Goal: Task Accomplishment & Management: Manage account settings

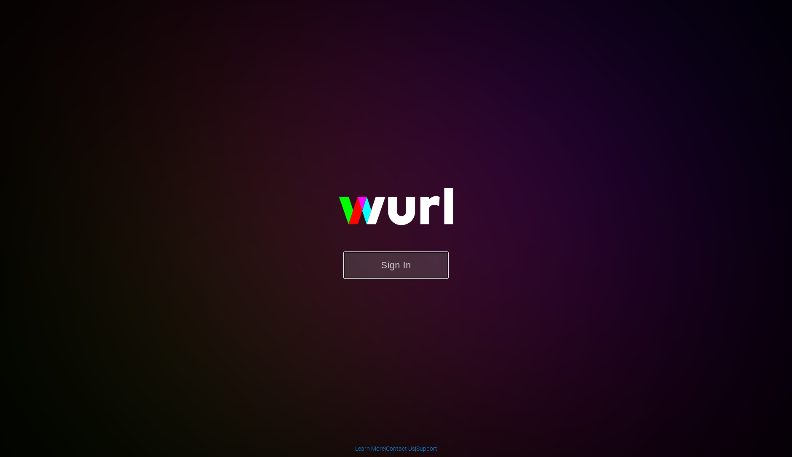
click at [427, 273] on button "Sign In" at bounding box center [395, 265] width 105 height 27
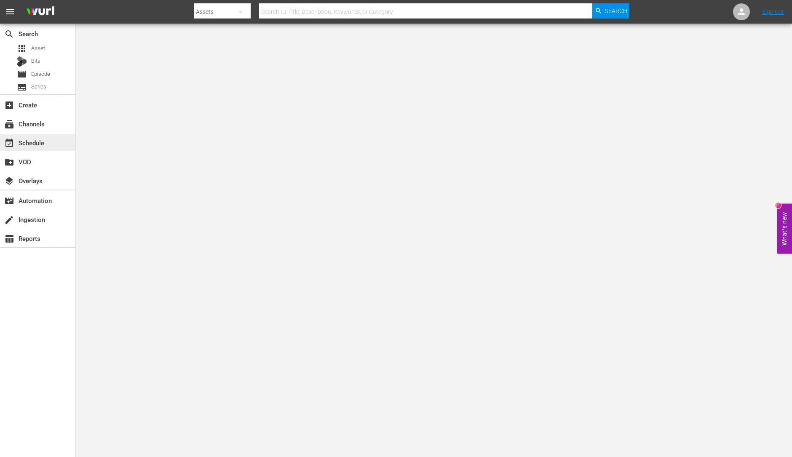
click at [47, 139] on div "event_available Schedule" at bounding box center [23, 142] width 47 height 8
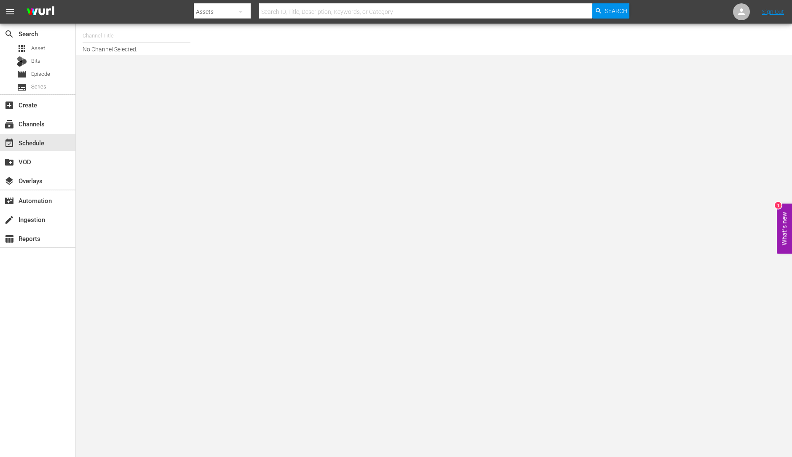
click at [100, 44] on input "text" at bounding box center [137, 36] width 108 height 20
click at [160, 54] on div "Home.Made.Nation (285 - aenetworks_ae_1)" at bounding box center [198, 59] width 218 height 20
type input "Home.Made.Nation (285 - aenetworks_ae_1)"
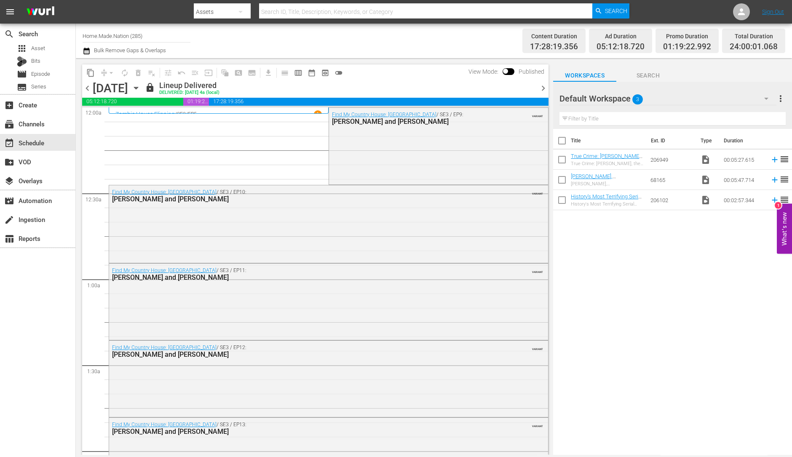
click at [544, 91] on span "chevron_right" at bounding box center [543, 88] width 11 height 11
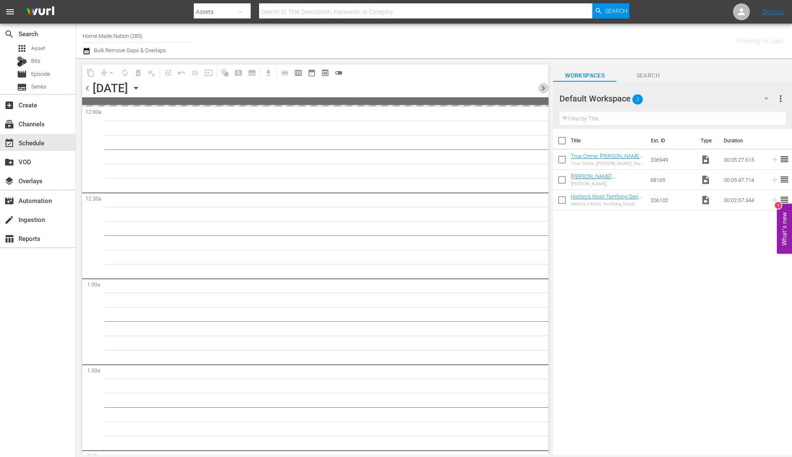
click at [544, 91] on span "chevron_right" at bounding box center [543, 88] width 11 height 11
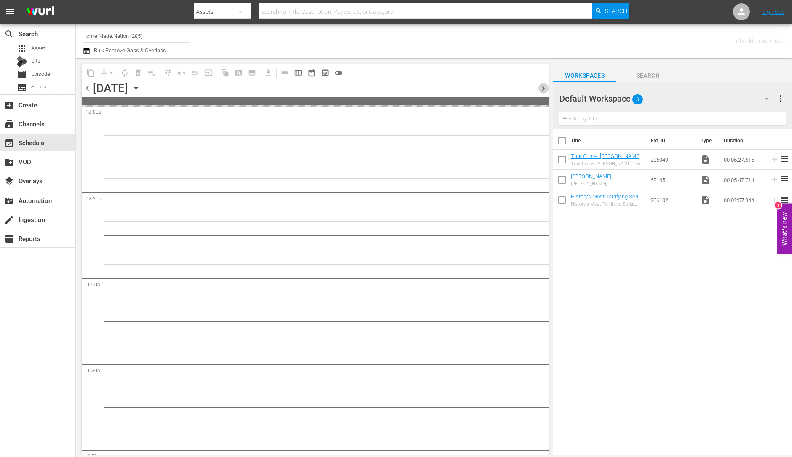
click at [544, 91] on span "chevron_right" at bounding box center [543, 88] width 11 height 11
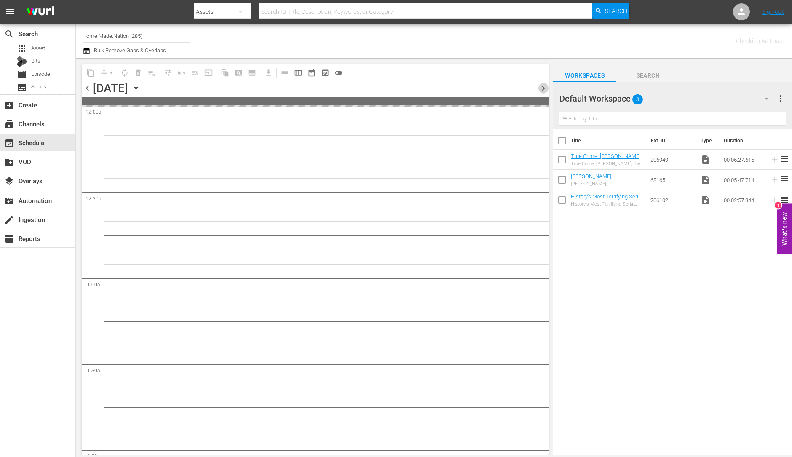
click at [544, 91] on span "chevron_right" at bounding box center [543, 88] width 11 height 11
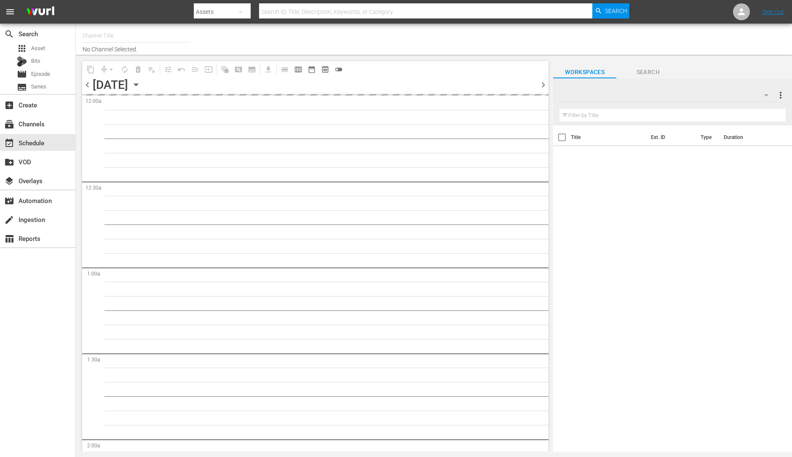
type input "Home.Made.Nation (285)"
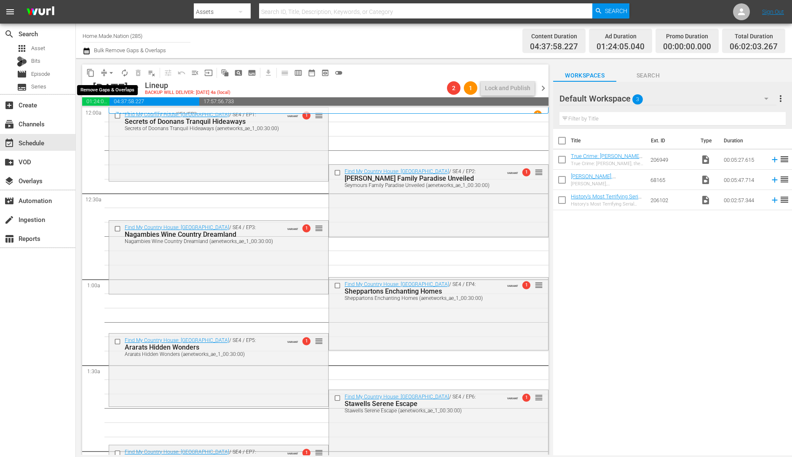
click at [111, 73] on span "arrow_drop_down" at bounding box center [111, 73] width 8 height 8
click at [109, 89] on li "Align to Midnight" at bounding box center [111, 90] width 88 height 14
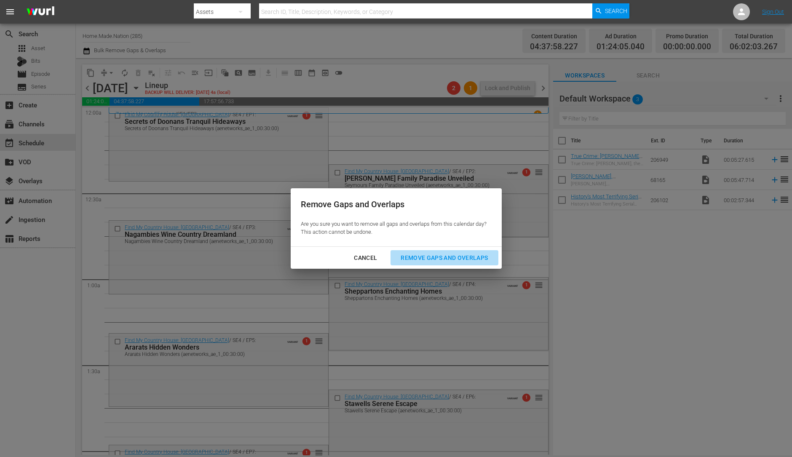
click at [480, 256] on div "Remove Gaps and Overlaps" at bounding box center [444, 258] width 101 height 11
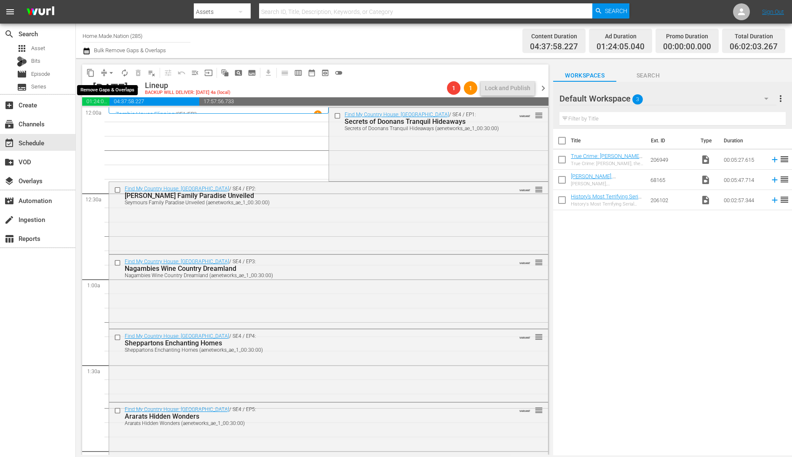
click at [107, 66] on button "arrow_drop_down" at bounding box center [110, 72] width 13 height 13
click at [106, 89] on li "Align to Midnight" at bounding box center [111, 90] width 88 height 14
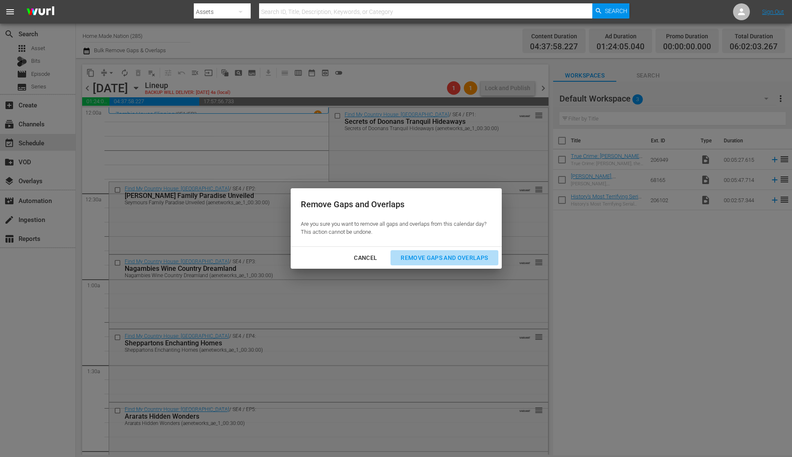
click at [483, 261] on div "Remove Gaps and Overlaps" at bounding box center [444, 258] width 101 height 11
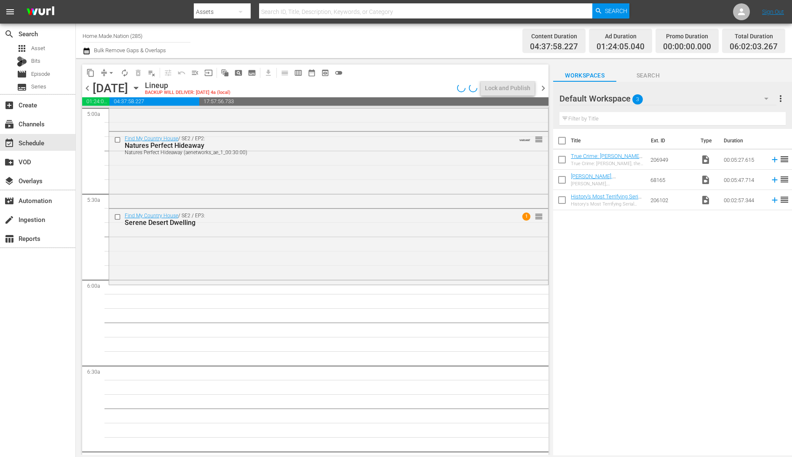
scroll to position [861, 0]
click at [334, 252] on div "Find My Country House / SE2 / EP3: Serene Desert Dwelling 1 reorder" at bounding box center [328, 244] width 439 height 75
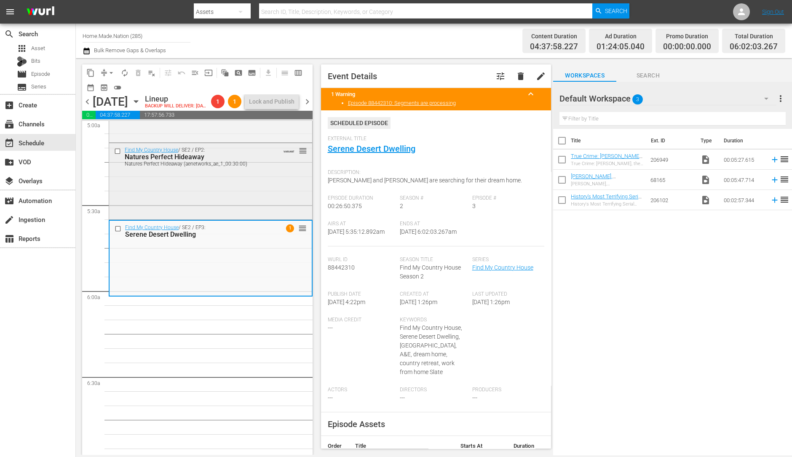
click at [214, 211] on div "Find My Country House / SE2 / EP2: Natures Perfect Hideaway Natures Perfect Hid…" at bounding box center [210, 180] width 203 height 75
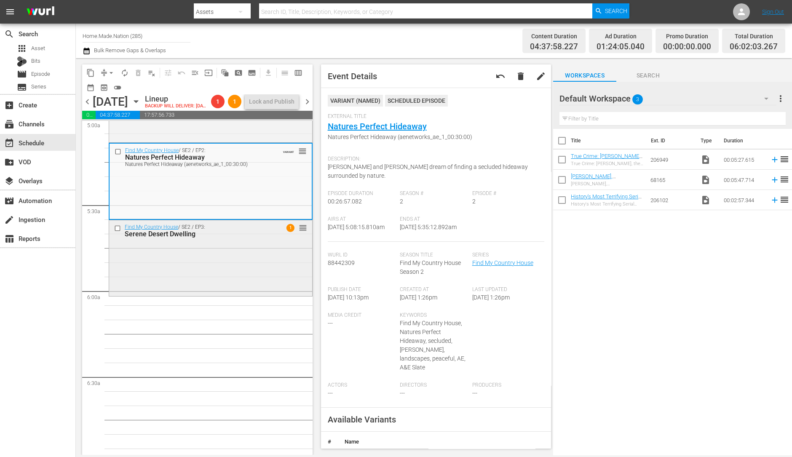
click at [167, 266] on div "Find My Country House / SE2 / EP3: Serene Desert Dwelling 1 reorder" at bounding box center [210, 257] width 203 height 75
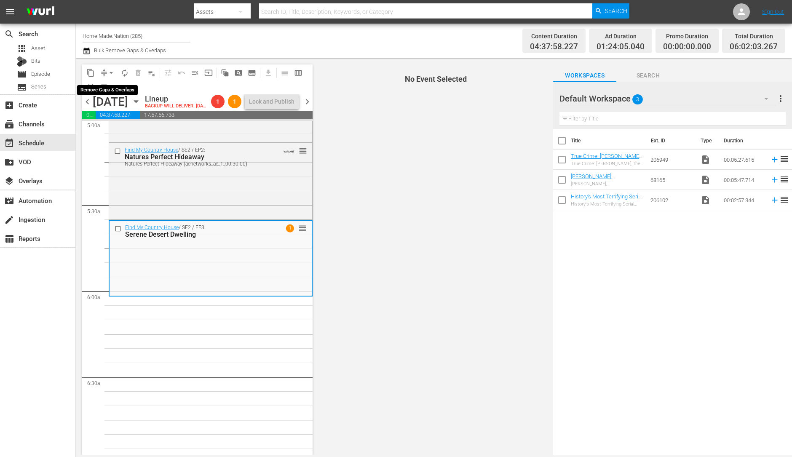
click at [111, 72] on span "arrow_drop_down" at bounding box center [111, 73] width 8 height 8
click at [111, 87] on li "Align to Midnight" at bounding box center [111, 90] width 88 height 14
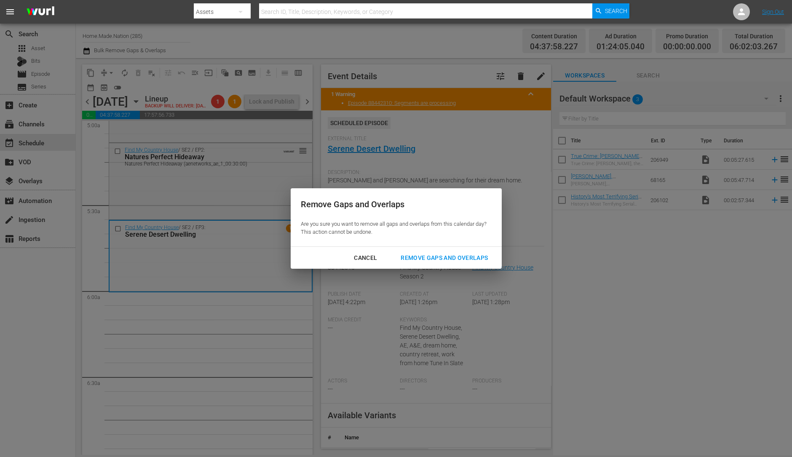
click at [447, 254] on div "Remove Gaps and Overlaps" at bounding box center [444, 258] width 101 height 11
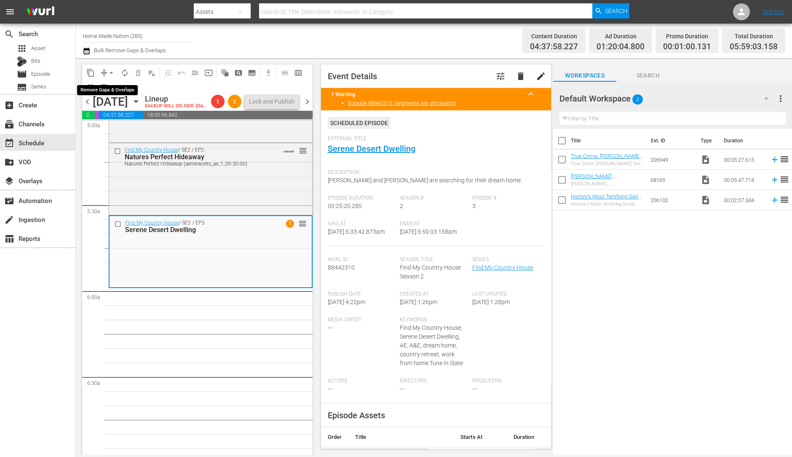
click at [105, 72] on button "arrow_drop_down" at bounding box center [110, 72] width 13 height 13
click at [109, 91] on li "Align to Midnight" at bounding box center [111, 90] width 88 height 14
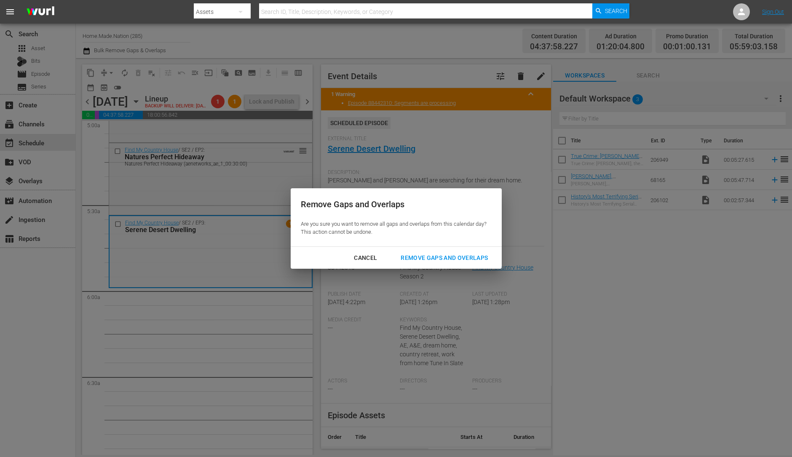
click at [478, 262] on div "Remove Gaps and Overlaps" at bounding box center [444, 258] width 101 height 11
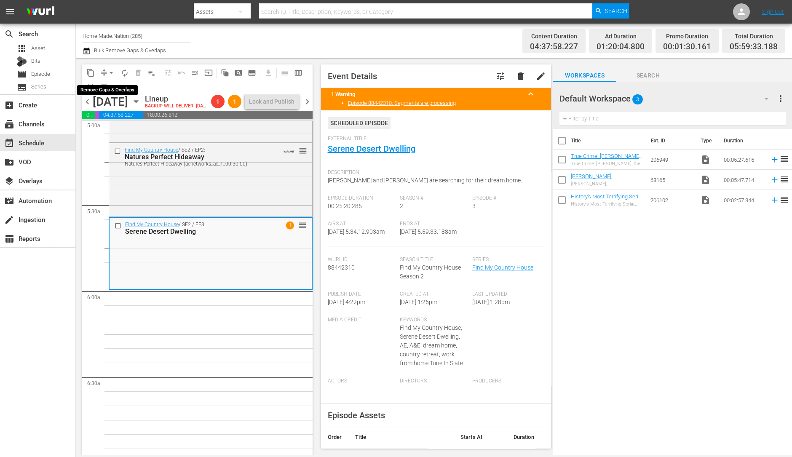
click at [109, 75] on span "arrow_drop_down" at bounding box center [111, 73] width 8 height 8
click at [109, 89] on li "Align to Midnight" at bounding box center [111, 90] width 88 height 14
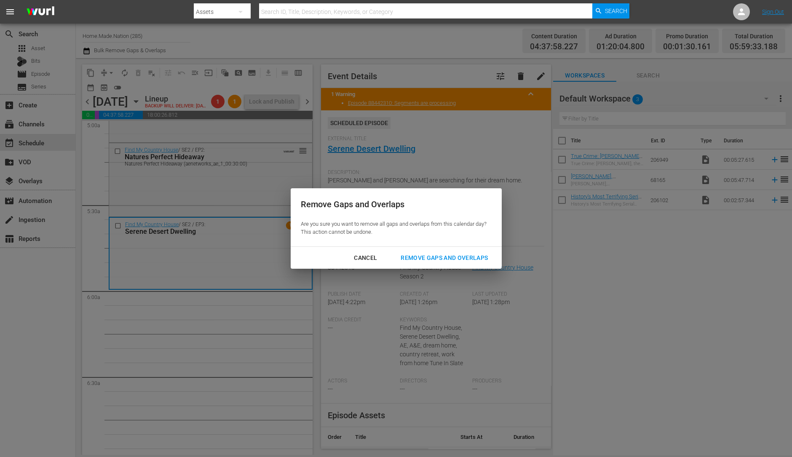
click at [459, 260] on div "Remove Gaps and Overlaps" at bounding box center [444, 258] width 101 height 11
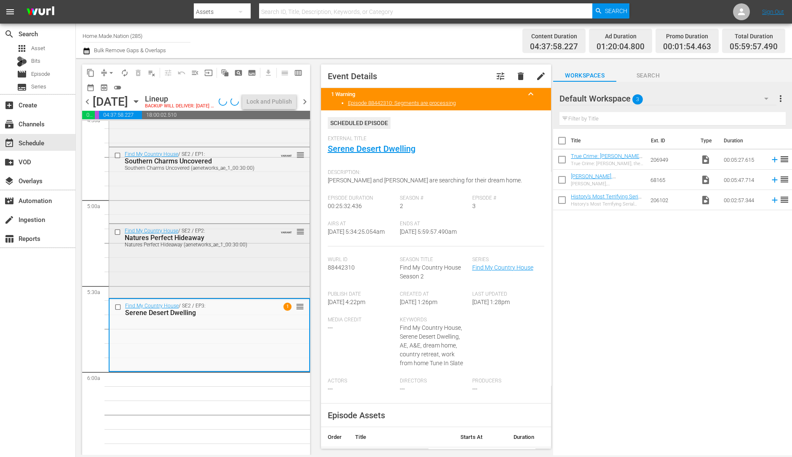
scroll to position [779, 0]
click at [195, 208] on div "Find My Country House / SE2 / EP1: Southern Charms Uncovered Southern Charms Un…" at bounding box center [209, 186] width 201 height 74
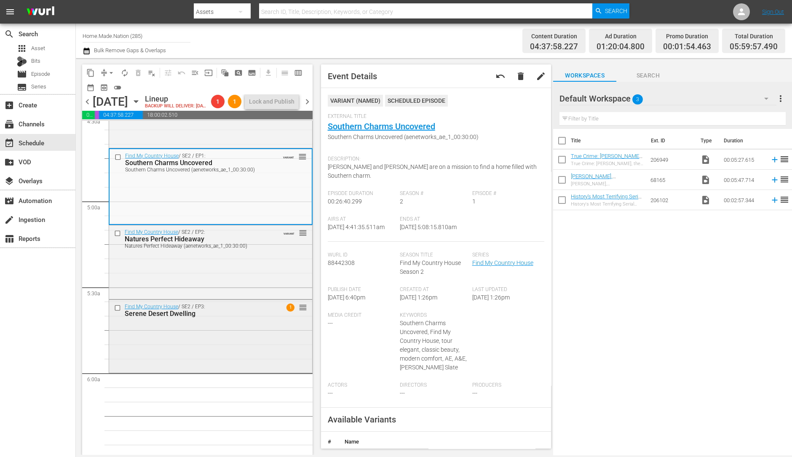
click at [209, 335] on div "Find My Country House / SE2 / EP3: Serene Desert Dwelling 1 reorder" at bounding box center [210, 335] width 203 height 71
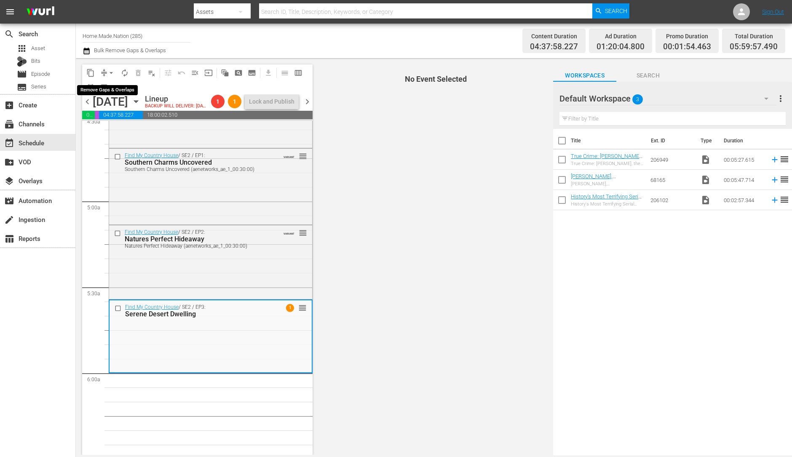
click at [113, 74] on span "arrow_drop_down" at bounding box center [111, 73] width 8 height 8
click at [114, 91] on li "Align to Midnight" at bounding box center [111, 90] width 88 height 14
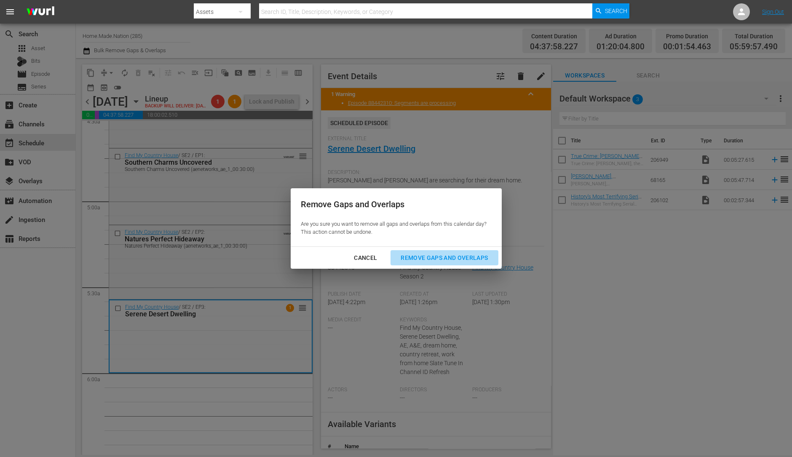
click at [466, 264] on button "Remove Gaps and Overlaps" at bounding box center [444, 258] width 107 height 16
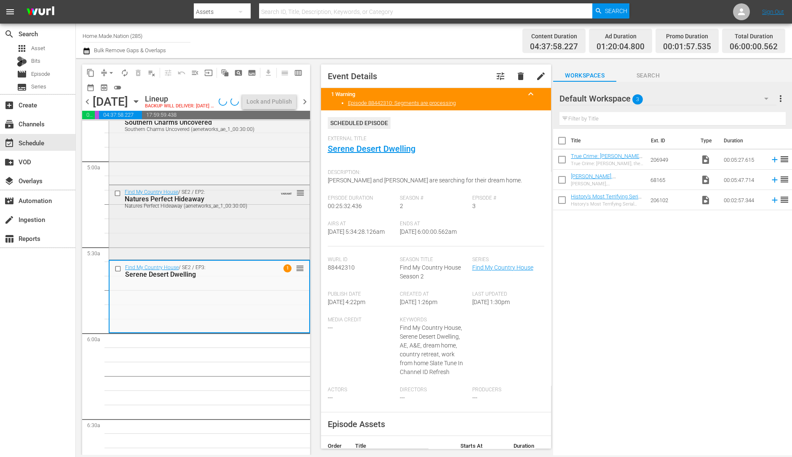
scroll to position [819, 0]
click at [123, 71] on span "autorenew_outlined" at bounding box center [125, 73] width 8 height 8
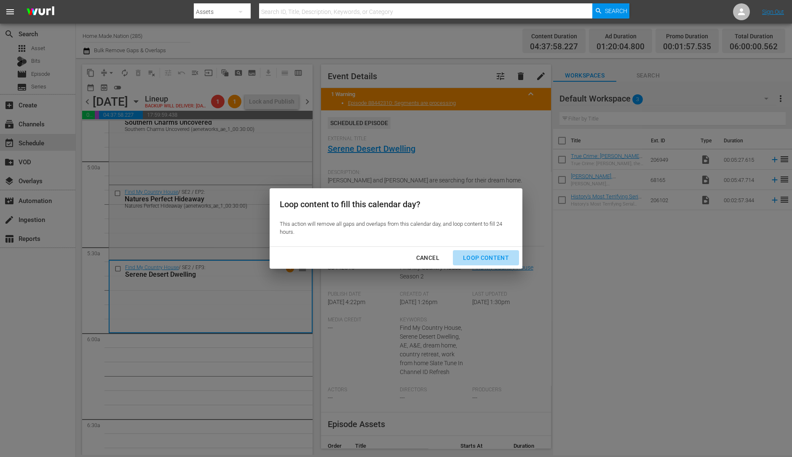
click at [495, 257] on div "Loop Content" at bounding box center [485, 258] width 59 height 11
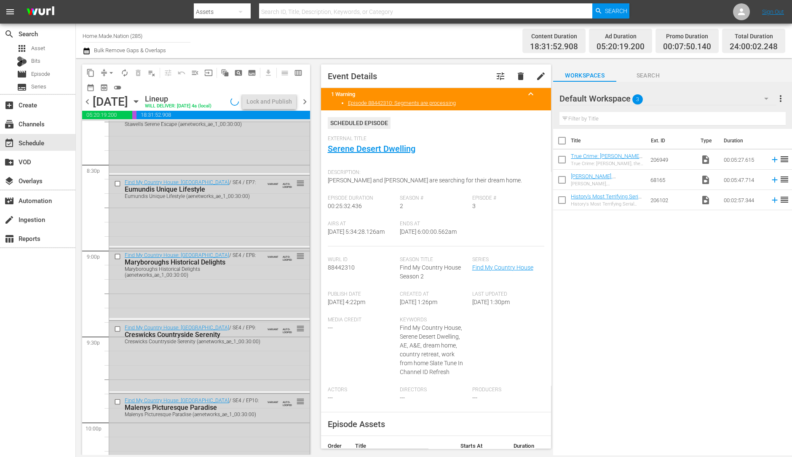
scroll to position [3805, 0]
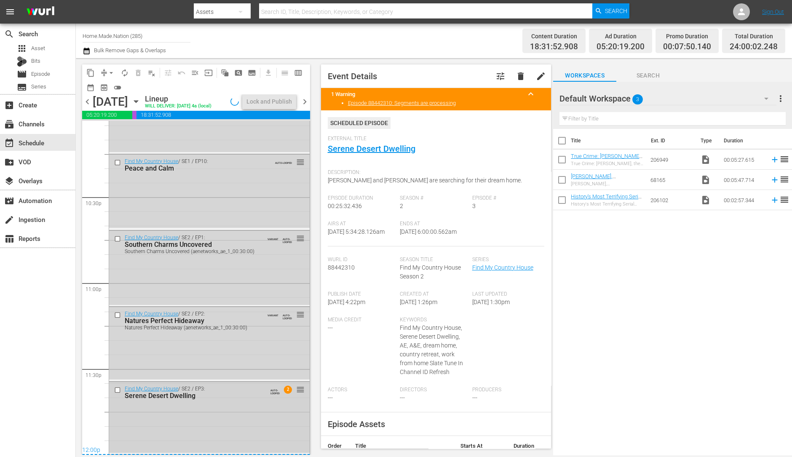
click at [164, 412] on div "Find My Country House / SE2 / EP3: Serene Desert Dwelling AUTO-LOOPED 2 reorder" at bounding box center [209, 417] width 201 height 71
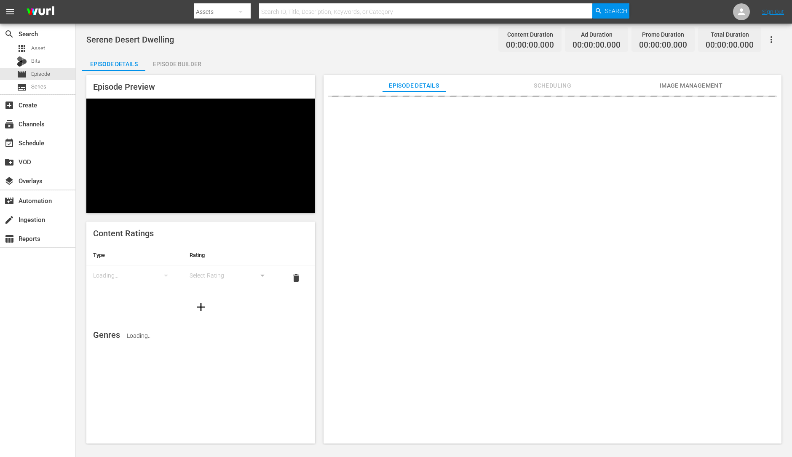
click at [179, 60] on div "Episode Builder" at bounding box center [176, 64] width 63 height 20
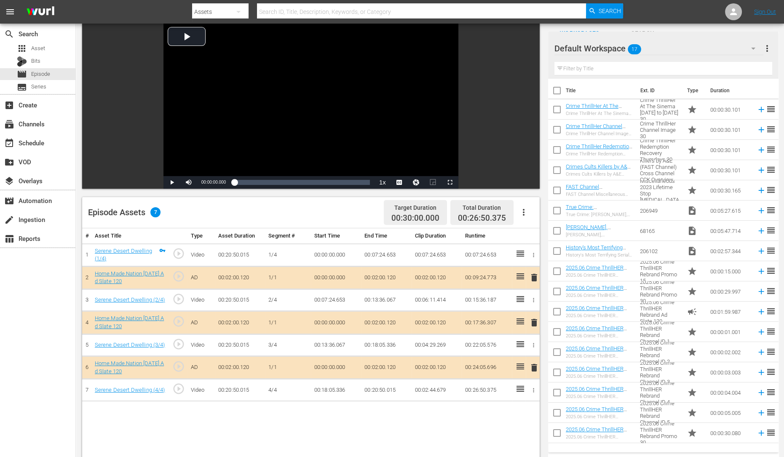
scroll to position [100, 0]
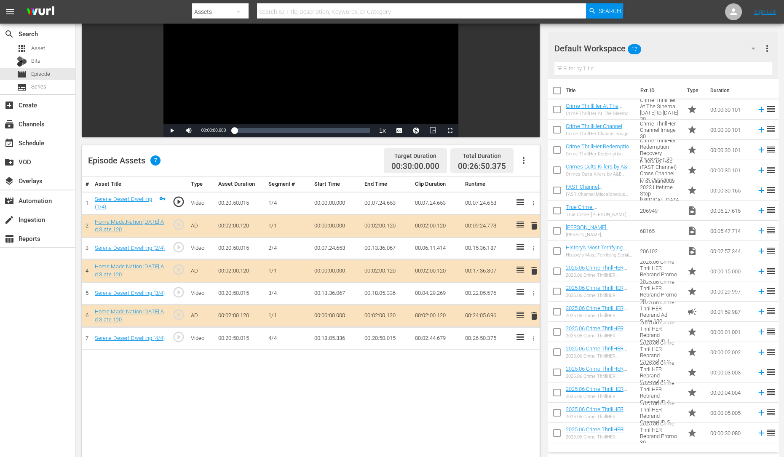
click at [751, 46] on icon "button" at bounding box center [753, 48] width 10 height 10
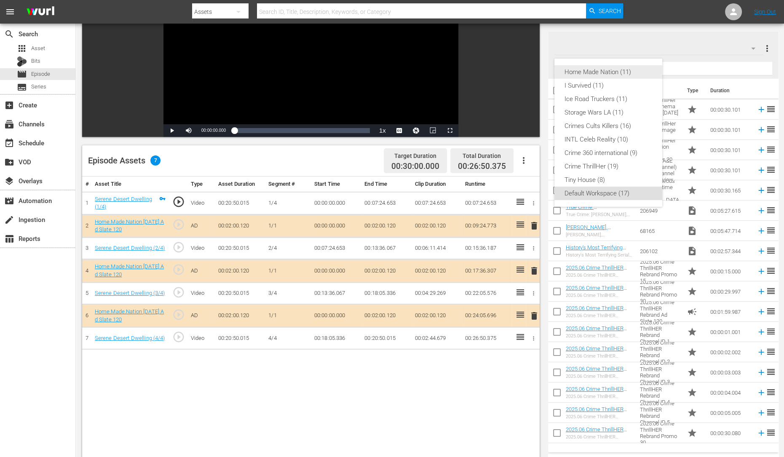
click at [620, 67] on div "Home Made Nation (11)" at bounding box center [609, 71] width 88 height 13
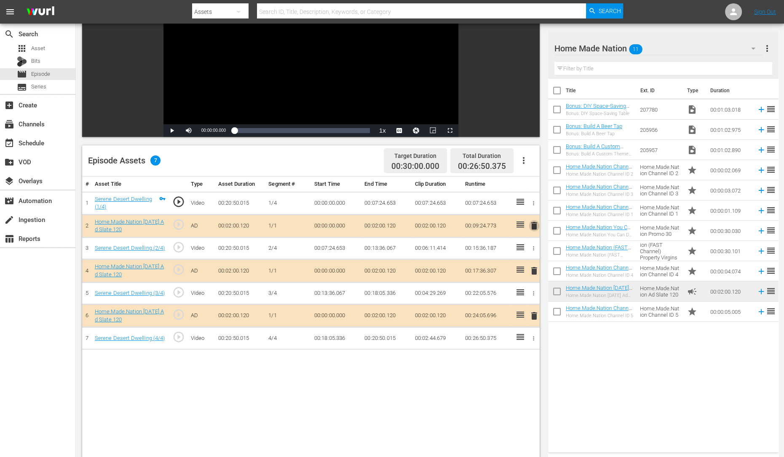
click at [533, 226] on span "delete" at bounding box center [534, 226] width 10 height 10
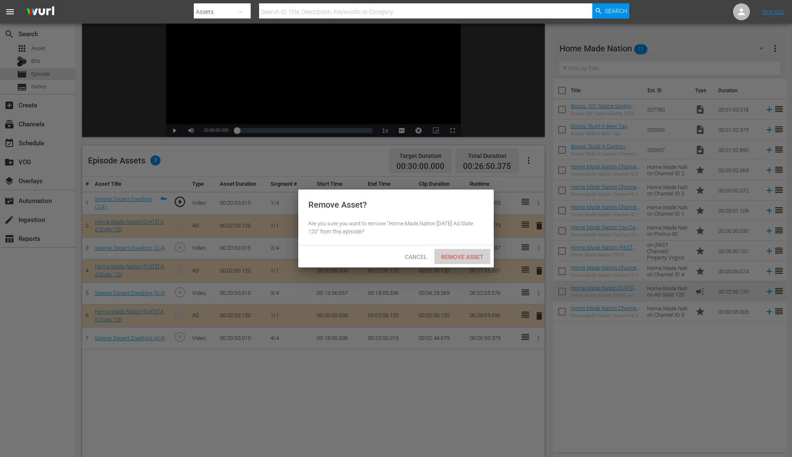
click at [474, 254] on span "Remove Asset" at bounding box center [462, 257] width 56 height 7
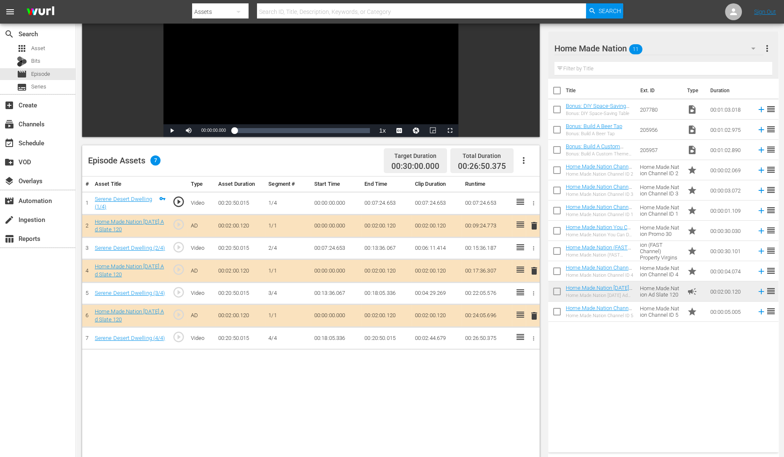
click at [535, 273] on span "delete" at bounding box center [534, 271] width 10 height 10
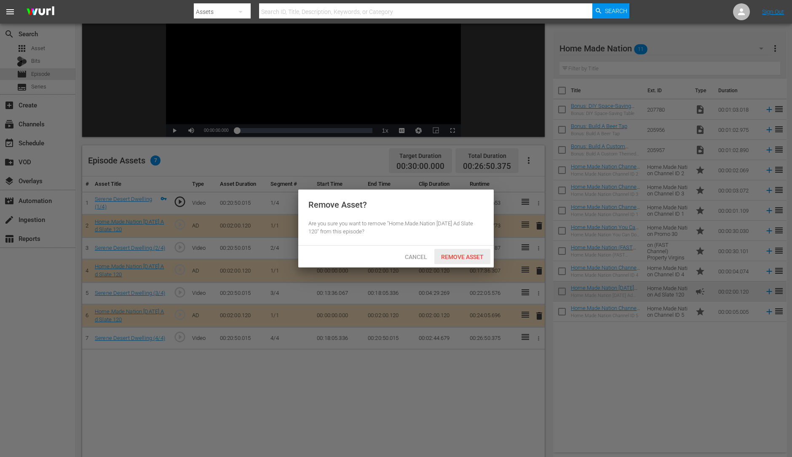
click at [466, 258] on span "Remove Asset" at bounding box center [462, 257] width 56 height 7
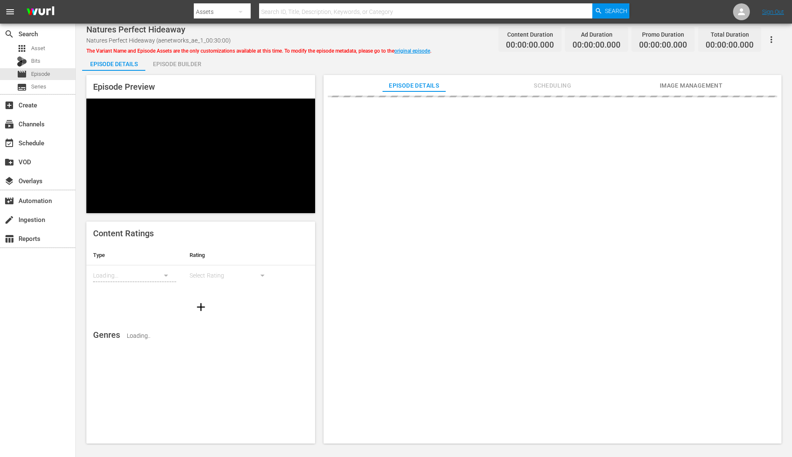
click at [172, 58] on div "Episode Builder" at bounding box center [176, 64] width 63 height 20
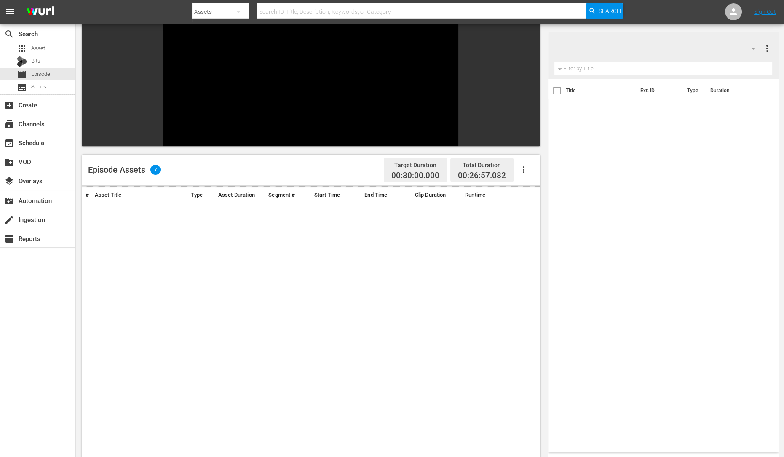
scroll to position [72, 0]
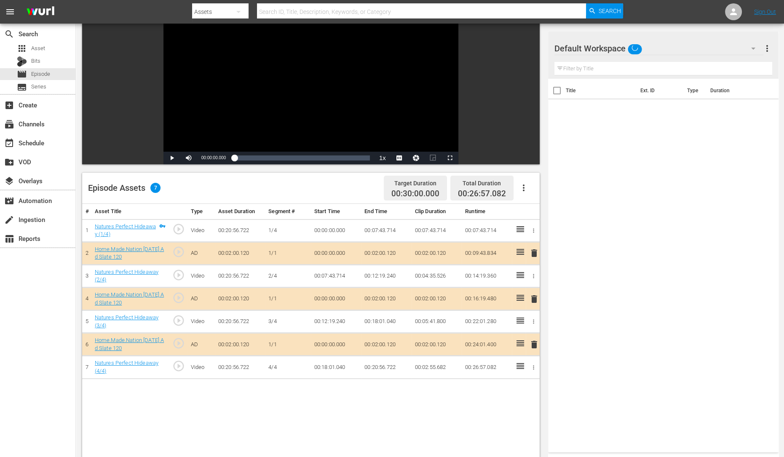
click at [755, 48] on icon "button" at bounding box center [753, 49] width 4 height 2
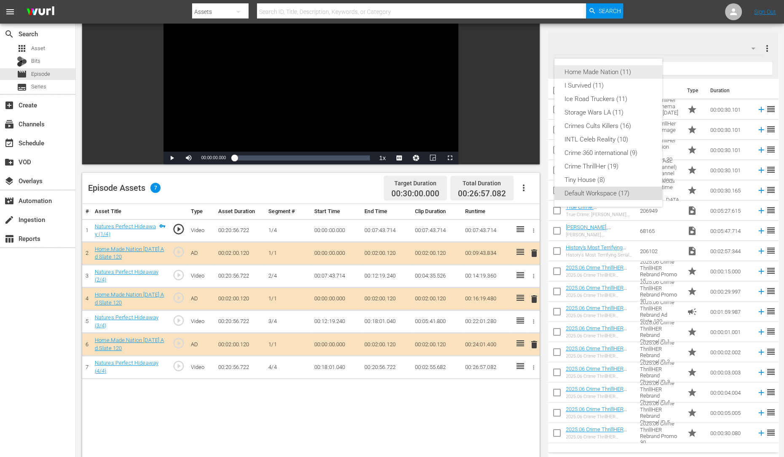
click at [624, 72] on div "Home Made Nation (11)" at bounding box center [609, 71] width 88 height 13
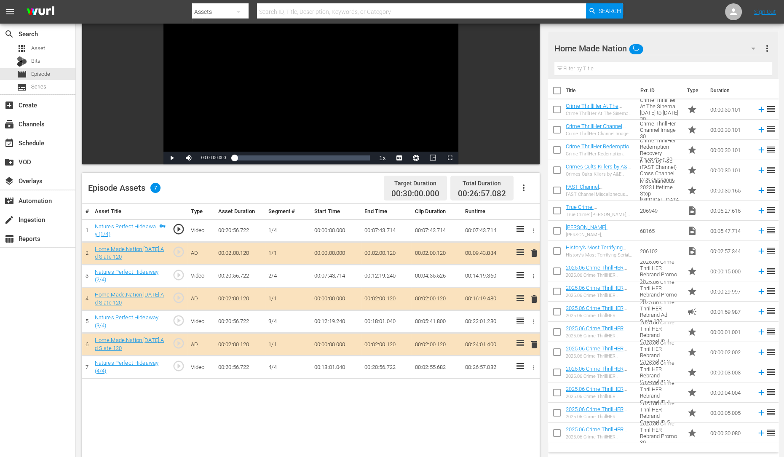
click at [535, 295] on span "delete" at bounding box center [534, 299] width 10 height 10
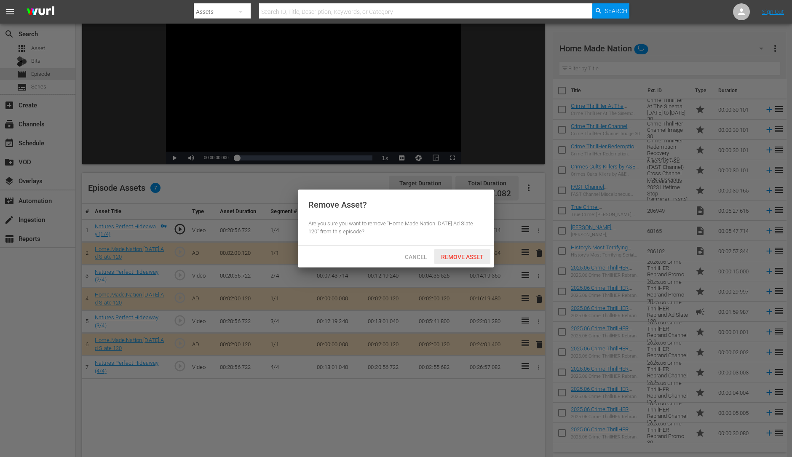
click at [471, 255] on span "Remove Asset" at bounding box center [462, 257] width 56 height 7
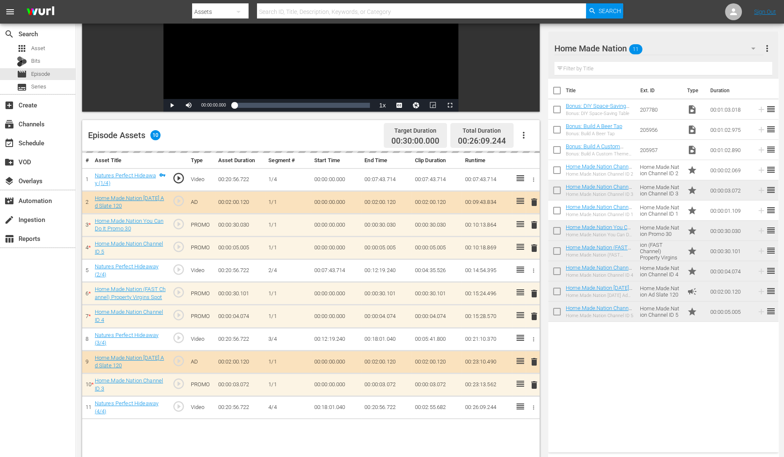
scroll to position [126, 0]
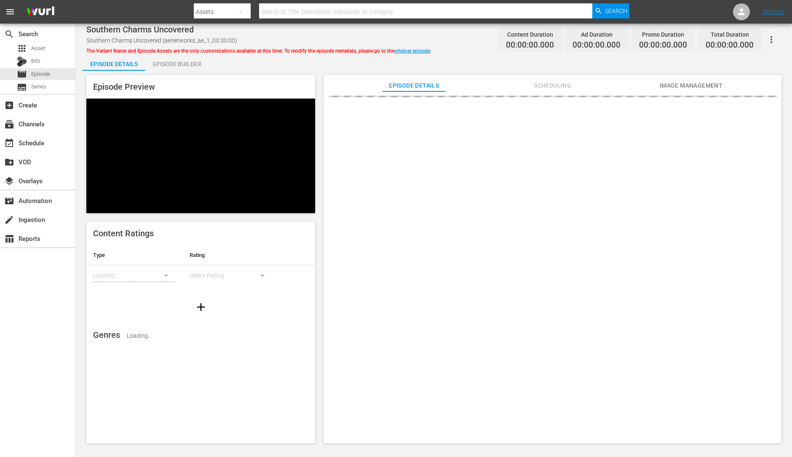
click at [179, 55] on div "Episode Builder" at bounding box center [176, 64] width 63 height 20
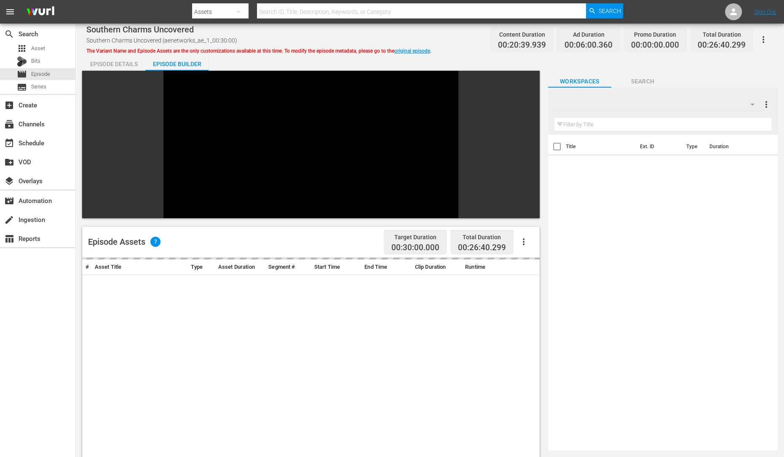
click at [750, 105] on icon "button" at bounding box center [752, 104] width 10 height 10
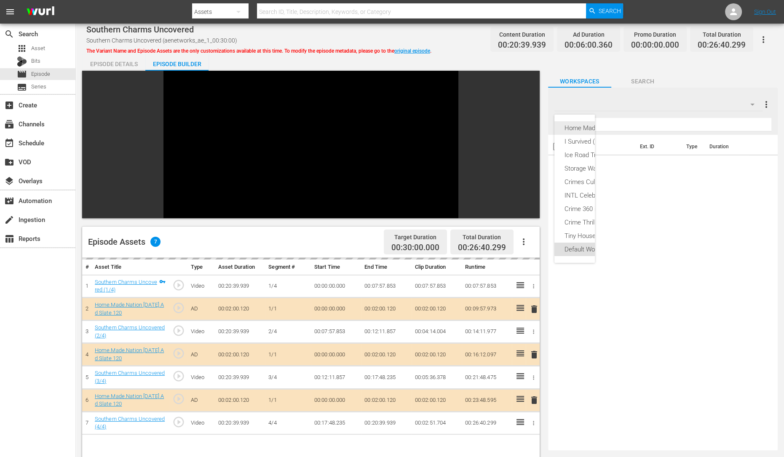
click at [586, 123] on div "Home Made Nation (11)" at bounding box center [601, 127] width 73 height 13
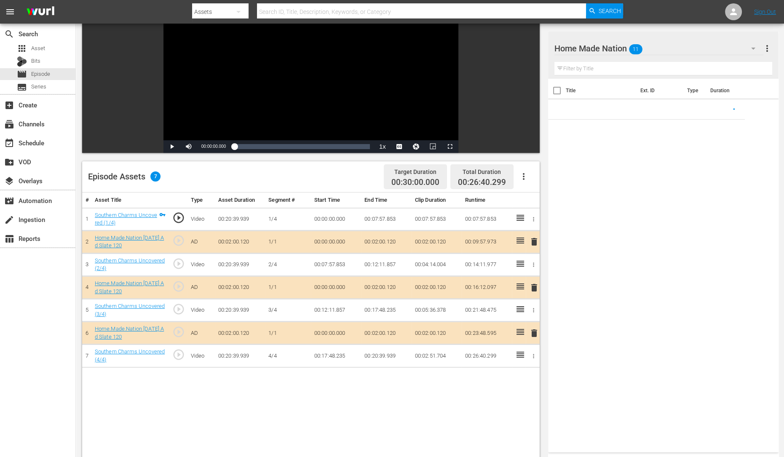
scroll to position [85, 0]
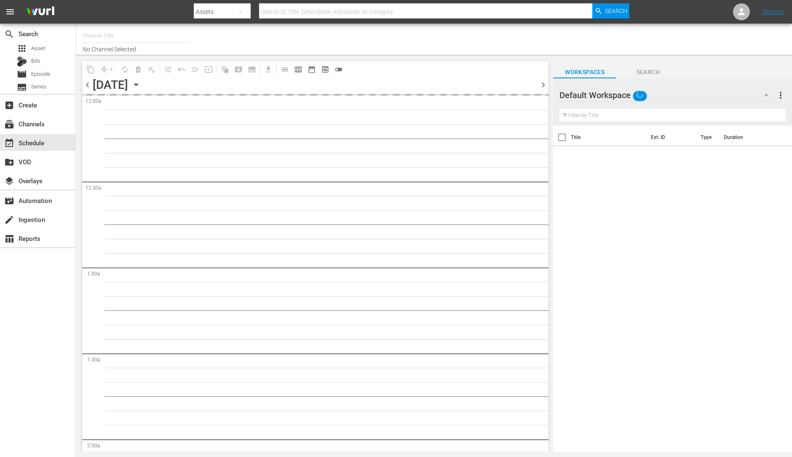
type input "Home.Made.Nation (285)"
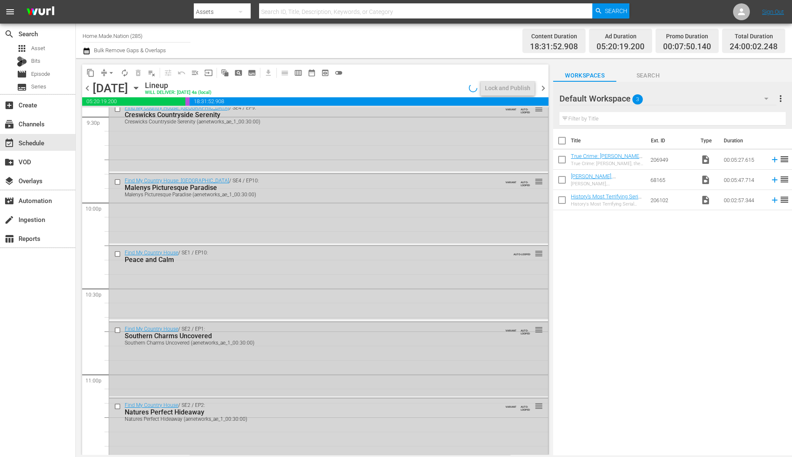
scroll to position [3778, 0]
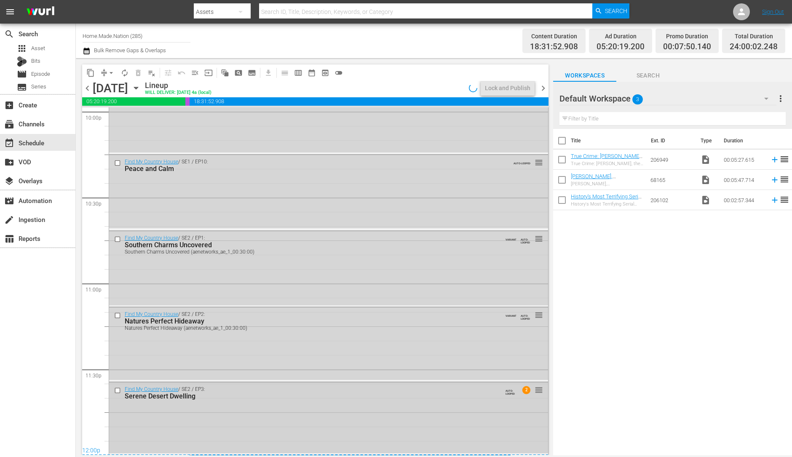
click at [383, 418] on div "Find My Country House / SE2 / EP3: Serene Desert Dwelling AUTO-LOOPED 2 reorder" at bounding box center [328, 418] width 439 height 71
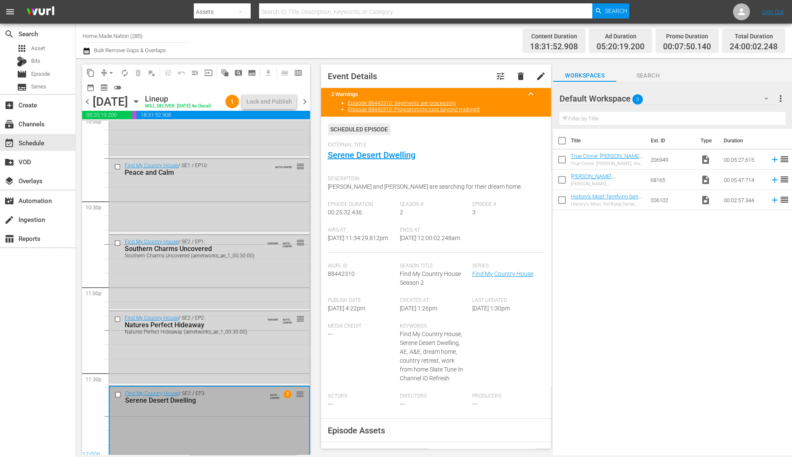
scroll to position [3805, 0]
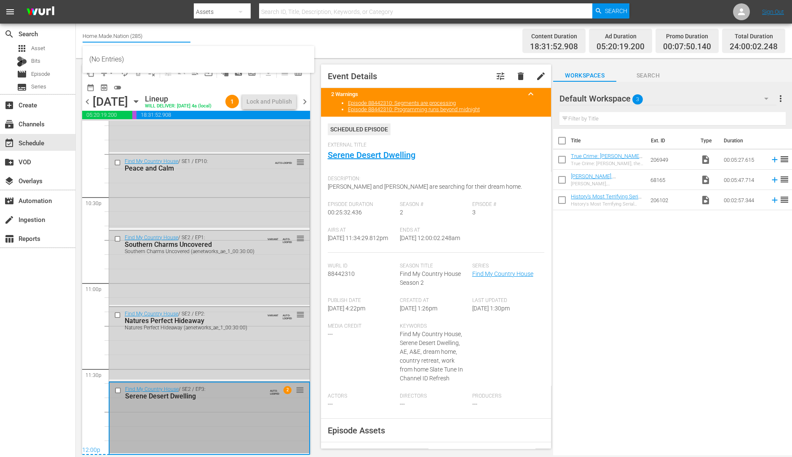
drag, startPoint x: 150, startPoint y: 32, endPoint x: 82, endPoint y: 38, distance: 68.1
click at [82, 38] on div "Channel Title Home.Made.Nation (285) Bulk Remove Gaps & Overlaps Content Durati…" at bounding box center [434, 41] width 716 height 35
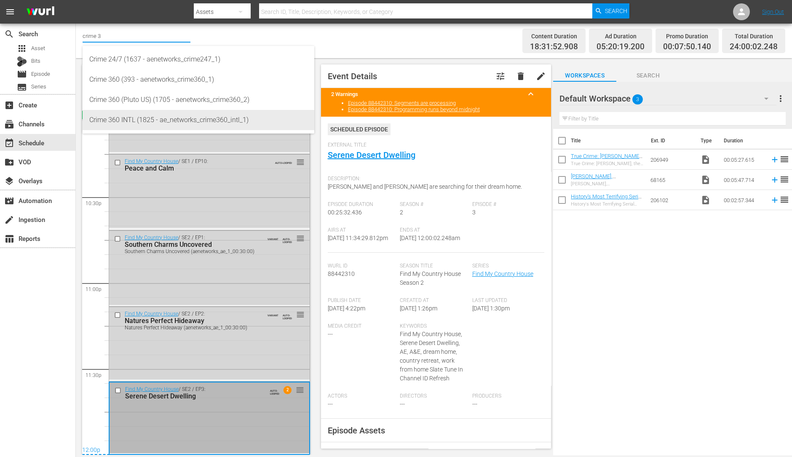
click at [157, 121] on div "Crime 360 INTL (1825 - ae_networks_crime360_intl_1)" at bounding box center [198, 120] width 218 height 20
type input "Crime 360 INTL (1825 - ae_networks_crime360_intl_1)"
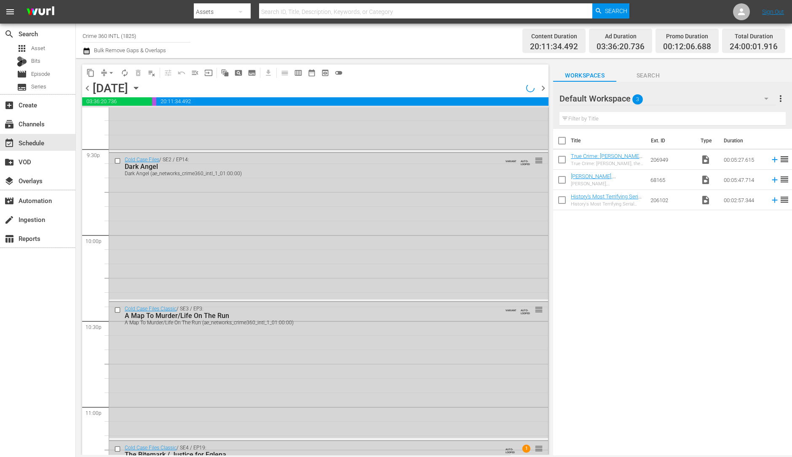
scroll to position [3772, 0]
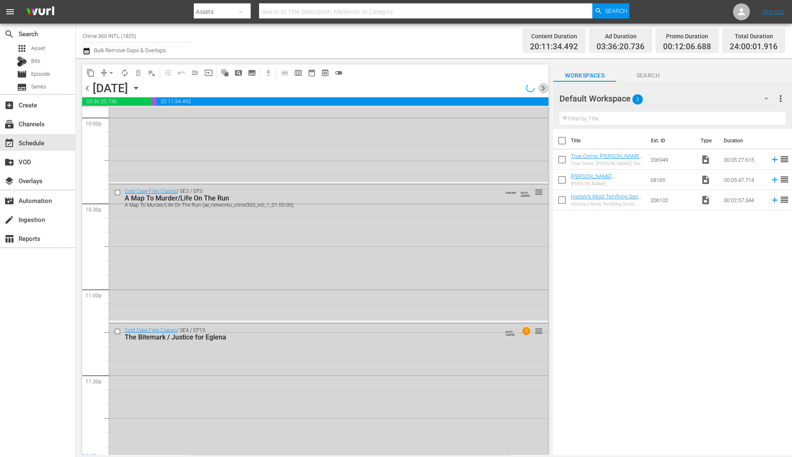
click at [544, 91] on span "chevron_right" at bounding box center [543, 88] width 11 height 11
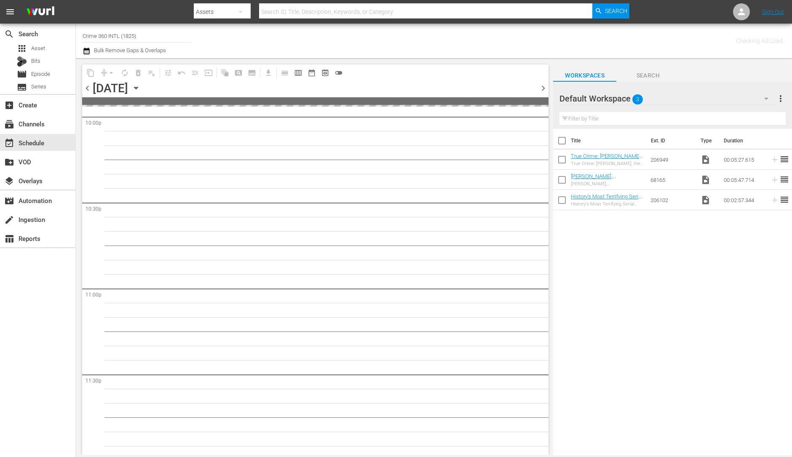
scroll to position [3777, 0]
click at [544, 91] on span "chevron_right" at bounding box center [543, 88] width 11 height 11
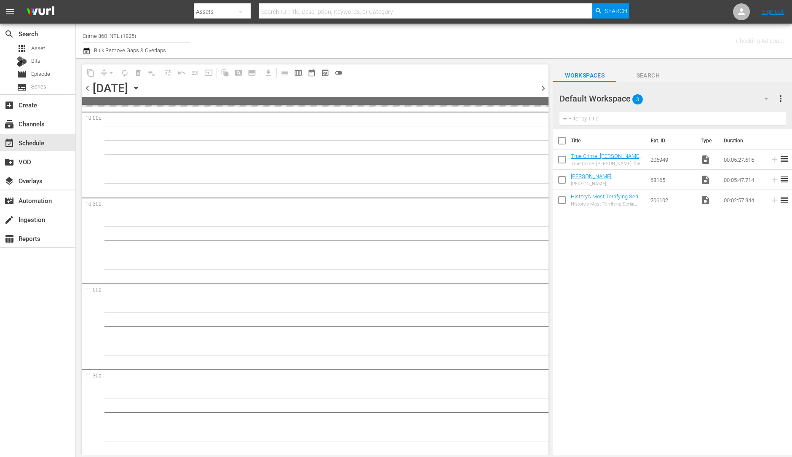
click at [544, 91] on span "chevron_right" at bounding box center [543, 88] width 11 height 11
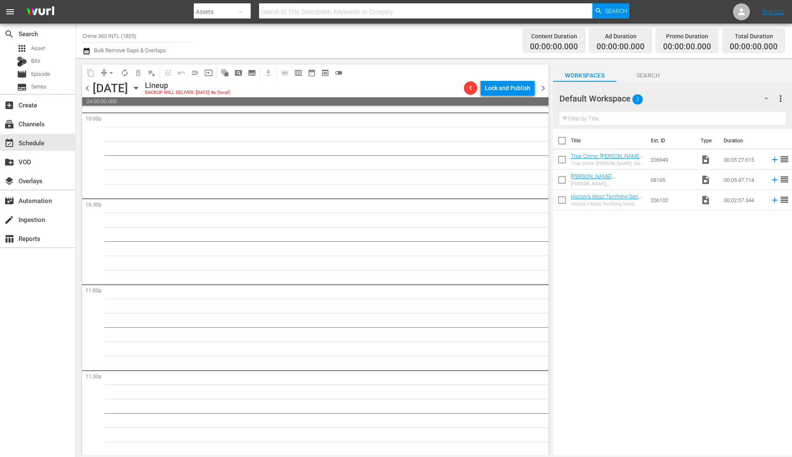
scroll to position [3778, 0]
click at [145, 37] on input "Crime 360 INTL (1825)" at bounding box center [137, 36] width 108 height 20
type input "C"
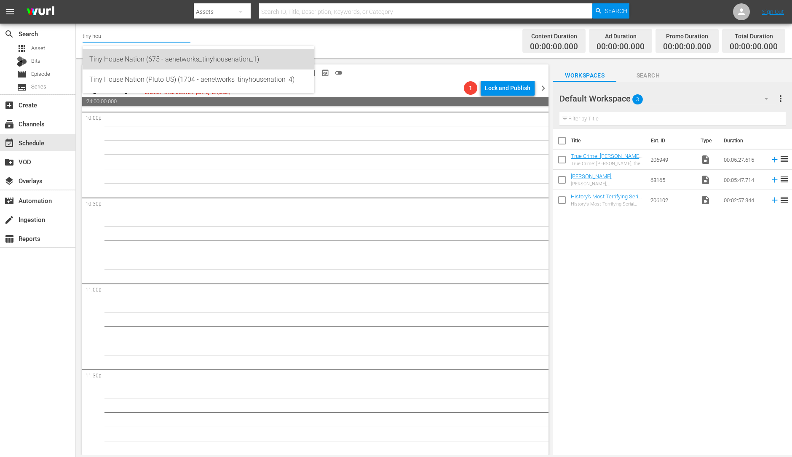
click at [147, 64] on div "Tiny House Nation (675 - aenetworks_tinyhousenation_1)" at bounding box center [198, 59] width 218 height 20
type input "Tiny House Nation (675 - aenetworks_tinyhousenation_1)"
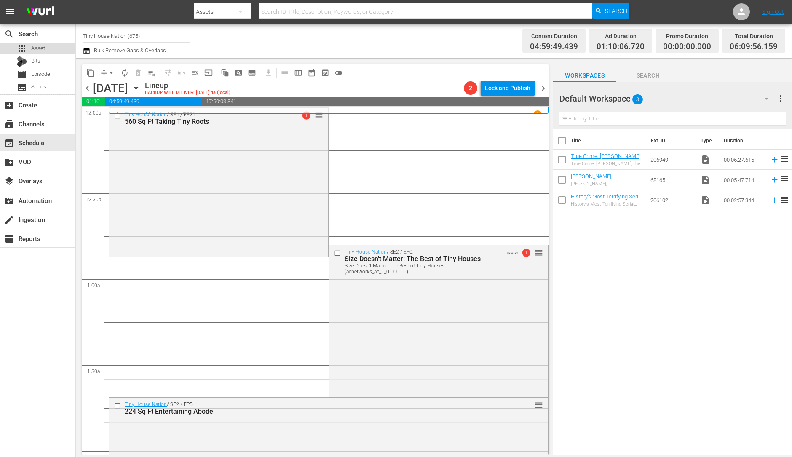
click at [32, 46] on span "Asset" at bounding box center [38, 48] width 14 height 8
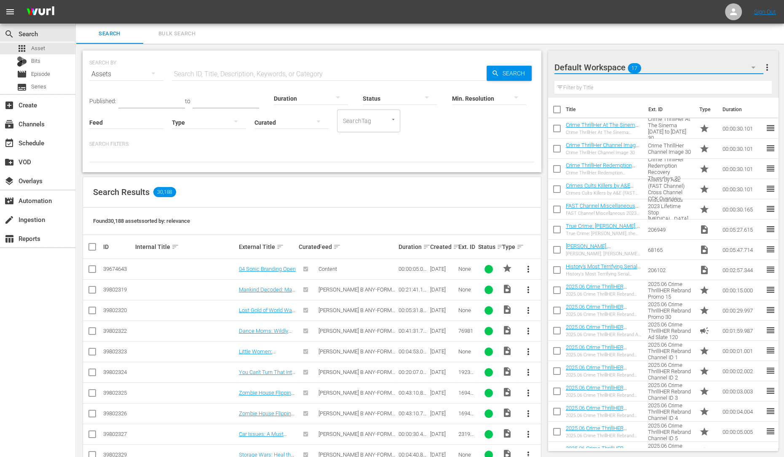
click at [754, 67] on icon "button" at bounding box center [753, 67] width 10 height 10
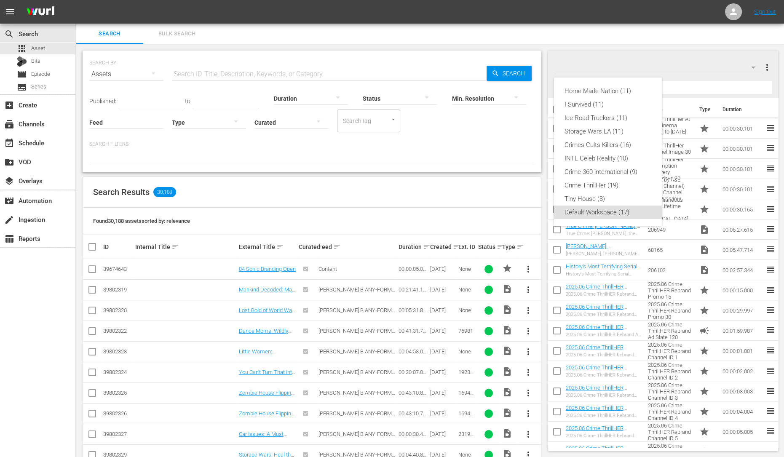
click at [754, 67] on div "Home Made Nation (11) I Survived (11) Ice Road Truckers (11) Storage Wars LA (1…" at bounding box center [392, 228] width 784 height 457
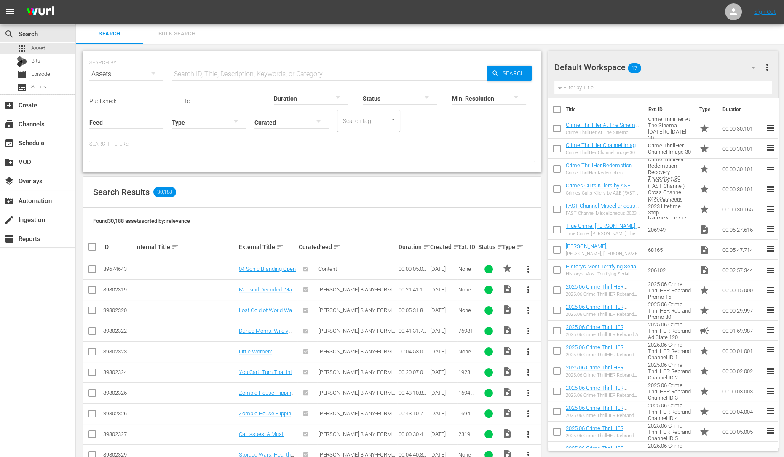
click at [554, 109] on input "checkbox" at bounding box center [557, 111] width 18 height 18
checkbox input "true"
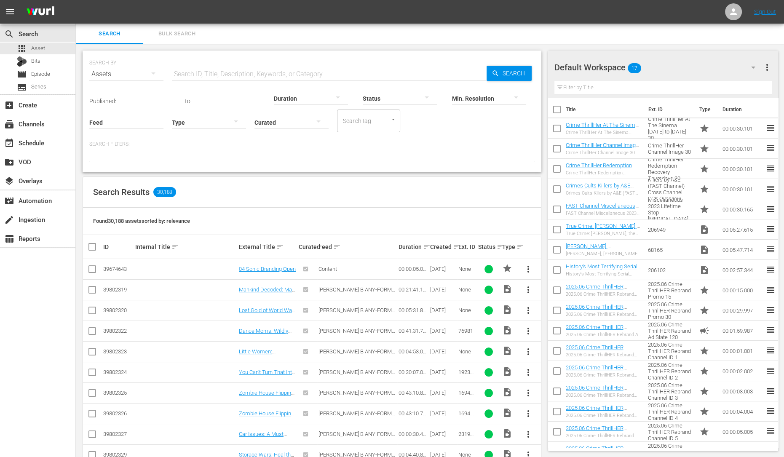
checkbox input "true"
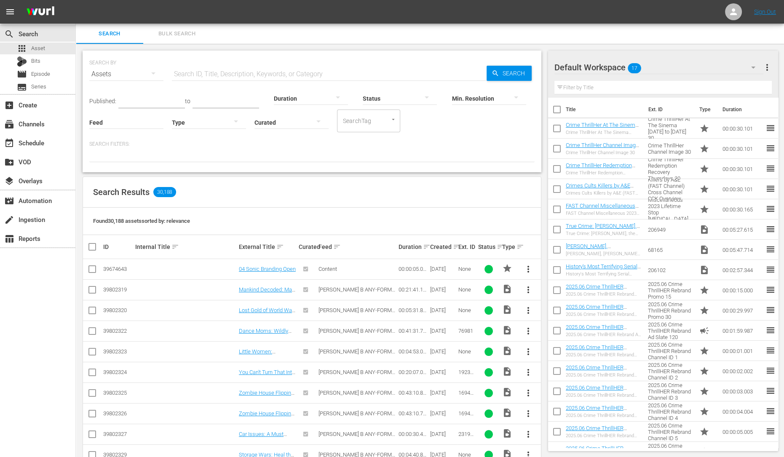
checkbox input "true"
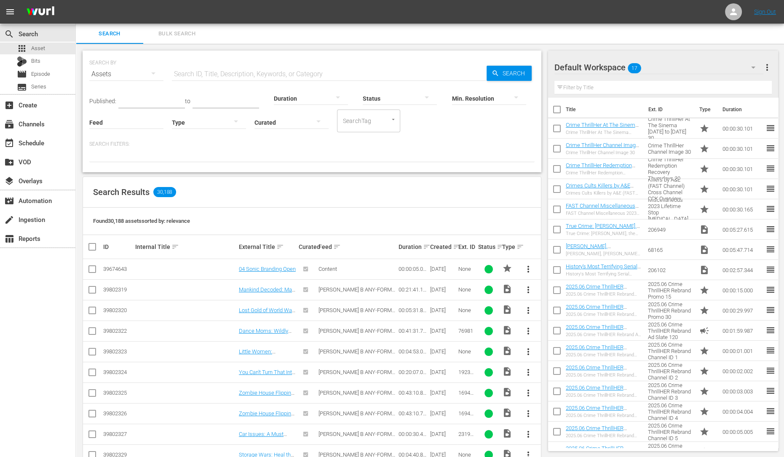
checkbox input "true"
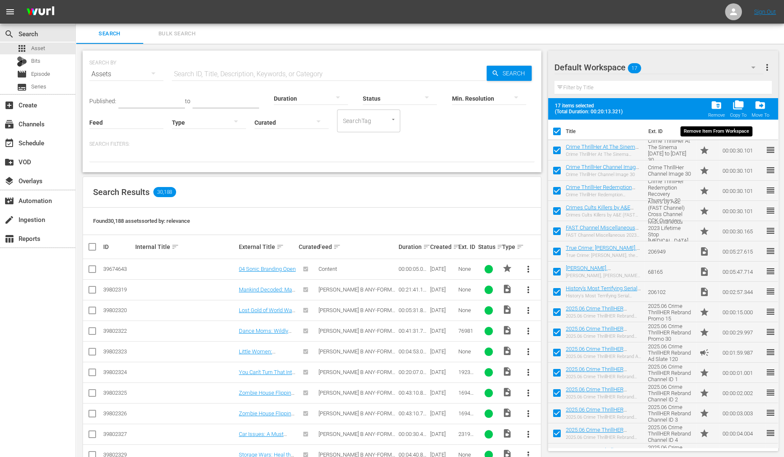
click at [714, 109] on span "folder_delete" at bounding box center [716, 104] width 11 height 11
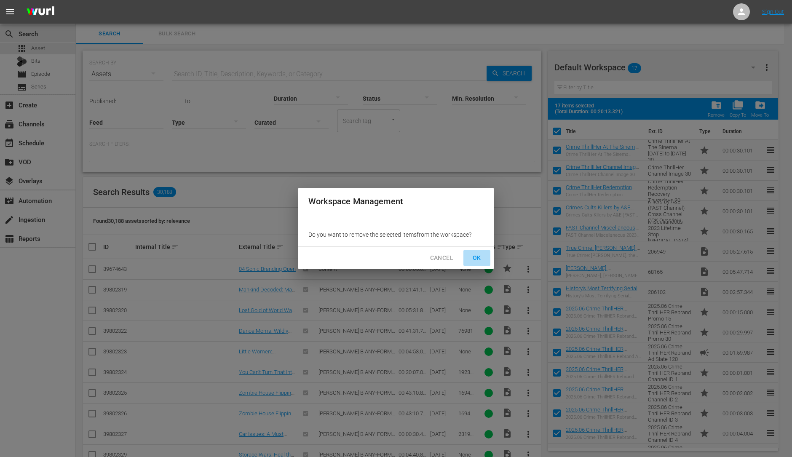
click at [478, 257] on span "OK" at bounding box center [476, 258] width 13 height 11
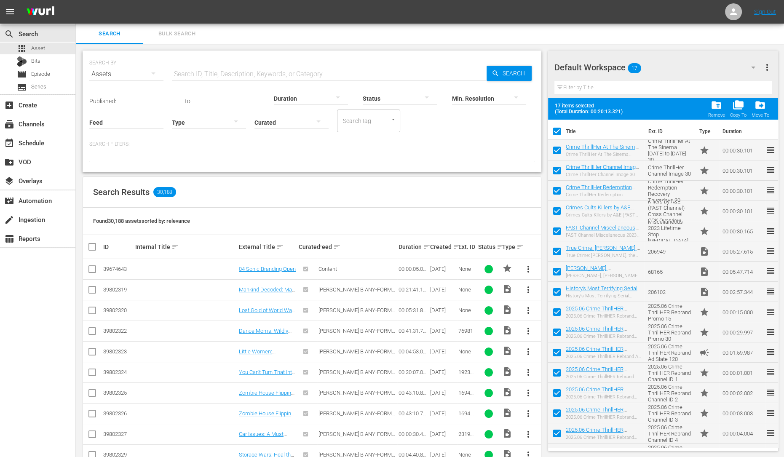
checkbox input "false"
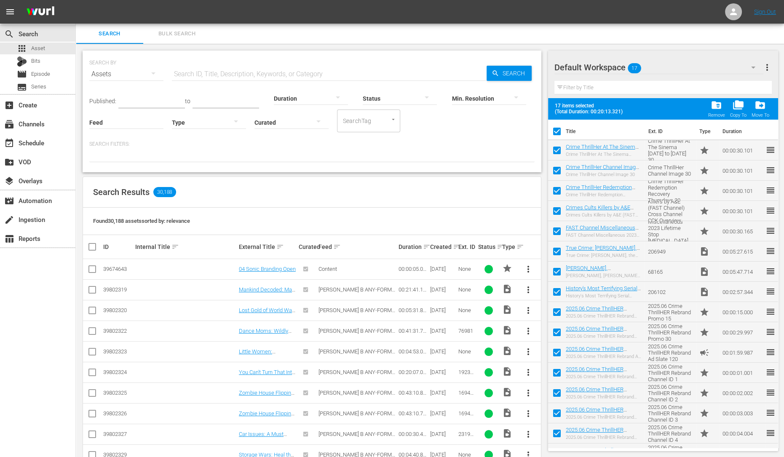
checkbox input "false"
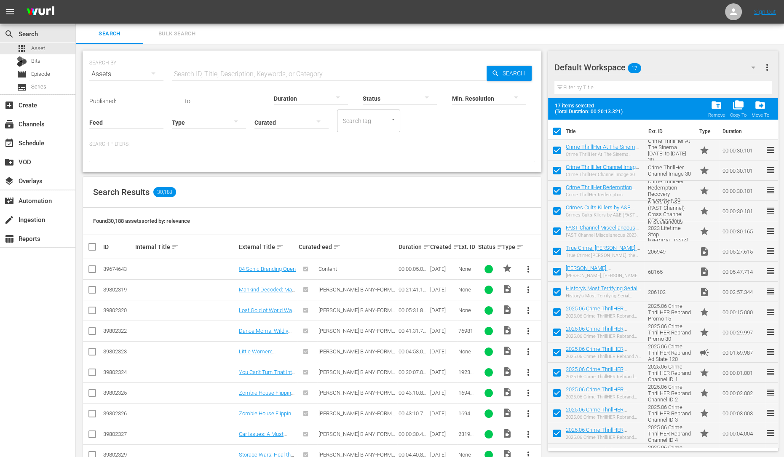
checkbox input "false"
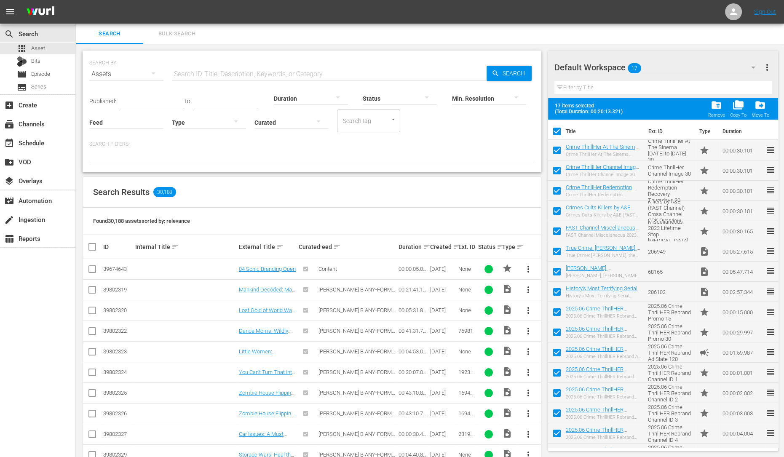
checkbox input "false"
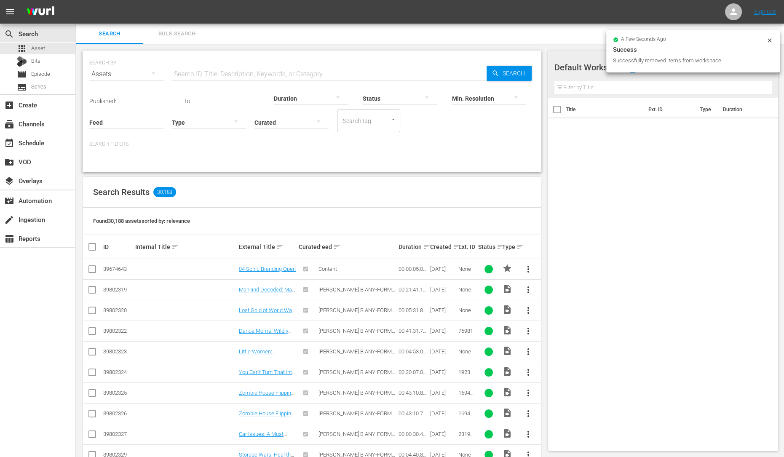
click at [576, 64] on div at bounding box center [584, 67] width 61 height 21
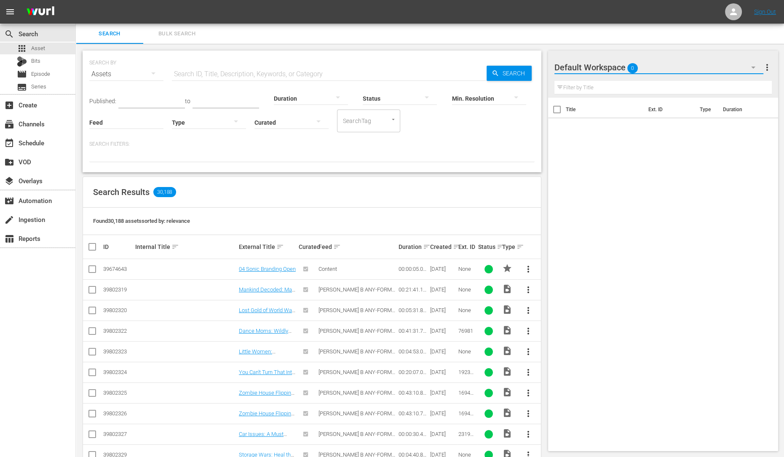
click at [752, 66] on icon "button" at bounding box center [753, 67] width 10 height 10
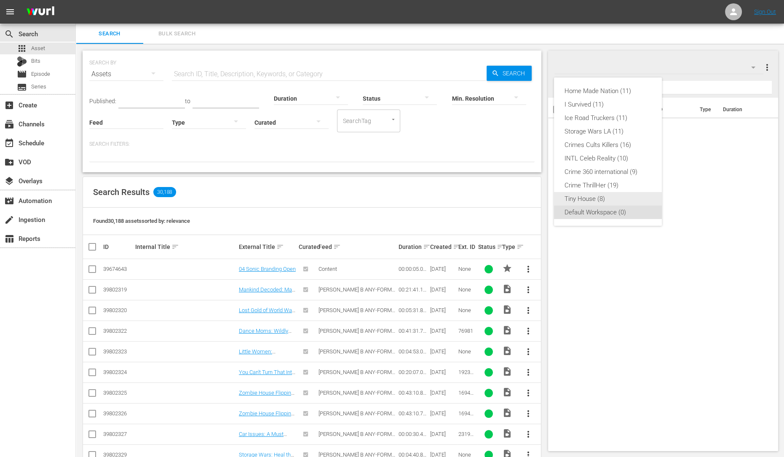
click at [605, 196] on div "Tiny House (8)" at bounding box center [608, 198] width 88 height 13
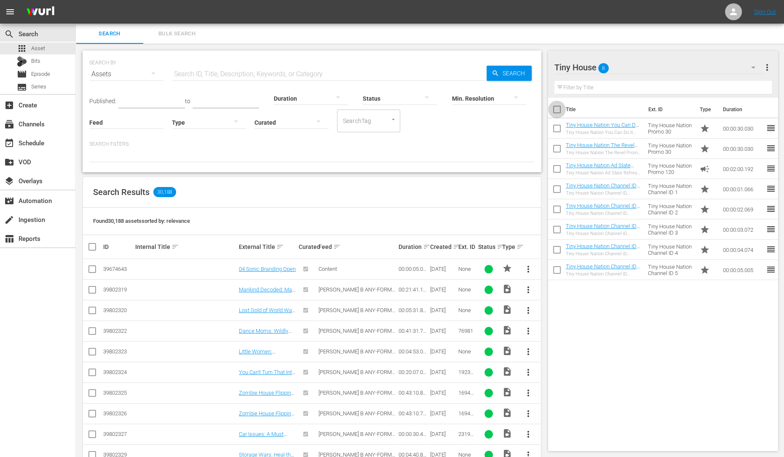
click at [557, 109] on input "checkbox" at bounding box center [557, 111] width 18 height 18
checkbox input "true"
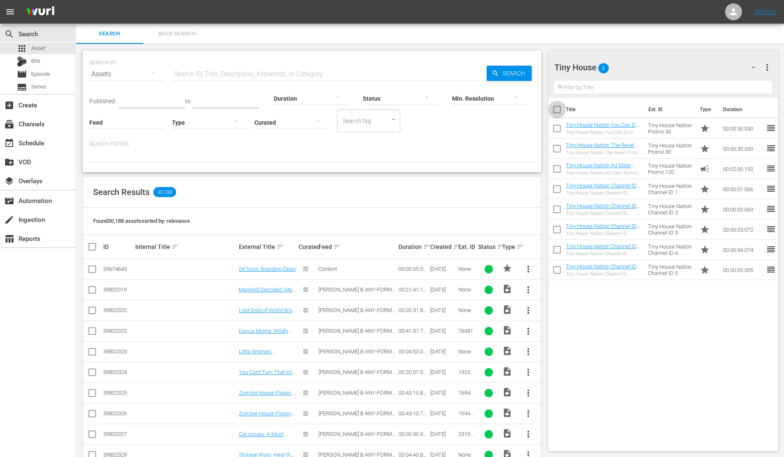
checkbox input "true"
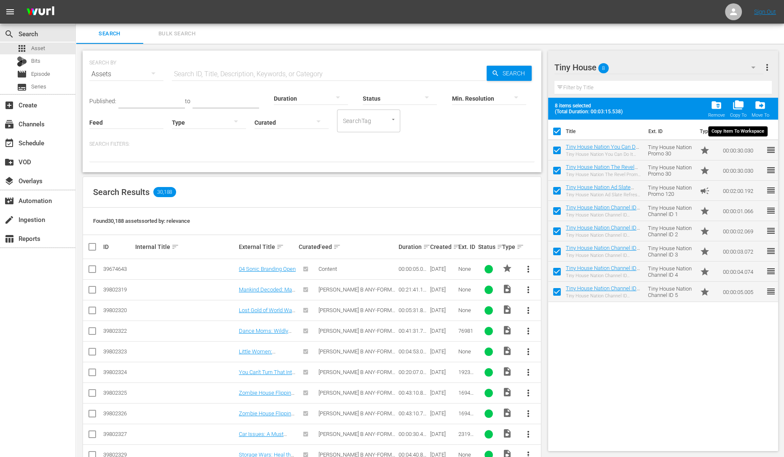
click at [738, 106] on span "folder_copy" at bounding box center [737, 104] width 11 height 11
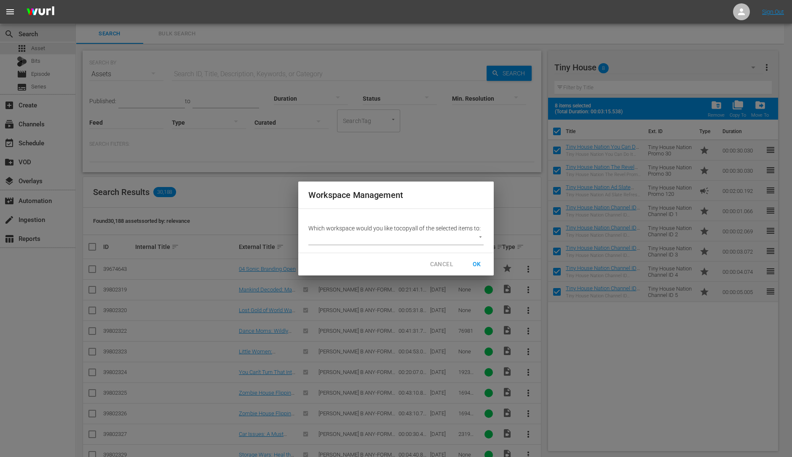
click at [477, 243] on body "menu Sign Out search Search apps Asset Bits movie Episode subtitles Series add_…" at bounding box center [396, 228] width 792 height 457
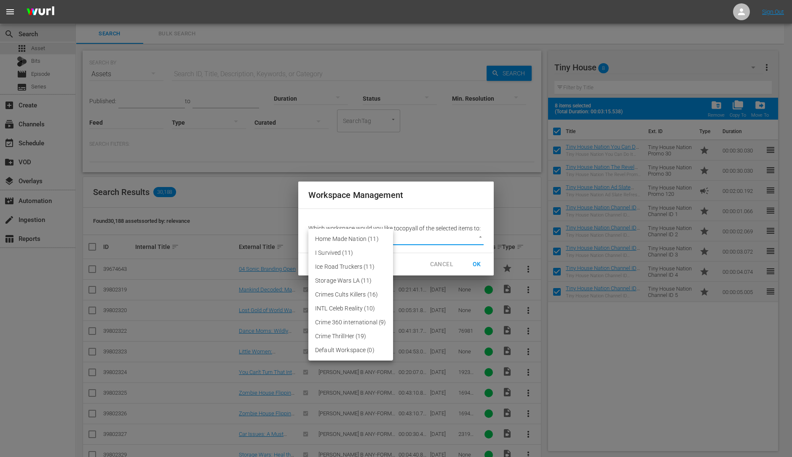
click at [365, 348] on li "Default Workspace (0)" at bounding box center [350, 350] width 85 height 14
type input "3246"
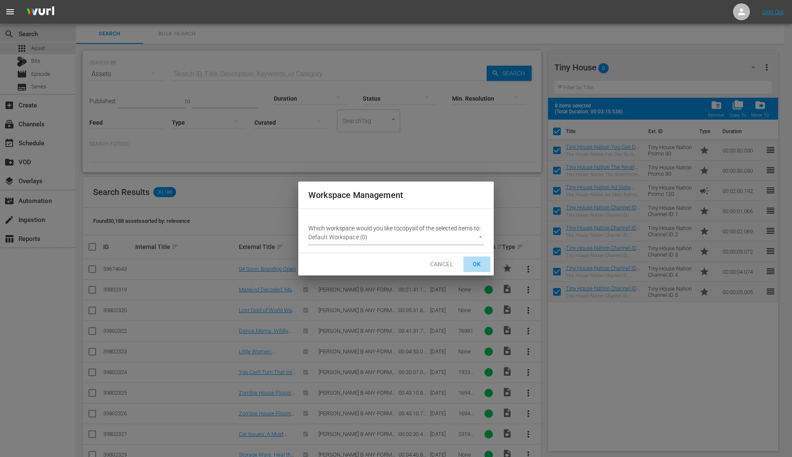
click at [476, 261] on span "OK" at bounding box center [476, 264] width 13 height 11
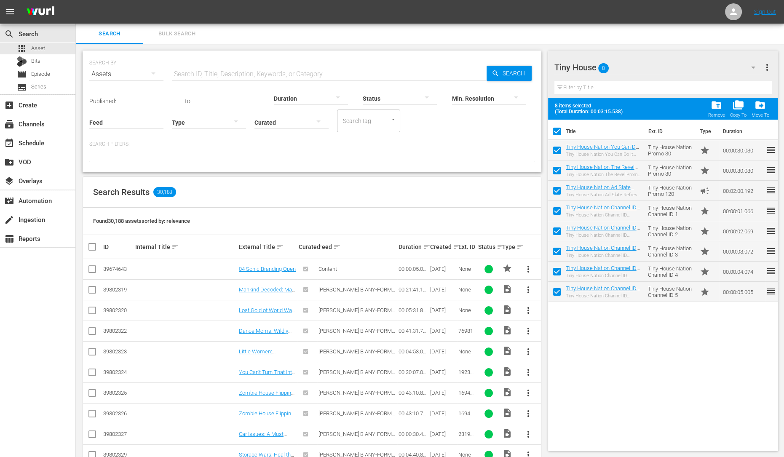
checkbox input "false"
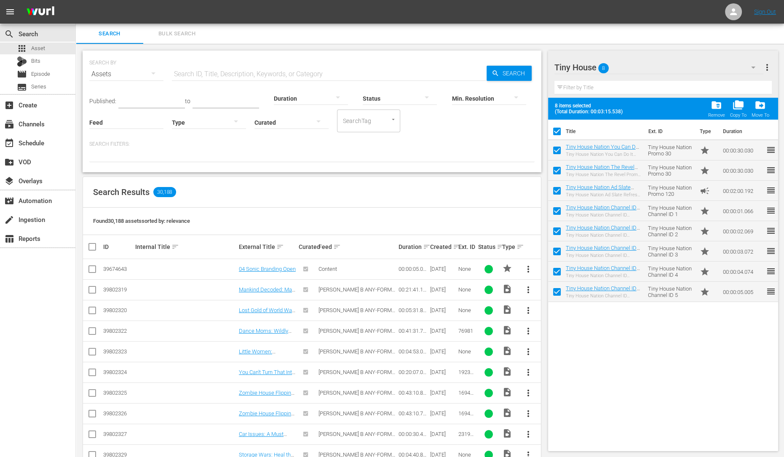
checkbox input "false"
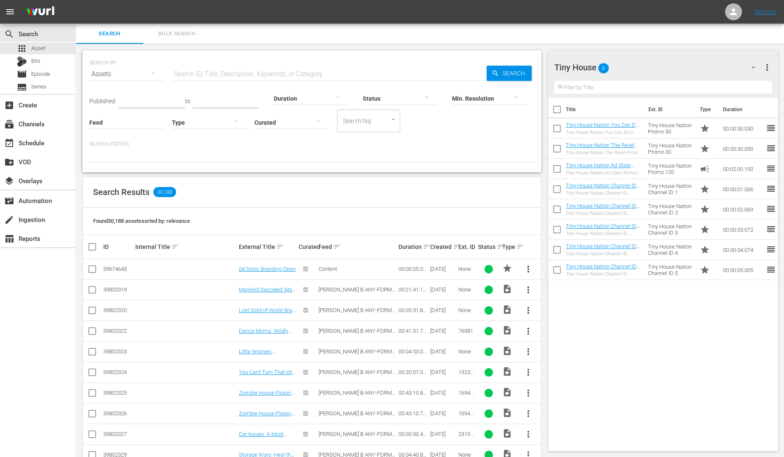
click at [754, 69] on icon "button" at bounding box center [753, 67] width 10 height 10
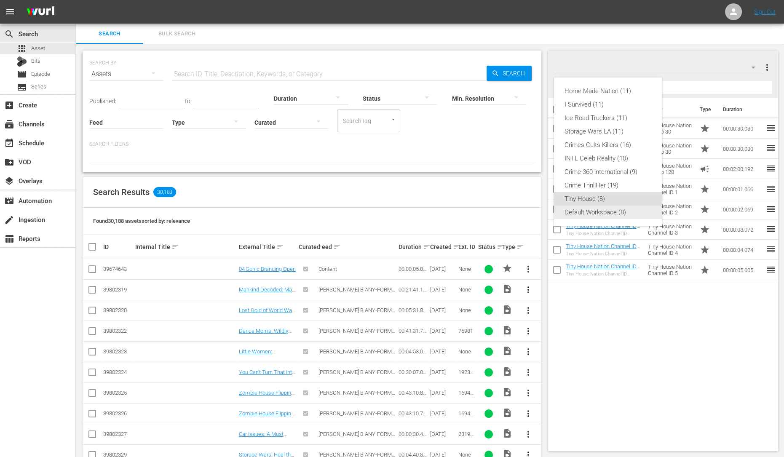
click at [600, 213] on div "Default Workspace (8)" at bounding box center [608, 212] width 88 height 13
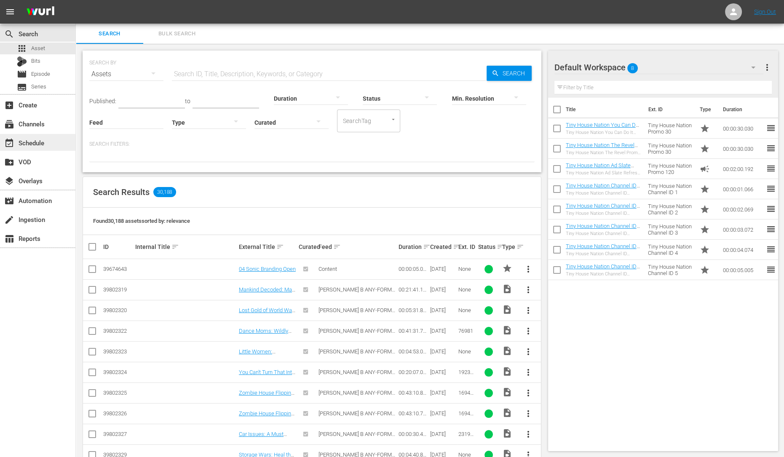
click at [32, 138] on div "event_available Schedule" at bounding box center [23, 142] width 47 height 8
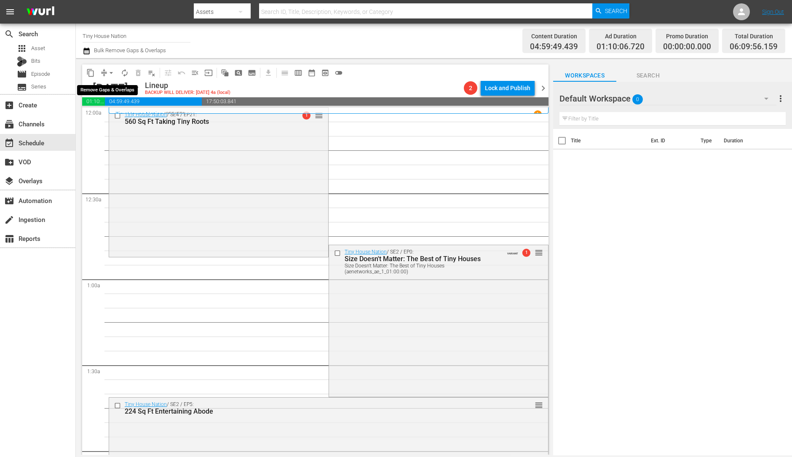
click at [105, 72] on button "arrow_drop_down" at bounding box center [110, 72] width 13 height 13
click at [115, 88] on li "Align to Midnight" at bounding box center [111, 90] width 88 height 14
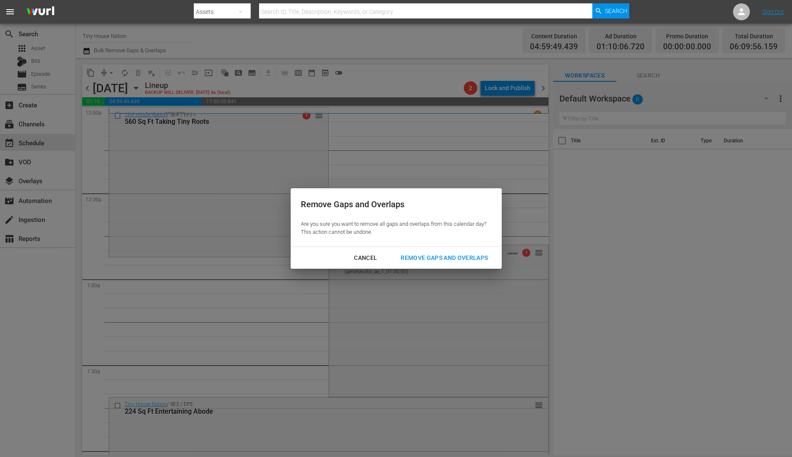
click at [468, 259] on div "Remove Gaps and Overlaps" at bounding box center [444, 258] width 101 height 11
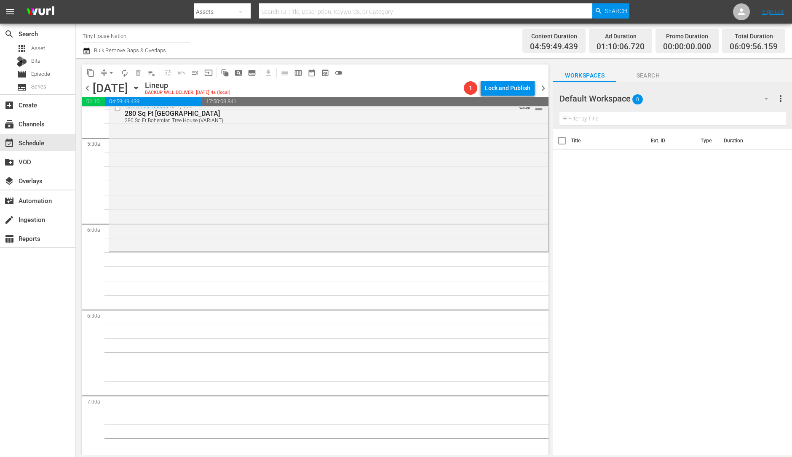
scroll to position [916, 0]
click at [282, 185] on div "Tiny House Nation / SE4 / EP5: 280 Sq Ft Bohemian Tree House 280 Sq Ft Bohemian…" at bounding box center [328, 174] width 439 height 150
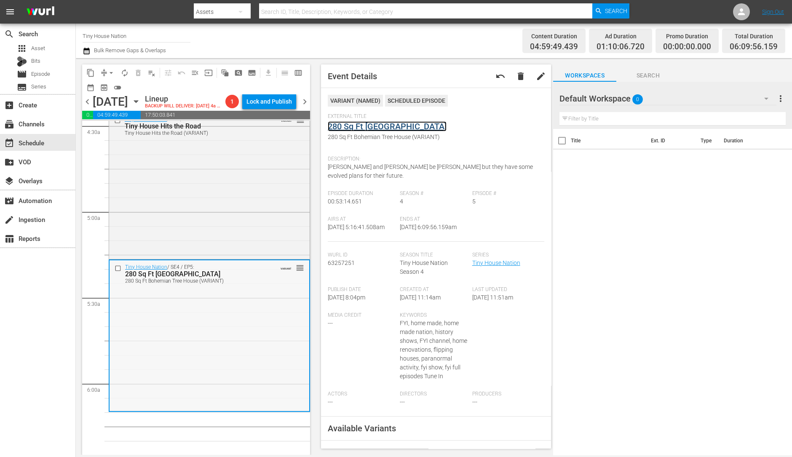
scroll to position [766, 0]
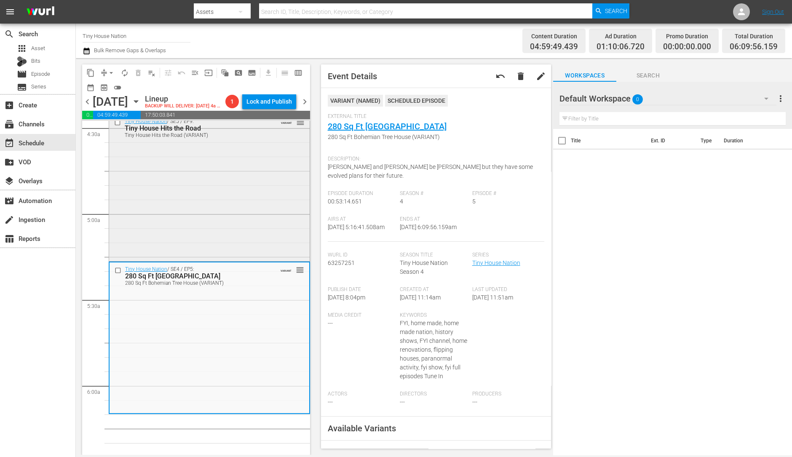
click at [183, 214] on div "Tiny House Nation / SE5 / EP9: Tiny House Hits the Road Tiny House Hits the Roa…" at bounding box center [209, 187] width 201 height 145
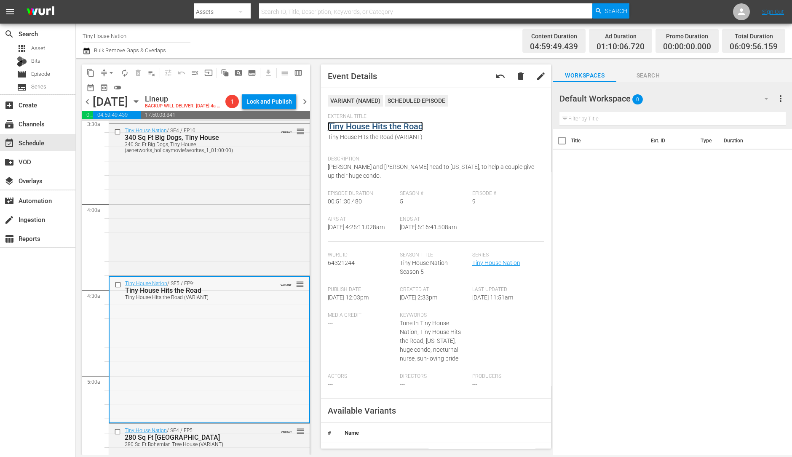
scroll to position [604, 0]
click at [208, 244] on div "Tiny House Nation / SE4 / EP10: 340 Sq Ft Big Dogs, Tiny House 340 Sq Ft Big Do…" at bounding box center [209, 199] width 201 height 150
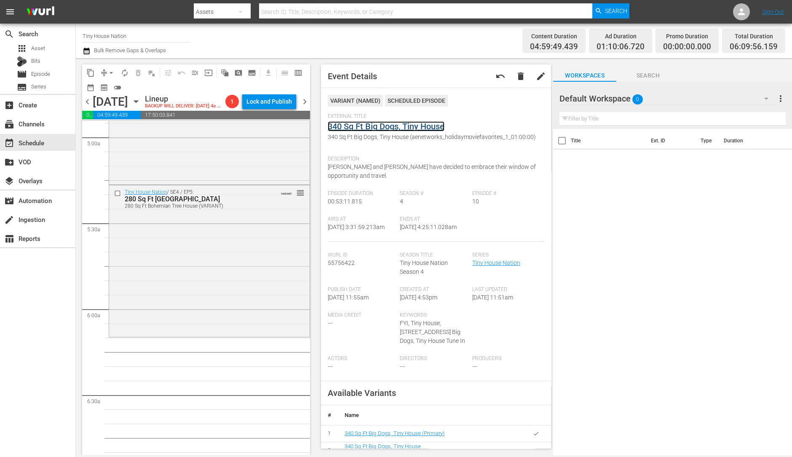
scroll to position [848, 0]
click at [171, 241] on div "Tiny House Nation / SE4 / EP5: 280 Sq Ft Bohemian Tree House 280 Sq Ft Bohemian…" at bounding box center [209, 256] width 201 height 150
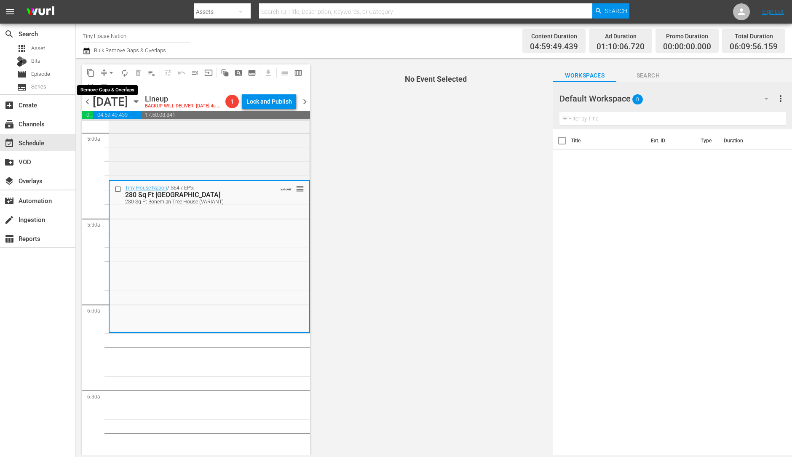
click at [110, 74] on span "arrow_drop_down" at bounding box center [111, 73] width 8 height 8
click at [110, 83] on li "Align to Midnight" at bounding box center [111, 90] width 88 height 14
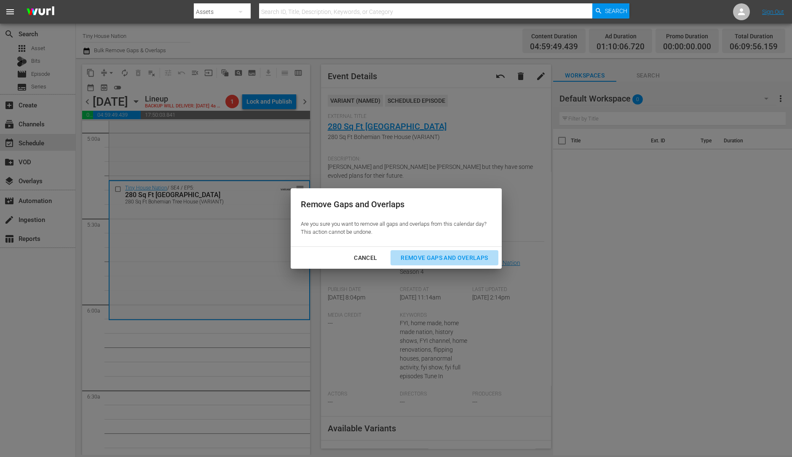
click at [445, 260] on div "Remove Gaps and Overlaps" at bounding box center [444, 258] width 101 height 11
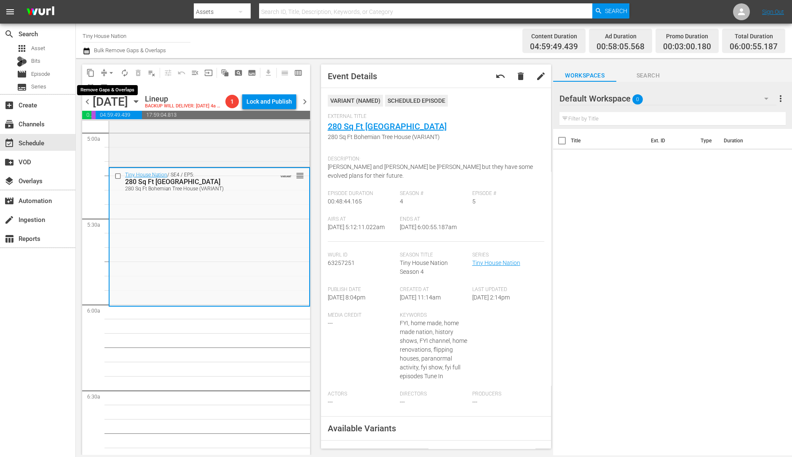
click at [107, 72] on span "arrow_drop_down" at bounding box center [111, 73] width 8 height 8
click at [108, 83] on li "Align to Midnight" at bounding box center [111, 90] width 88 height 14
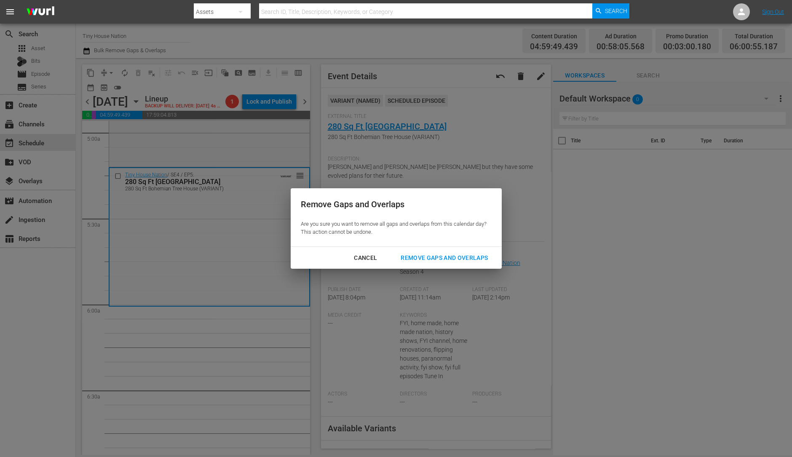
click at [423, 258] on div "Remove Gaps and Overlaps" at bounding box center [444, 258] width 101 height 11
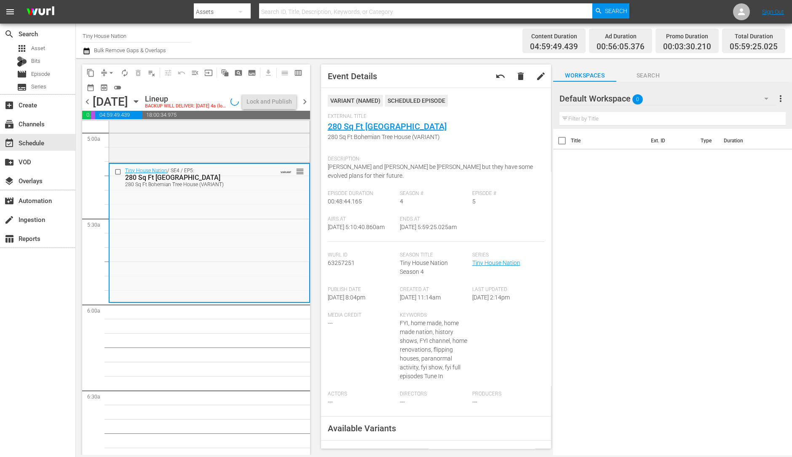
scroll to position [833, 0]
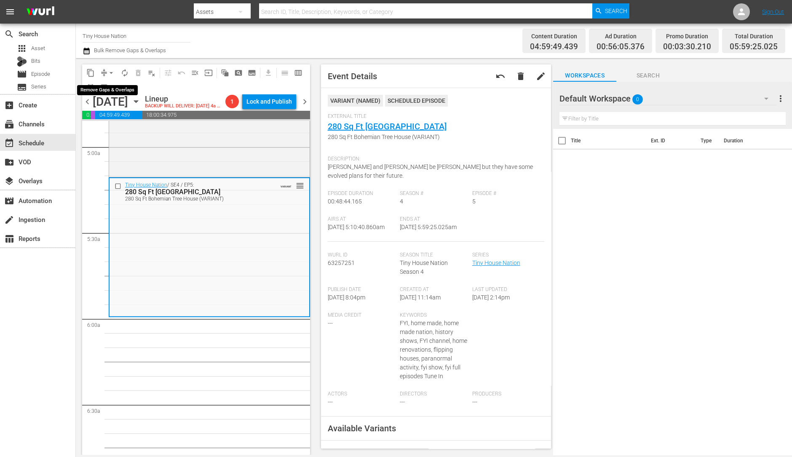
click at [110, 71] on span "arrow_drop_down" at bounding box center [111, 73] width 8 height 8
click at [111, 89] on li "Align to Midnight" at bounding box center [111, 90] width 88 height 14
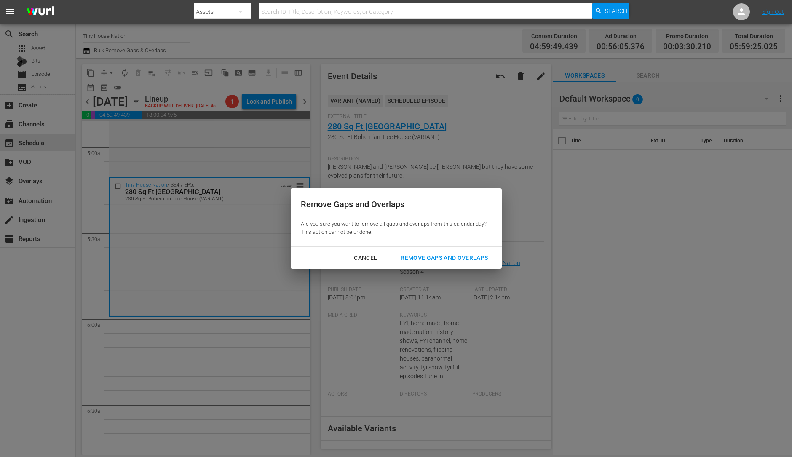
click at [482, 255] on div "Remove Gaps and Overlaps" at bounding box center [444, 258] width 101 height 11
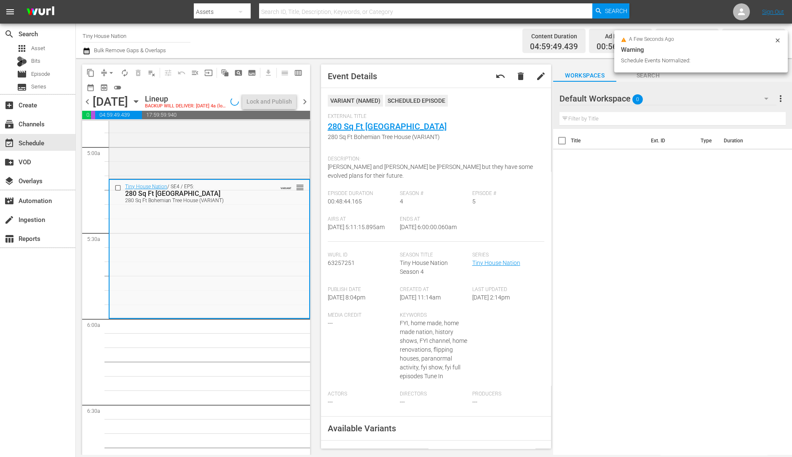
scroll to position [848, 0]
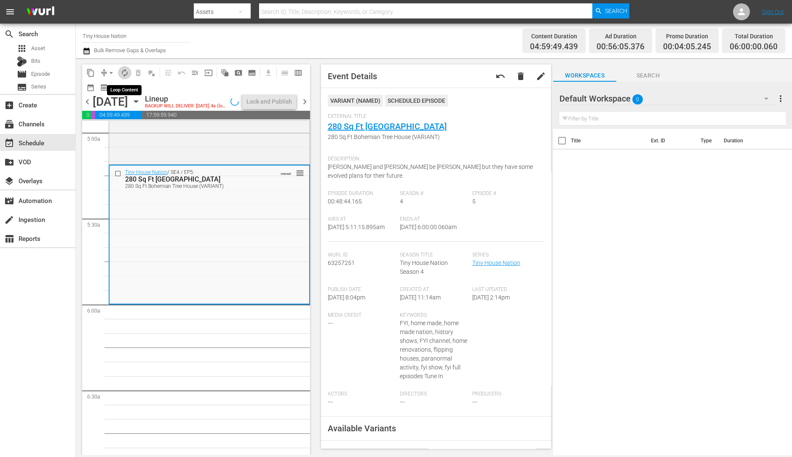
click at [124, 69] on span "autorenew_outlined" at bounding box center [125, 73] width 8 height 8
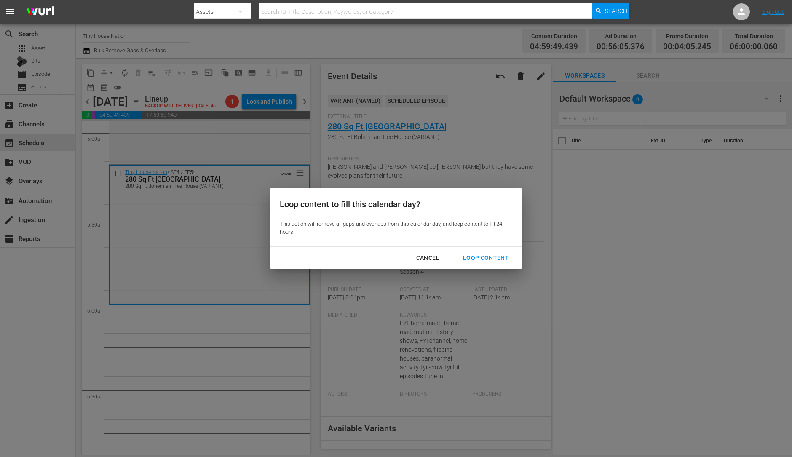
click at [505, 262] on div "Loop Content" at bounding box center [485, 258] width 59 height 11
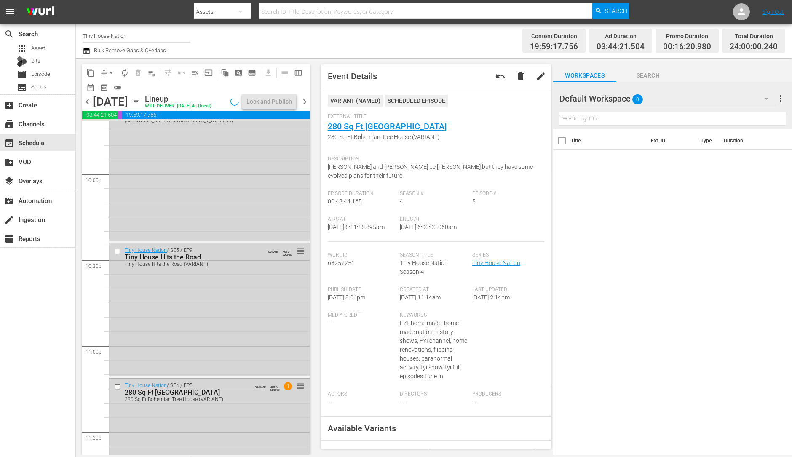
scroll to position [3805, 0]
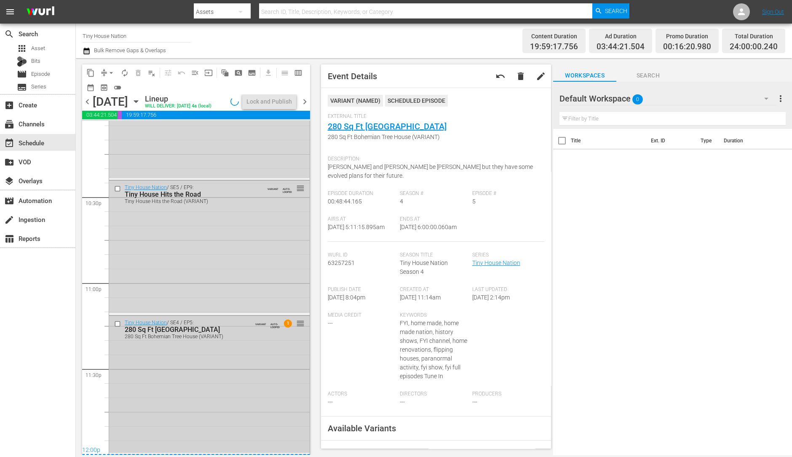
click at [218, 394] on div "Tiny House Nation / SE4 / EP5: 280 Sq Ft Bohemian Tree House 280 Sq Ft Bohemian…" at bounding box center [209, 384] width 201 height 137
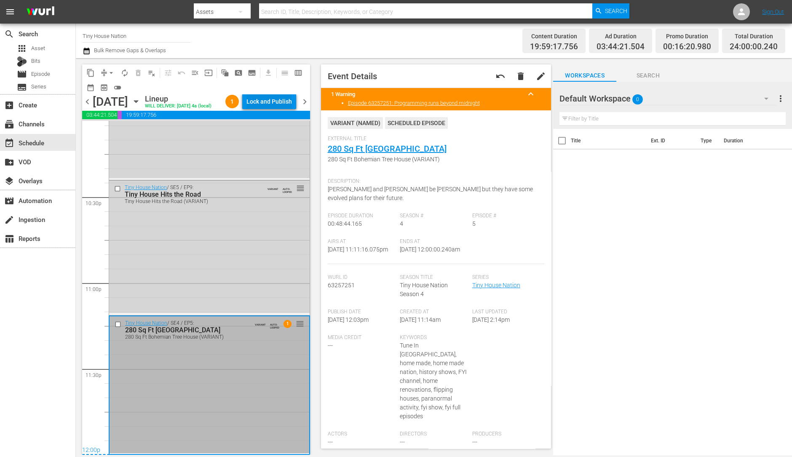
click at [275, 99] on div "Lock and Publish" at bounding box center [269, 101] width 46 height 15
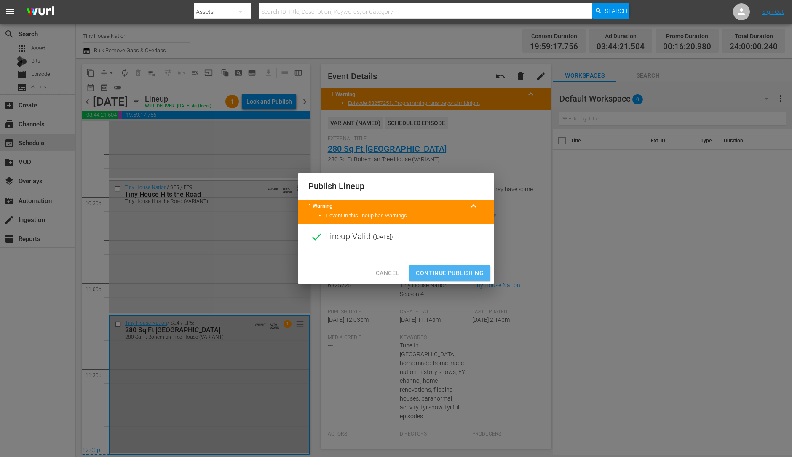
click at [468, 272] on span "Continue Publishing" at bounding box center [450, 273] width 68 height 11
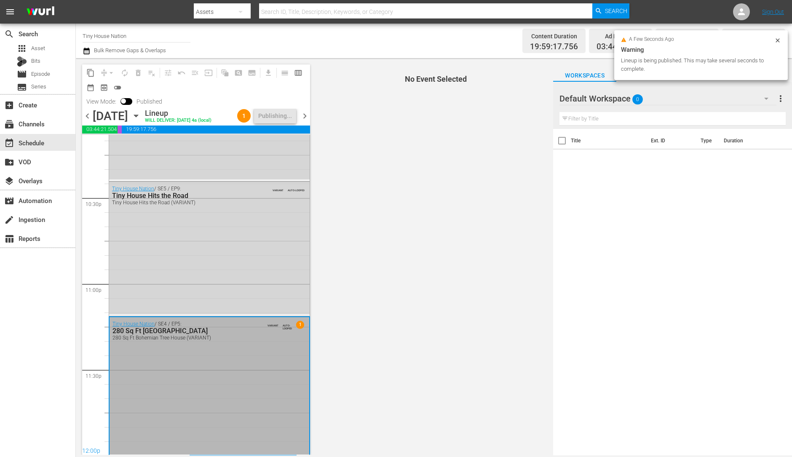
scroll to position [3805, 0]
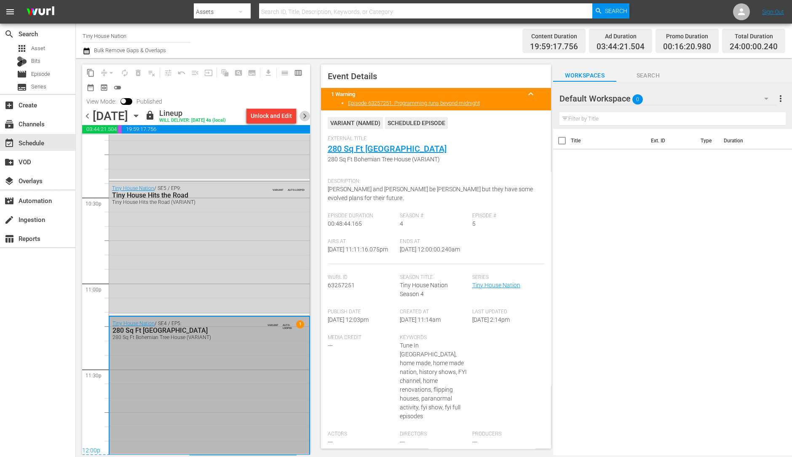
click at [308, 117] on span "chevron_right" at bounding box center [305, 116] width 11 height 11
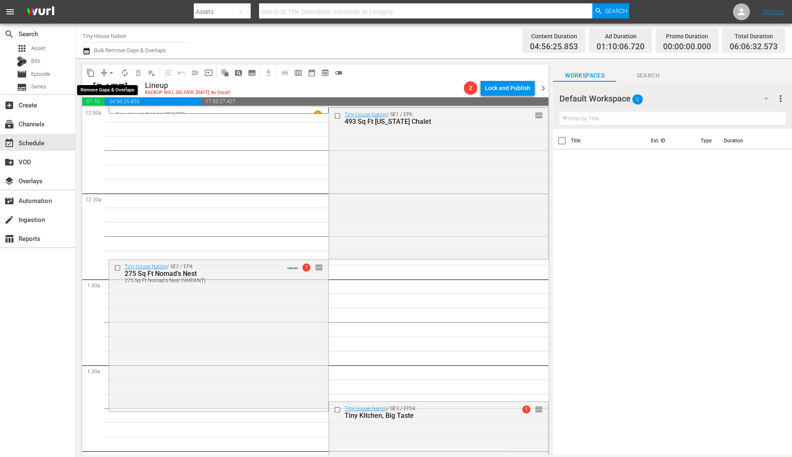
click at [112, 70] on span "arrow_drop_down" at bounding box center [111, 73] width 8 height 8
click at [107, 84] on li "Align to Midnight" at bounding box center [111, 90] width 88 height 14
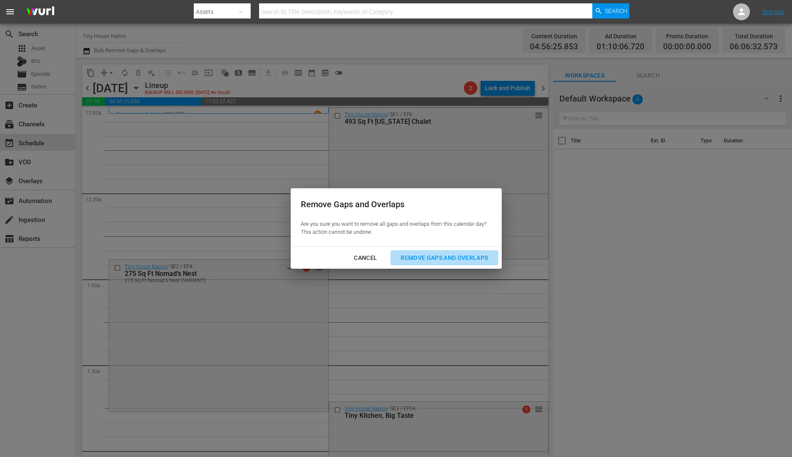
click at [452, 254] on div "Remove Gaps and Overlaps" at bounding box center [444, 258] width 101 height 11
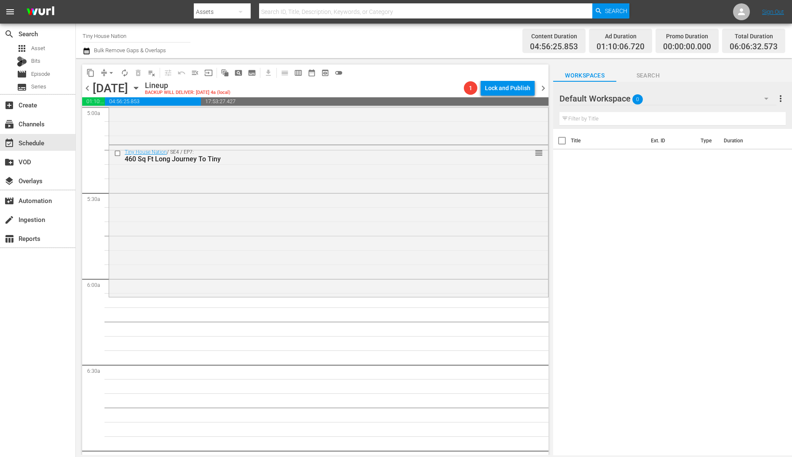
scroll to position [859, 0]
click at [346, 233] on div "Tiny House Nation / SE4 / EP7: 460 Sq Ft Long Journey To Tiny reorder" at bounding box center [328, 221] width 439 height 150
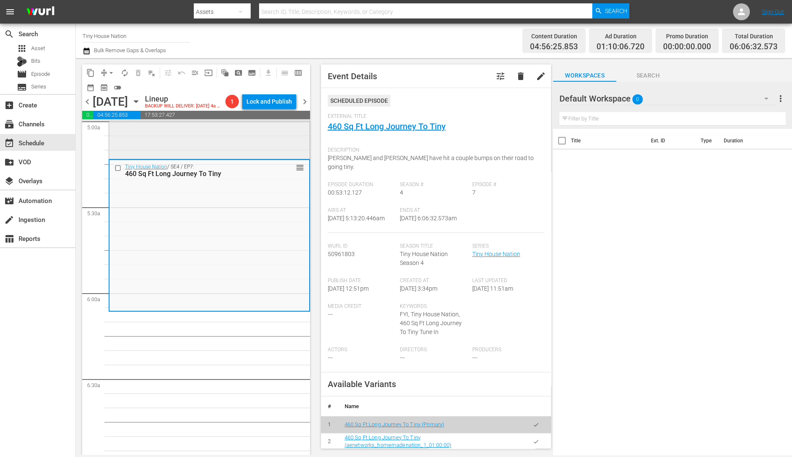
click at [234, 158] on div "Tiny House Nation / SE2 / EP6: 192 Sq. Ft. Bird House [STREET_ADDRESS] Ft. Bird…" at bounding box center [209, 84] width 201 height 147
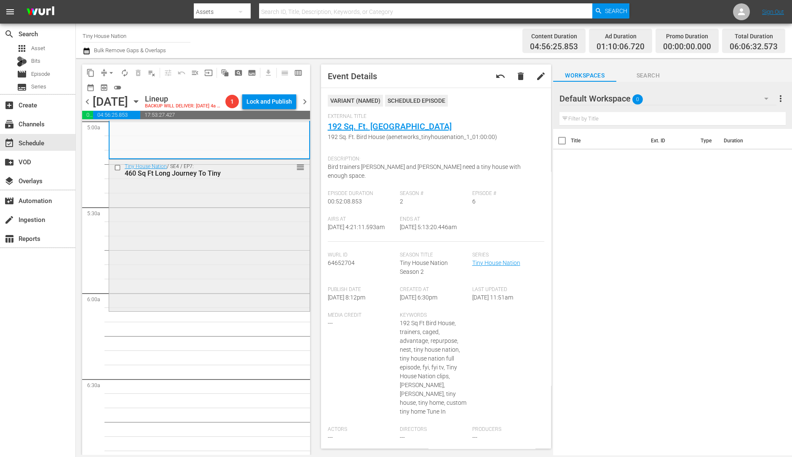
click at [194, 266] on div "Tiny House Nation / SE4 / EP7: 460 Sq Ft Long Journey To Tiny reorder" at bounding box center [209, 235] width 201 height 150
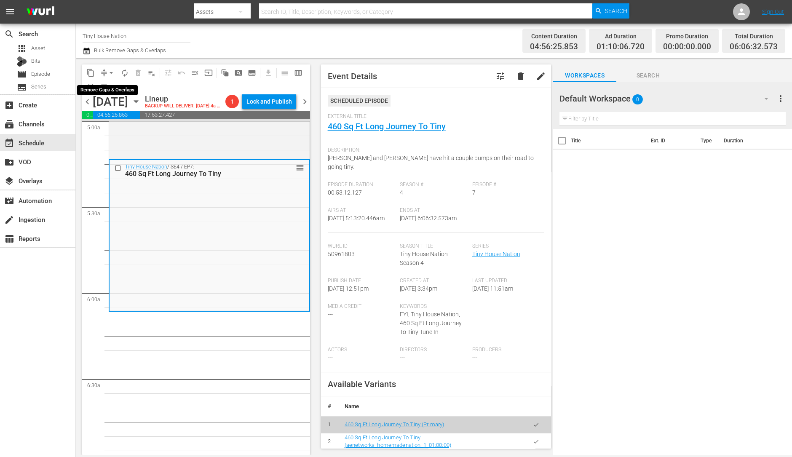
click at [113, 70] on span "arrow_drop_down" at bounding box center [111, 73] width 8 height 8
click at [112, 88] on li "Align to Midnight" at bounding box center [111, 90] width 88 height 14
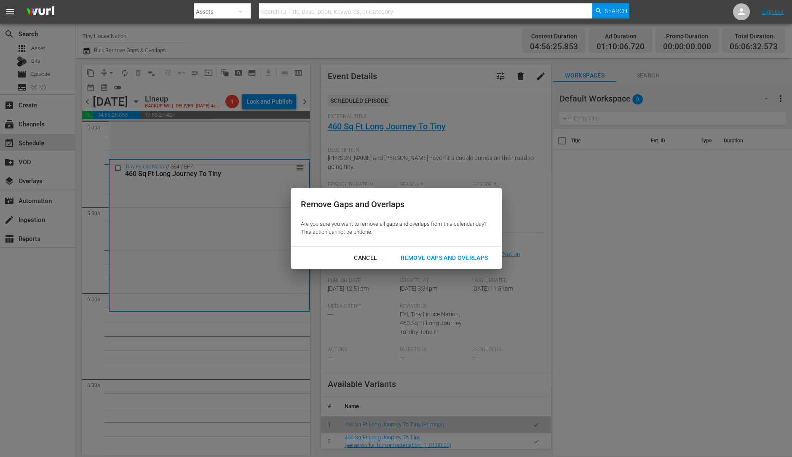
click at [455, 260] on div "Remove Gaps and Overlaps" at bounding box center [444, 258] width 101 height 11
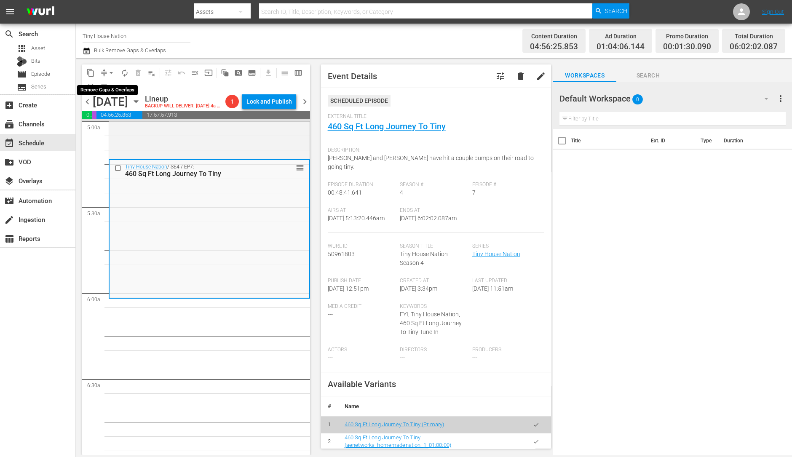
click at [111, 75] on span "arrow_drop_down" at bounding box center [111, 73] width 8 height 8
click at [110, 87] on li "Align to Midnight" at bounding box center [111, 90] width 88 height 14
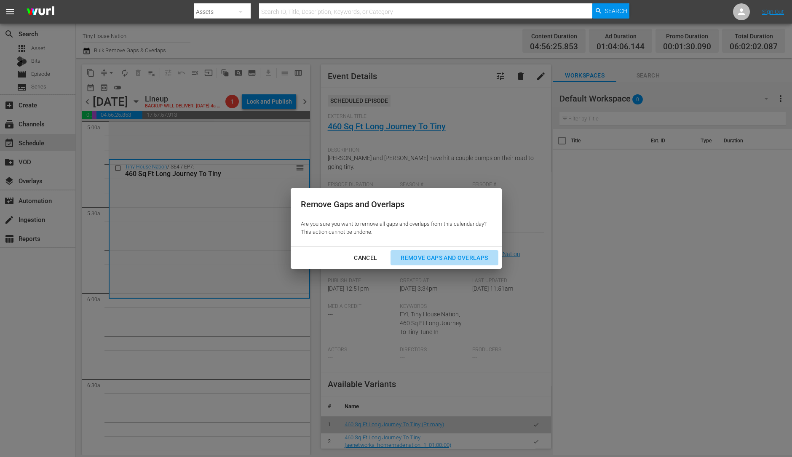
click at [464, 256] on div "Remove Gaps and Overlaps" at bounding box center [444, 258] width 101 height 11
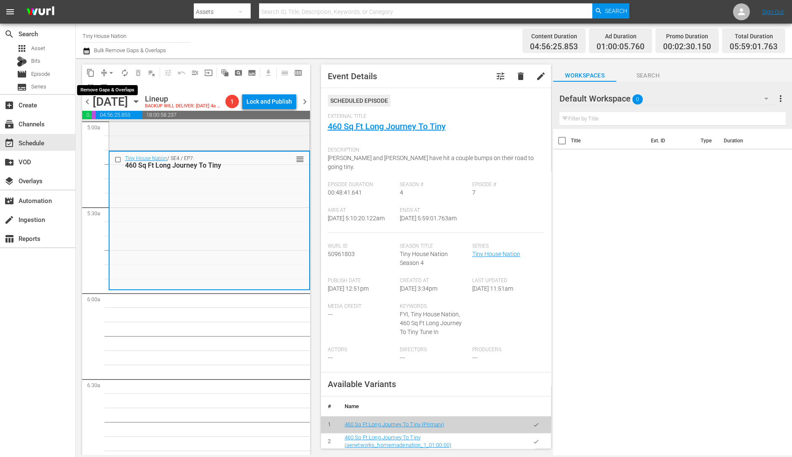
click at [109, 73] on span "arrow_drop_down" at bounding box center [111, 73] width 8 height 8
click at [112, 89] on li "Align to Midnight" at bounding box center [111, 90] width 88 height 14
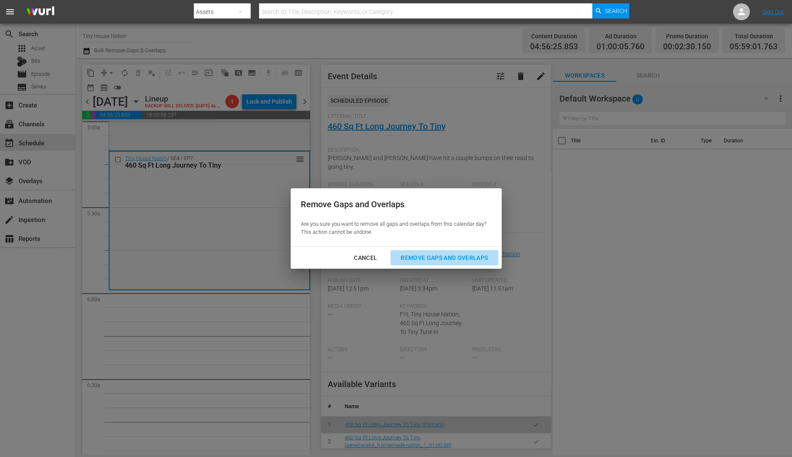
click at [444, 253] on div "Remove Gaps and Overlaps" at bounding box center [444, 258] width 101 height 11
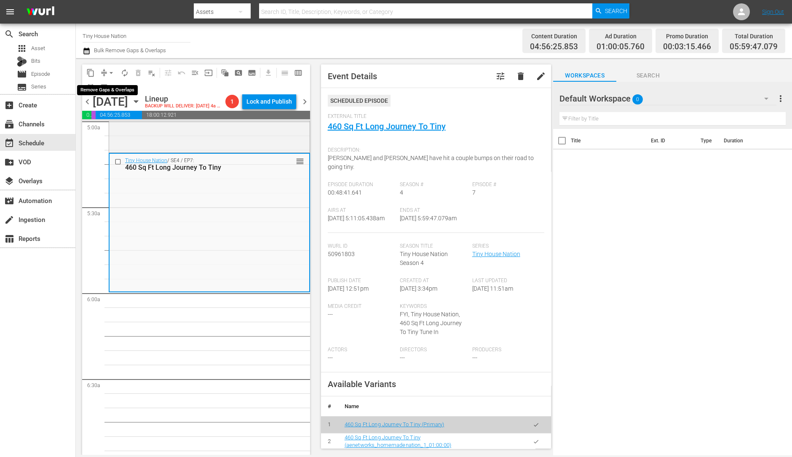
click at [112, 70] on span "arrow_drop_down" at bounding box center [111, 73] width 8 height 8
click at [109, 87] on li "Align to Midnight" at bounding box center [111, 90] width 88 height 14
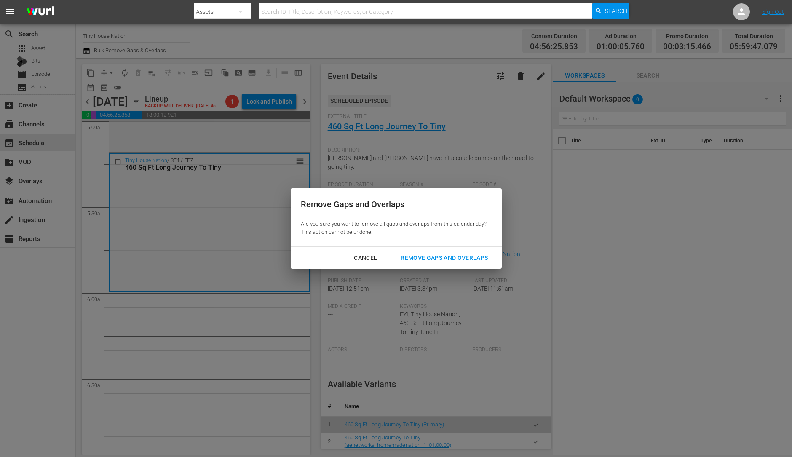
click at [447, 255] on div "Remove Gaps and Overlaps" at bounding box center [444, 258] width 101 height 11
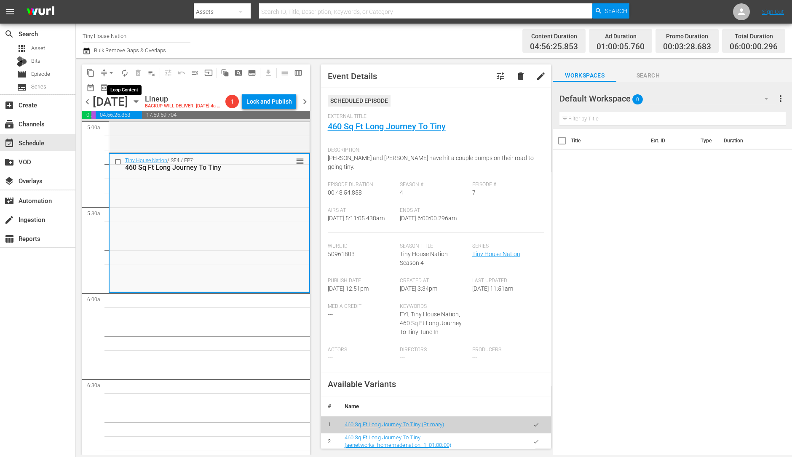
click at [126, 72] on span "autorenew_outlined" at bounding box center [125, 73] width 8 height 8
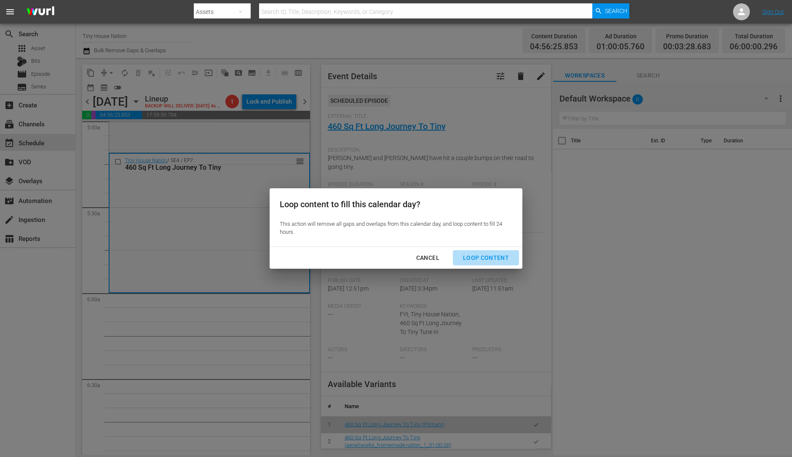
click at [484, 255] on div "Loop Content" at bounding box center [485, 258] width 59 height 11
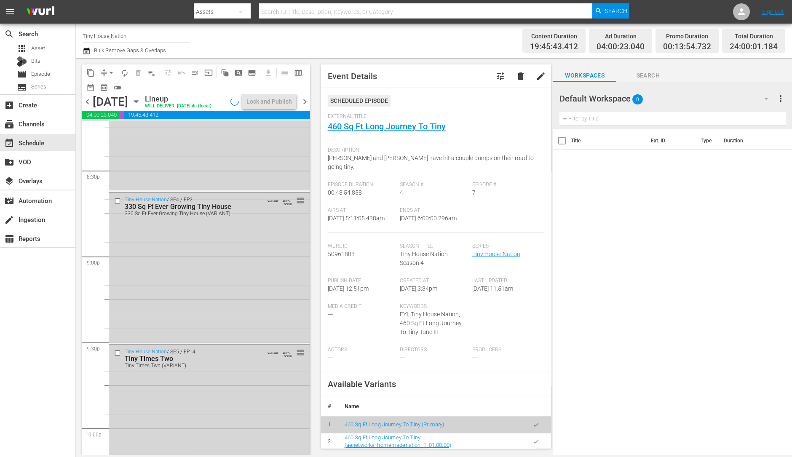
scroll to position [3805, 0]
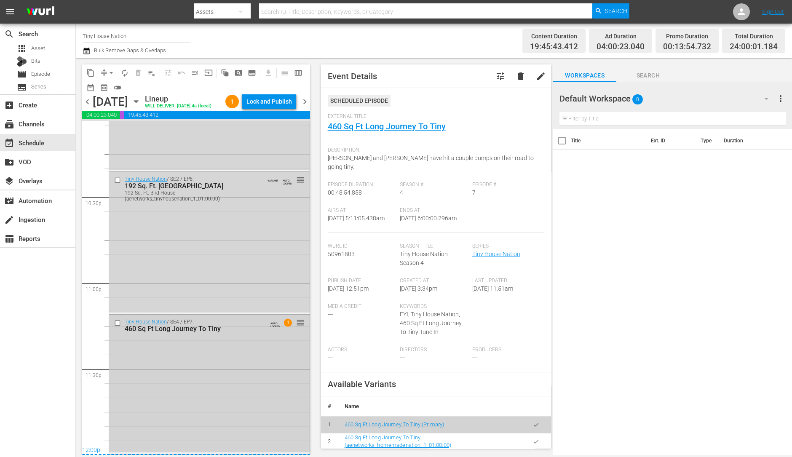
click at [225, 386] on div "Tiny House Nation / SE4 / EP7: 460 Sq Ft Long Journey To Tiny AUTO-LOOPED 1 reo…" at bounding box center [209, 384] width 201 height 138
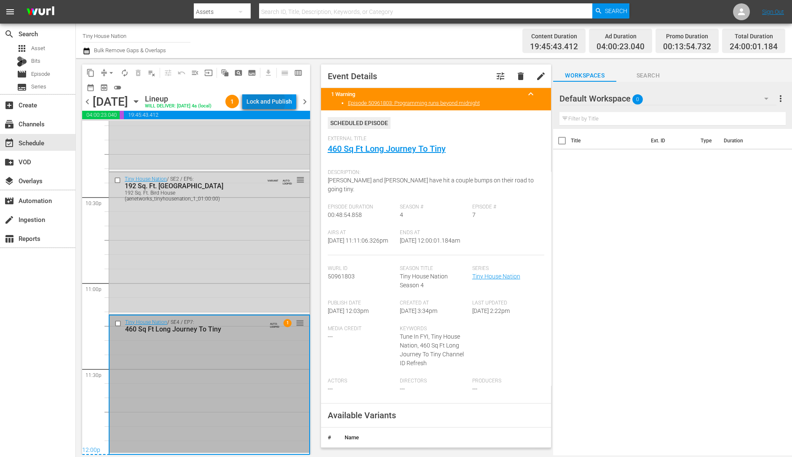
click at [273, 103] on div "Lock and Publish" at bounding box center [269, 101] width 46 height 15
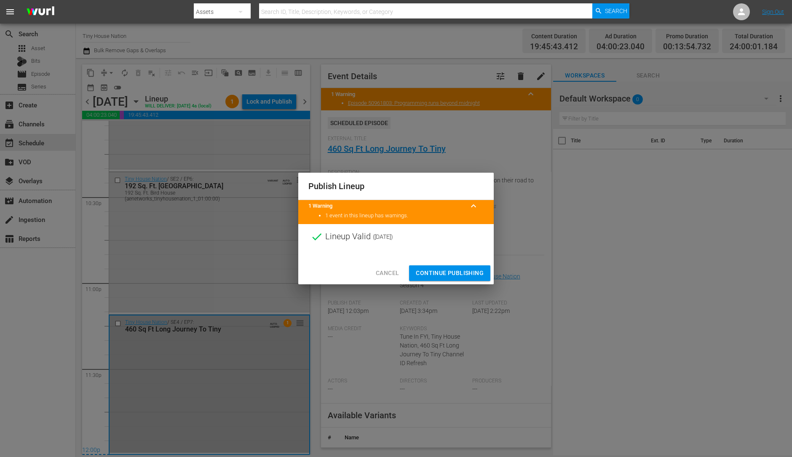
click at [453, 270] on span "Continue Publishing" at bounding box center [450, 273] width 68 height 11
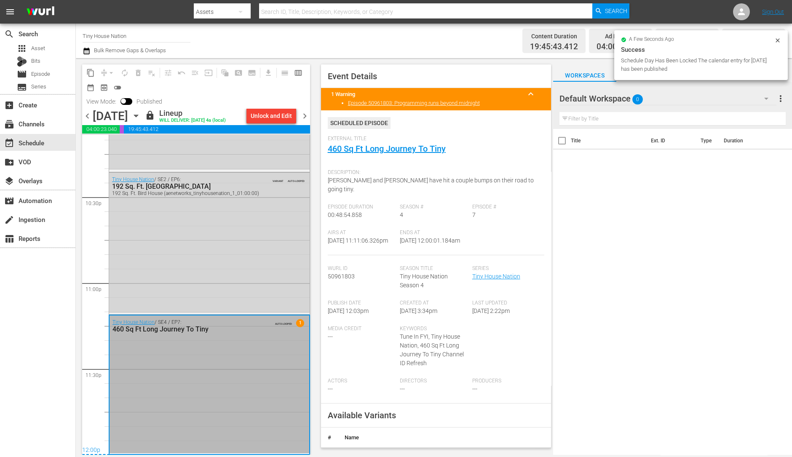
scroll to position [3805, 0]
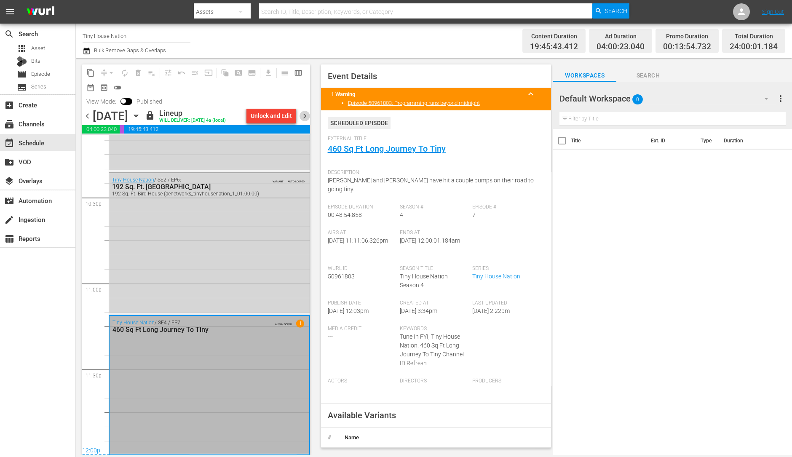
click at [305, 112] on span "chevron_right" at bounding box center [305, 116] width 11 height 11
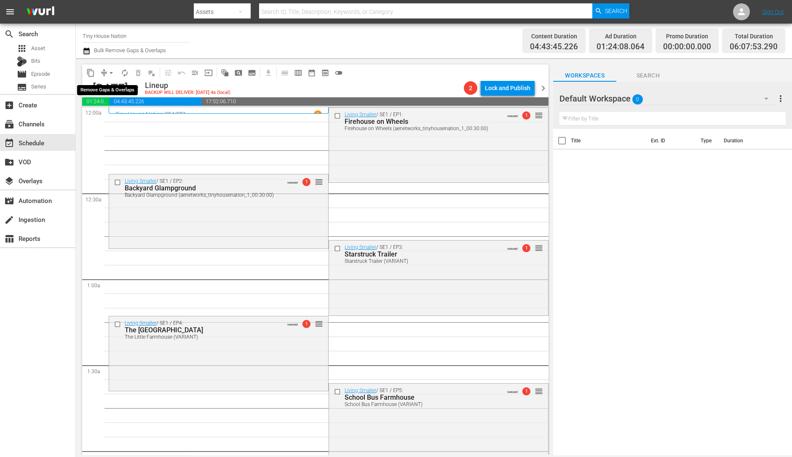
click at [110, 72] on span "arrow_drop_down" at bounding box center [111, 73] width 8 height 8
click at [112, 86] on li "Align to Midnight" at bounding box center [111, 90] width 88 height 14
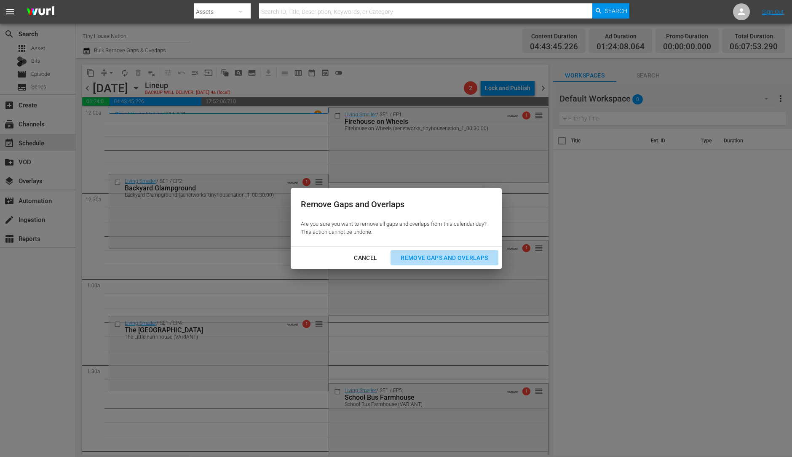
click at [487, 258] on div "Remove Gaps and Overlaps" at bounding box center [444, 258] width 101 height 11
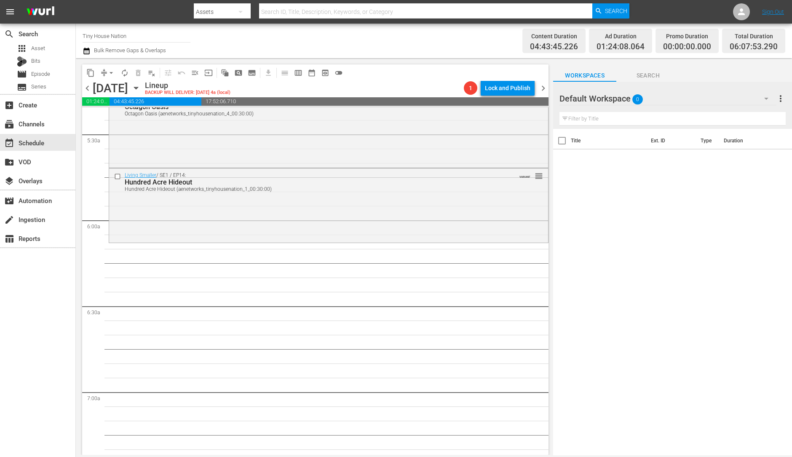
scroll to position [919, 0]
click at [292, 223] on div "Living Smaller / SE1 / EP14: Hundred Acre Hideout Hundred Acre Hideout (aenetwo…" at bounding box center [328, 204] width 439 height 72
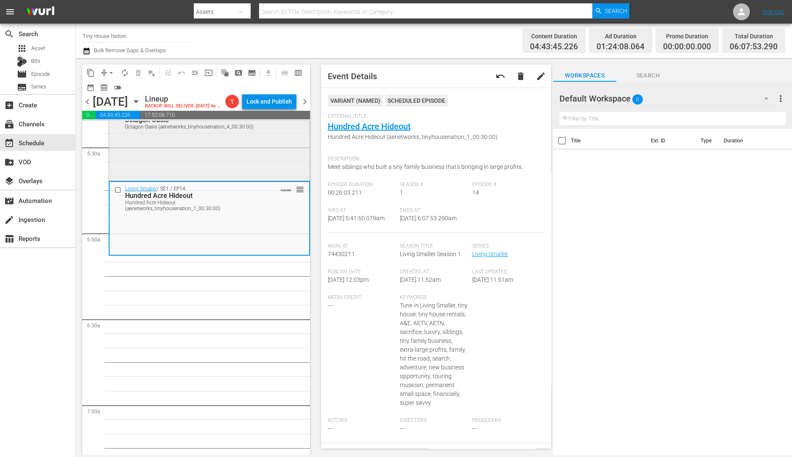
click at [236, 163] on div "Living Smaller / SE1 / EP13: Octagon Oasis Octagon Oasis (aenetworks_tinyhousen…" at bounding box center [209, 142] width 201 height 73
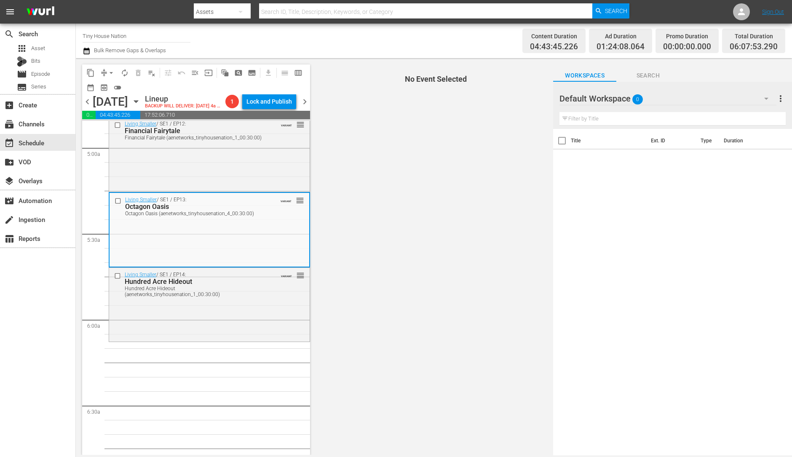
scroll to position [832, 0]
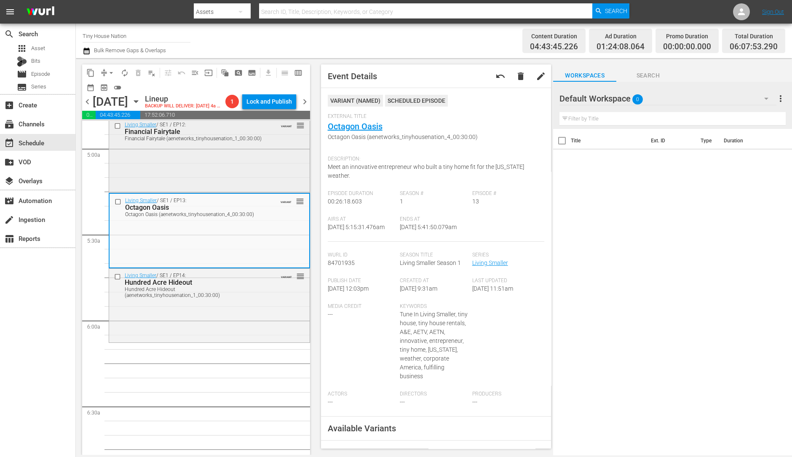
click at [266, 145] on div "Living Smaller / SE1 / EP12: Financial Fairytale Financial Fairytale (aenetwork…" at bounding box center [209, 131] width 201 height 27
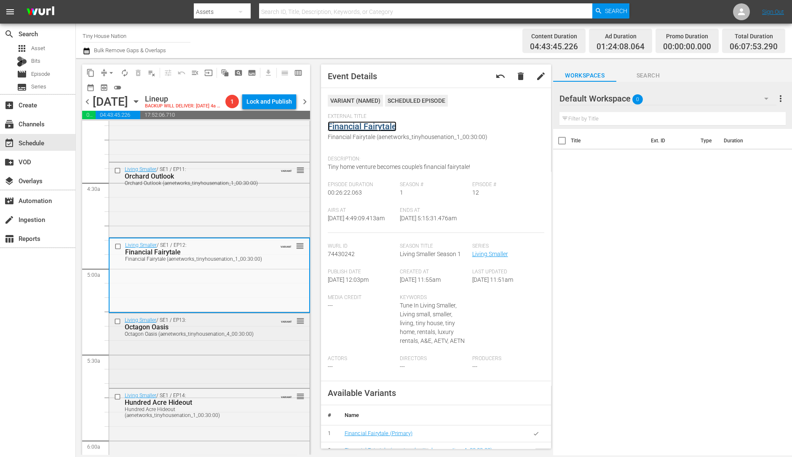
scroll to position [696, 0]
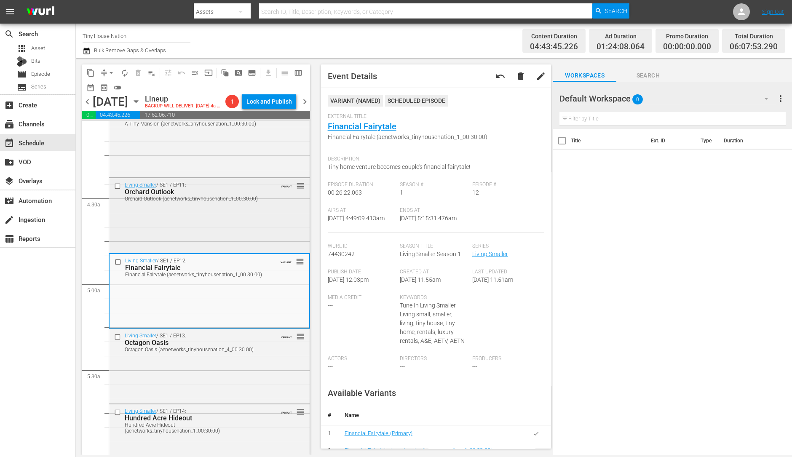
click at [217, 239] on div "Living Smaller / SE1 / EP11: Orchard Outlook Orchard Outlook (aenetworks_tinyho…" at bounding box center [209, 214] width 201 height 73
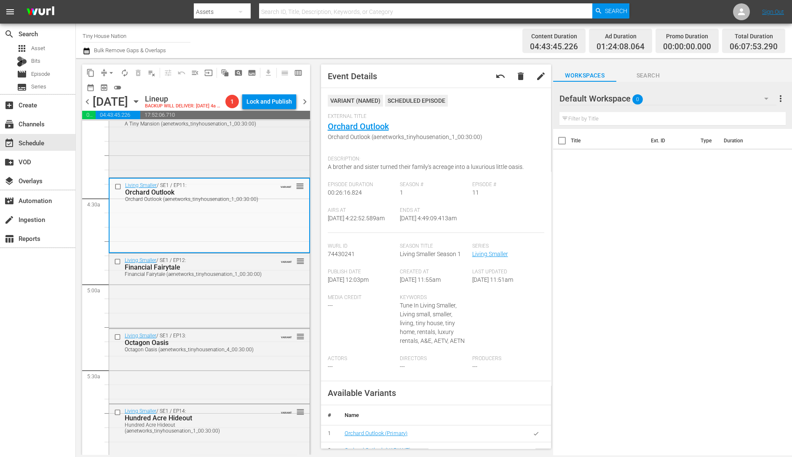
click at [233, 168] on div "Living Smaller / SE1 / EP10: A Tiny Mansion A Tiny Mansion (aenetworks_tinyhous…" at bounding box center [209, 139] width 201 height 72
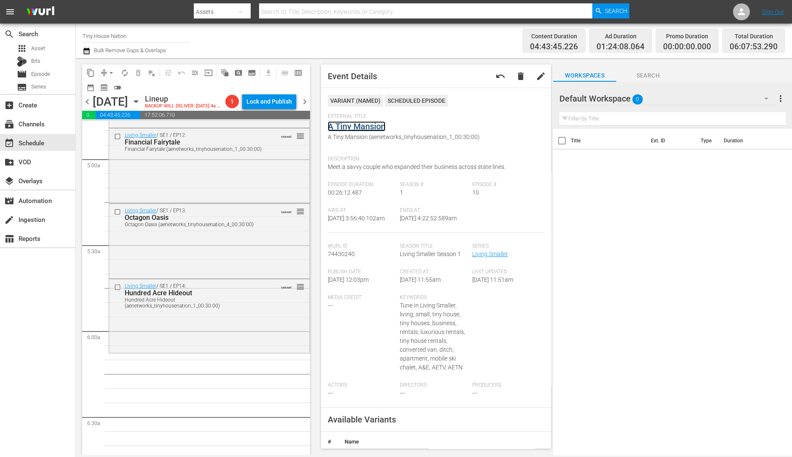
scroll to position [823, 0]
click at [212, 328] on div "Living Smaller / SE1 / EP14: Hundred Acre Hideout Hundred Acre Hideout (aenetwo…" at bounding box center [209, 313] width 201 height 72
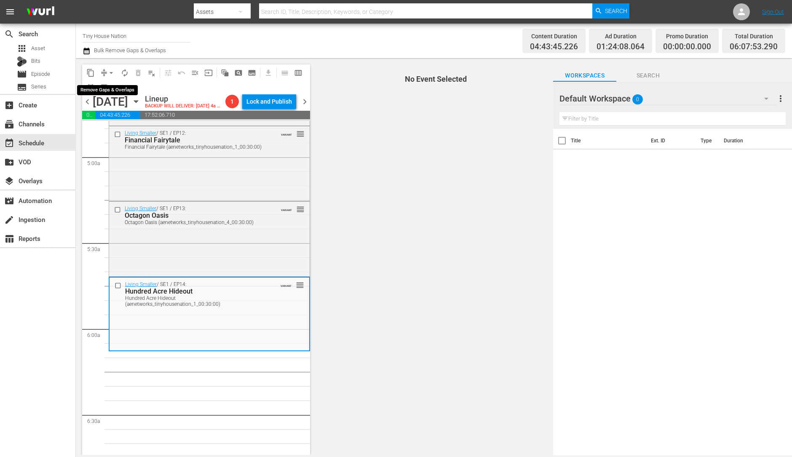
click at [109, 71] on span "arrow_drop_down" at bounding box center [111, 73] width 8 height 8
click at [110, 86] on li "Align to Midnight" at bounding box center [111, 90] width 88 height 14
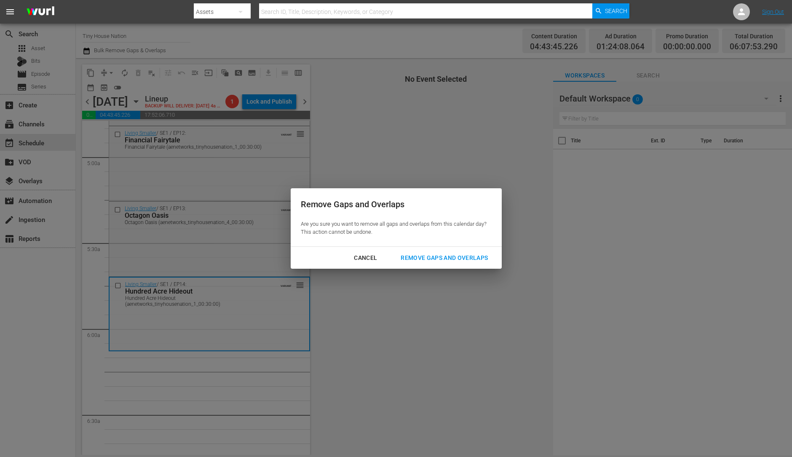
click at [447, 262] on div "Remove Gaps and Overlaps" at bounding box center [444, 258] width 101 height 11
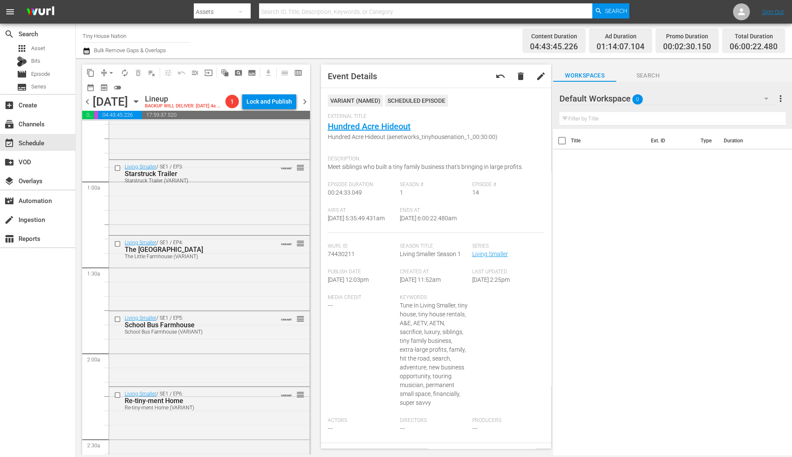
scroll to position [108, 0]
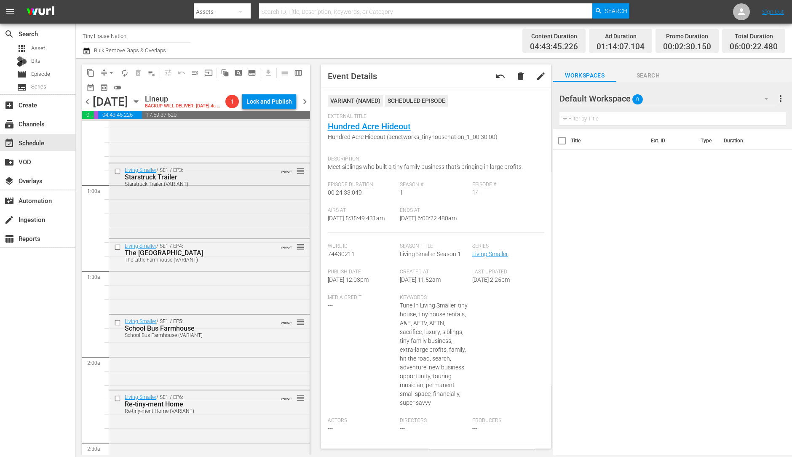
click at [197, 237] on div "Living Smaller / SE1 / EP3: Starstruck Trailer Starstruck Trailer (VARIANT) VAR…" at bounding box center [209, 199] width 201 height 73
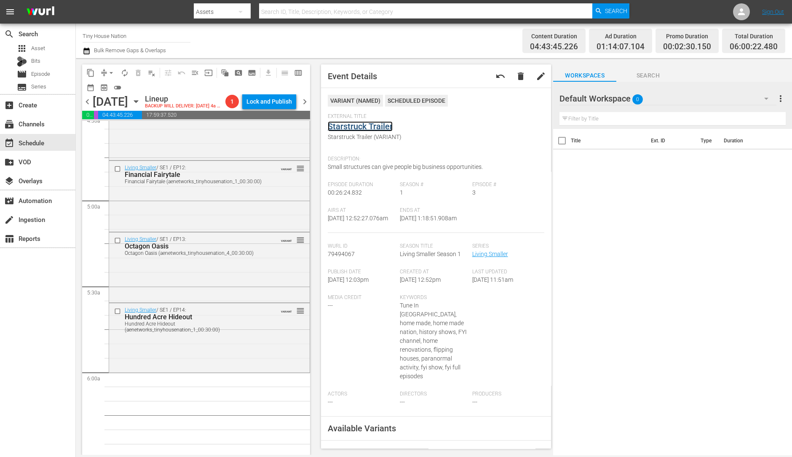
scroll to position [785, 0]
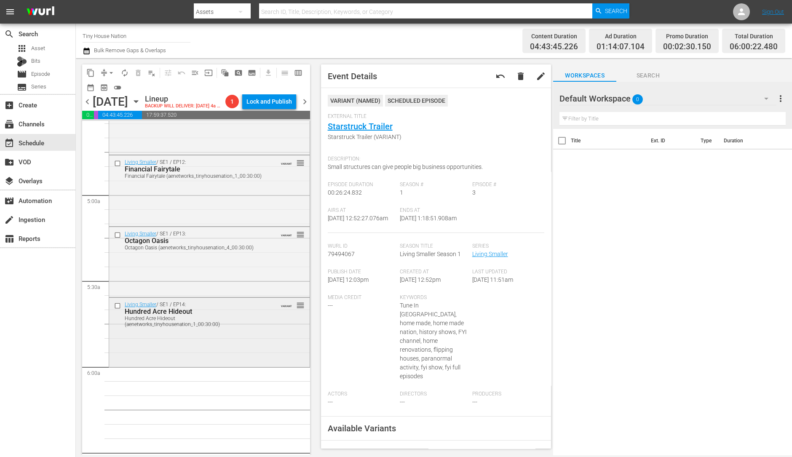
click at [237, 349] on div "Living Smaller / SE1 / EP14: Hundred Acre Hideout Hundred Acre Hideout (aenetwo…" at bounding box center [209, 332] width 201 height 68
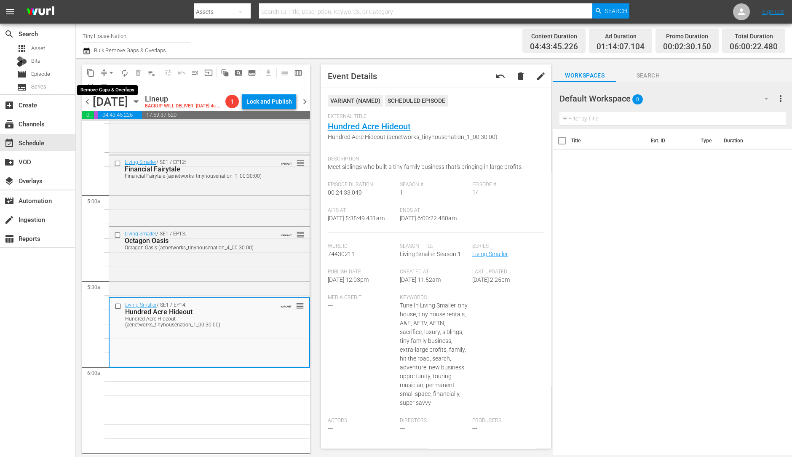
click at [112, 72] on span "arrow_drop_down" at bounding box center [111, 73] width 8 height 8
click at [118, 85] on li "Align to Midnight" at bounding box center [111, 90] width 88 height 14
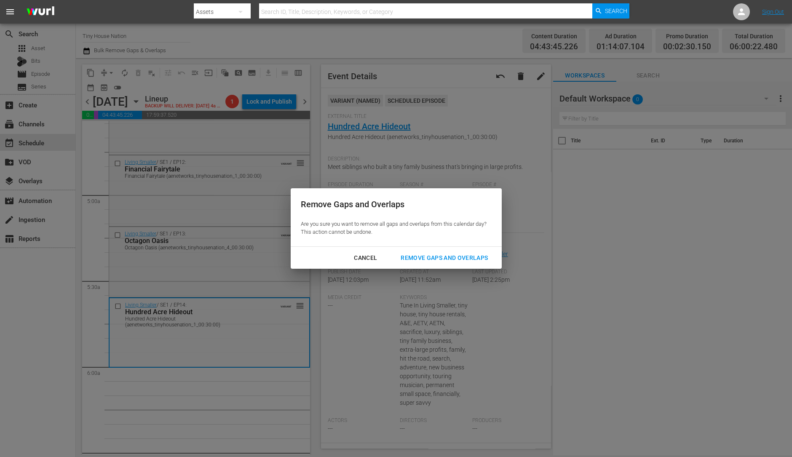
click at [481, 257] on div "Remove Gaps and Overlaps" at bounding box center [444, 258] width 101 height 11
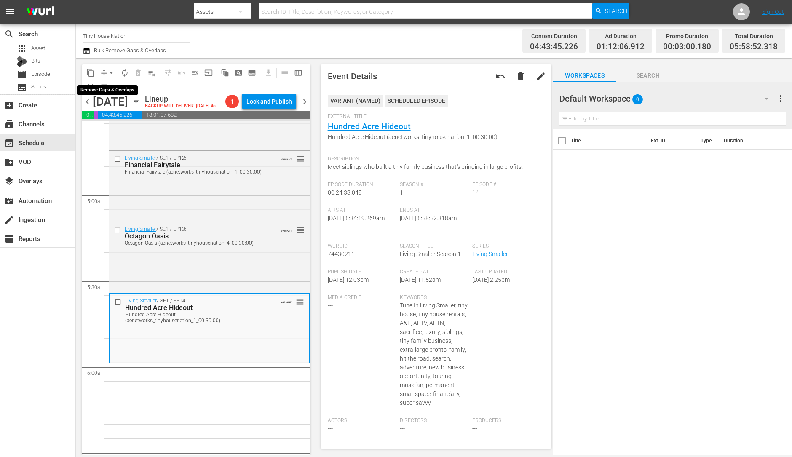
click at [109, 74] on span "arrow_drop_down" at bounding box center [111, 73] width 8 height 8
click at [113, 87] on li "Align to Midnight" at bounding box center [111, 90] width 88 height 14
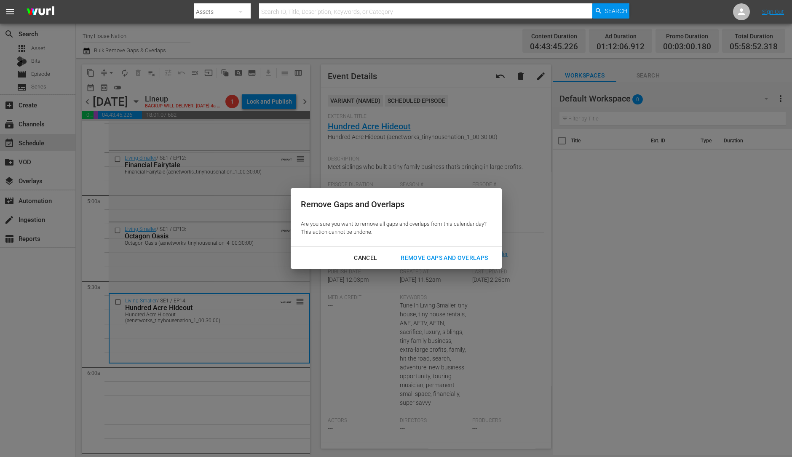
click at [455, 257] on div "Remove Gaps and Overlaps" at bounding box center [444, 258] width 101 height 11
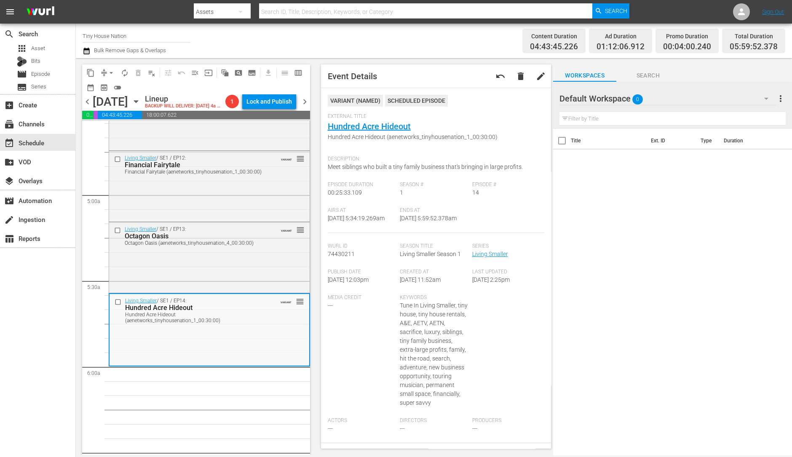
click at [110, 66] on button "arrow_drop_down" at bounding box center [110, 72] width 13 height 13
click at [105, 91] on li "Align to Midnight" at bounding box center [111, 90] width 88 height 14
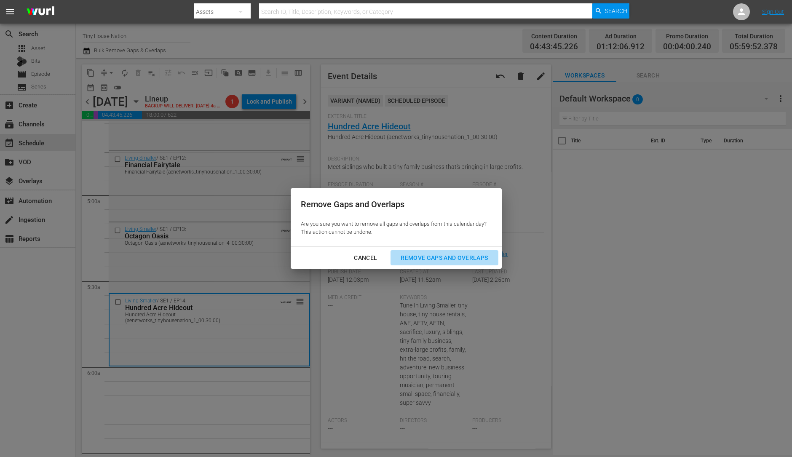
click at [476, 259] on div "Remove Gaps and Overlaps" at bounding box center [444, 258] width 101 height 11
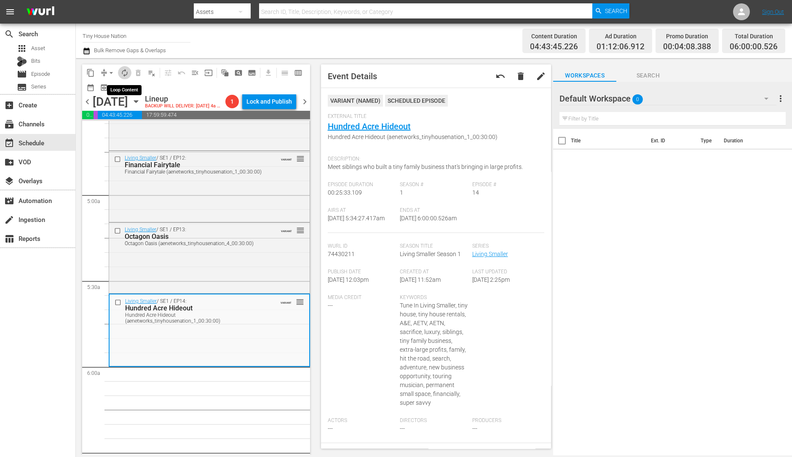
click at [119, 69] on button "autorenew_outlined" at bounding box center [124, 72] width 13 height 13
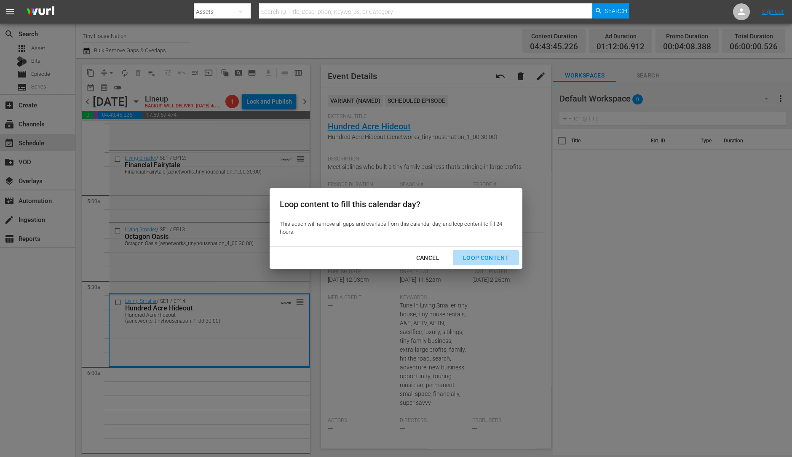
click at [485, 250] on button "Loop Content" at bounding box center [486, 258] width 66 height 16
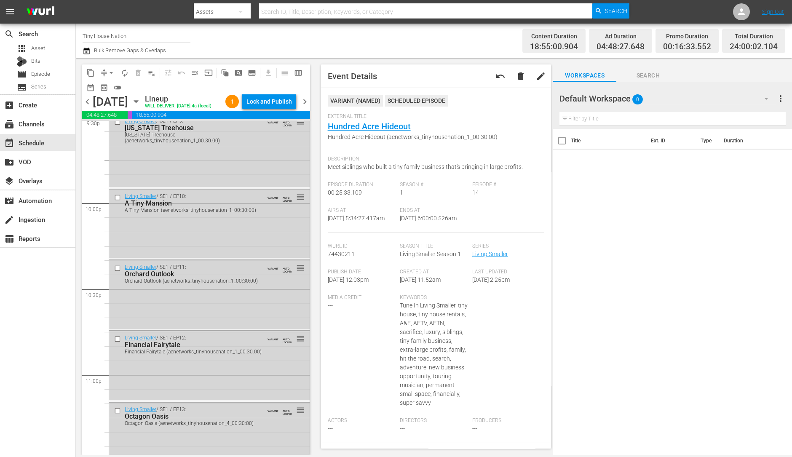
scroll to position [3805, 0]
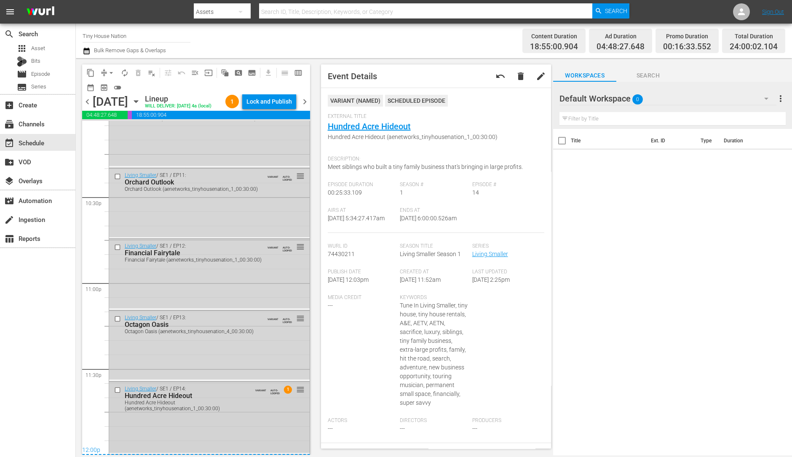
click at [215, 405] on div "Hundred Acre Hideout (aenetworks_tinyhousenation_1_00:30:00)" at bounding box center [192, 406] width 134 height 12
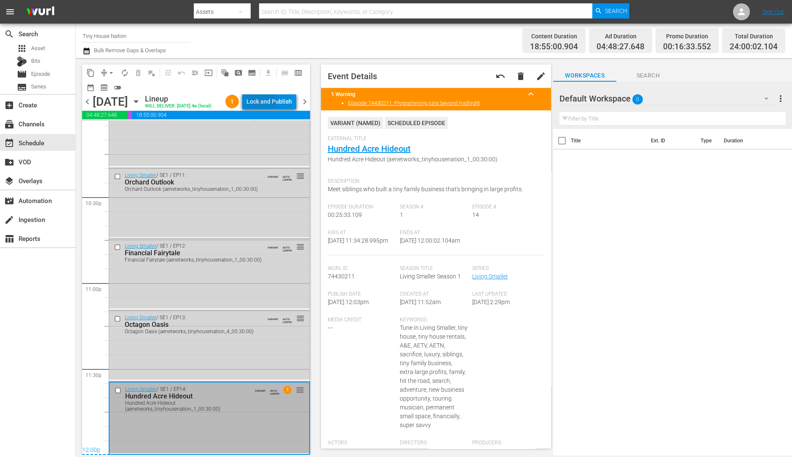
click at [275, 102] on div "Lock and Publish" at bounding box center [269, 101] width 46 height 15
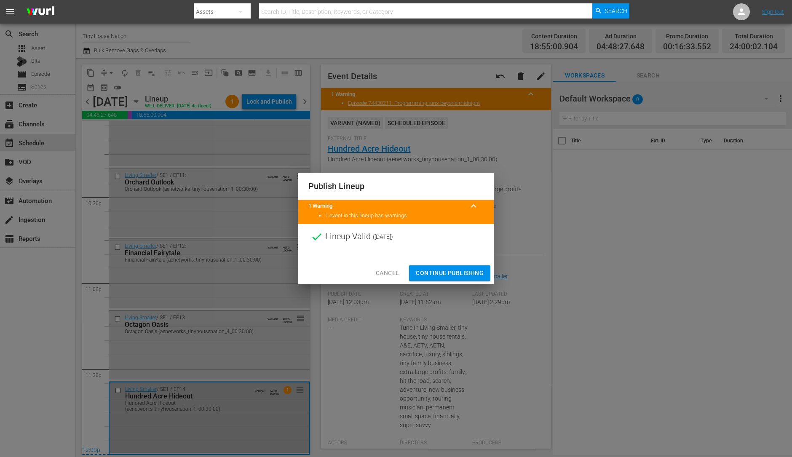
click at [447, 271] on span "Continue Publishing" at bounding box center [450, 273] width 68 height 11
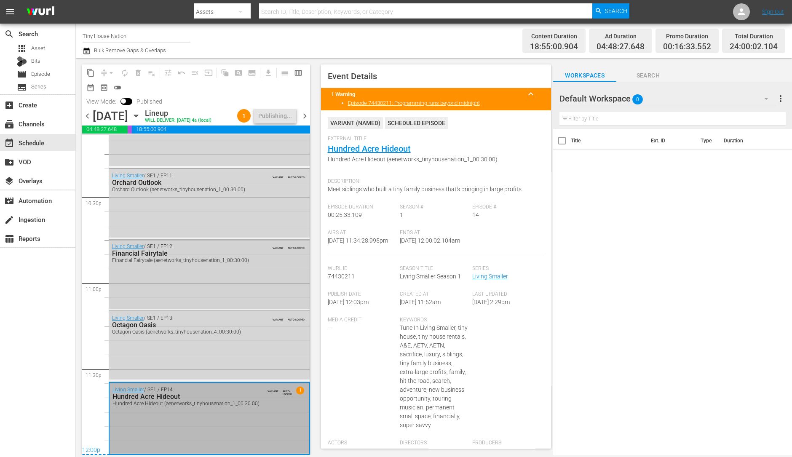
scroll to position [3819, 0]
click at [305, 121] on span "chevron_right" at bounding box center [305, 116] width 11 height 11
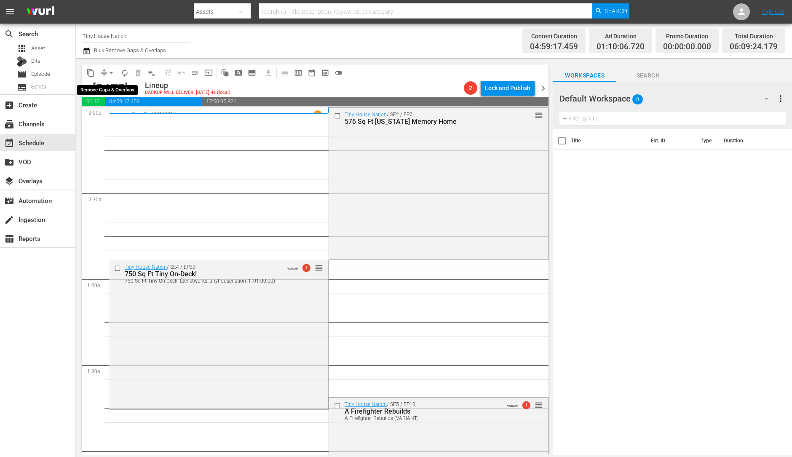
click at [110, 74] on span "arrow_drop_down" at bounding box center [111, 73] width 8 height 8
click at [112, 90] on li "Align to Midnight" at bounding box center [111, 90] width 88 height 14
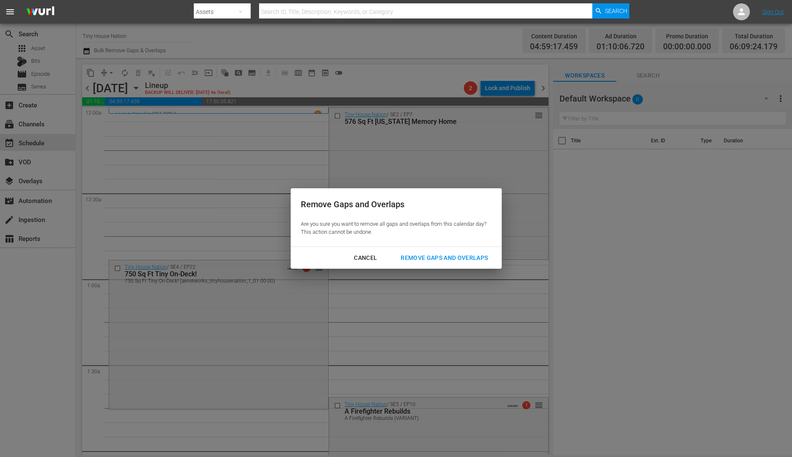
click at [430, 260] on div "Remove Gaps and Overlaps" at bounding box center [444, 258] width 101 height 11
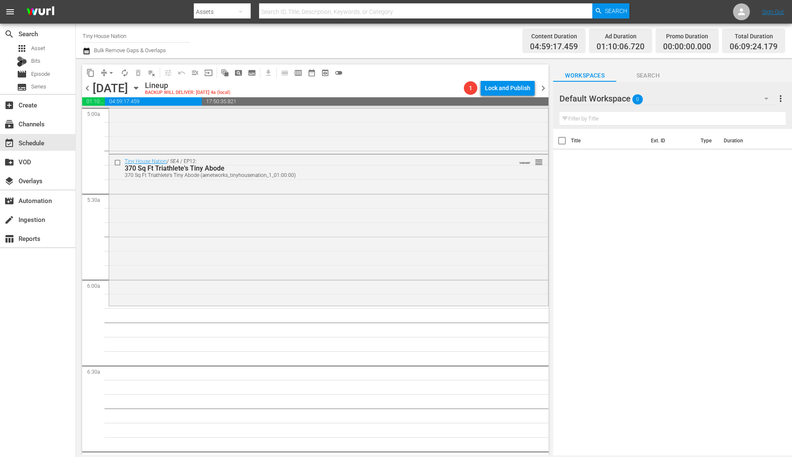
scroll to position [859, 0]
click at [330, 248] on div "Tiny House Nation / SE4 / EP12: 370 Sq Ft Triathlete's Tiny Abode 370 Sq Ft Tri…" at bounding box center [328, 230] width 439 height 150
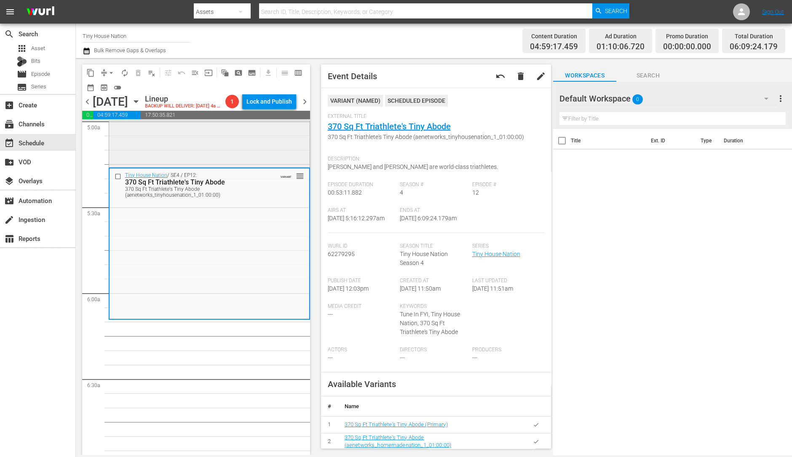
click at [234, 155] on div "Tiny House Nation / SE1 / EP9: Tiny Haunted Houses reorder" at bounding box center [209, 91] width 201 height 150
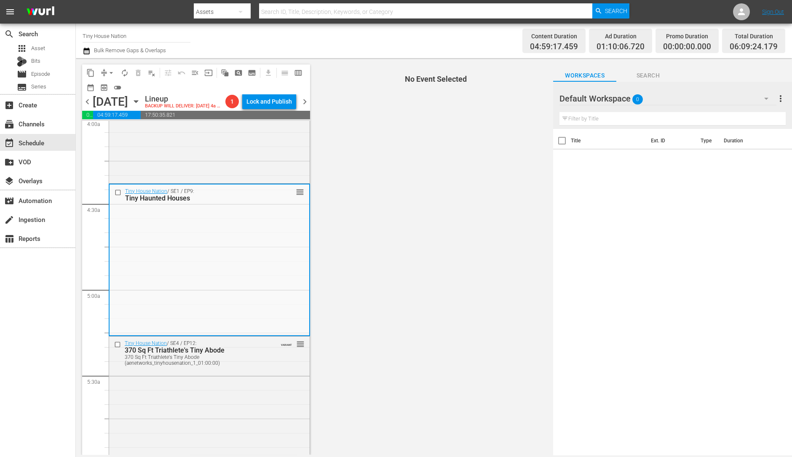
scroll to position [689, 0]
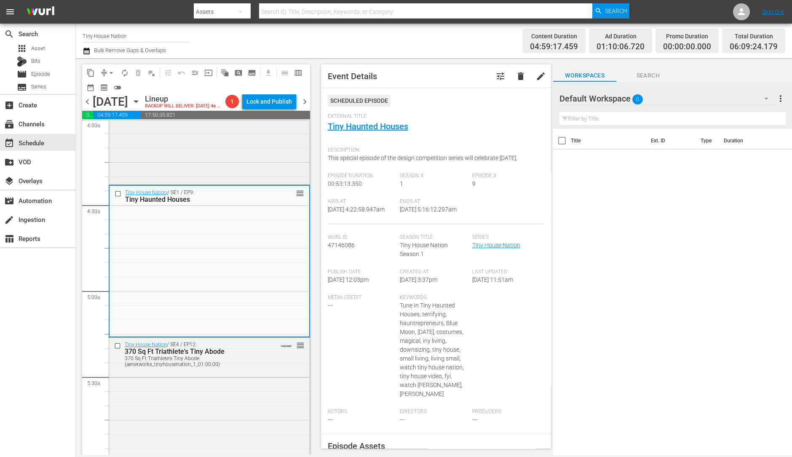
click at [254, 161] on div "Tiny House Nation / SE4 / EP18: 520 Sq Ft Tiny Maoil [PERSON_NAME] 520 Sq Ft Ti…" at bounding box center [209, 109] width 201 height 148
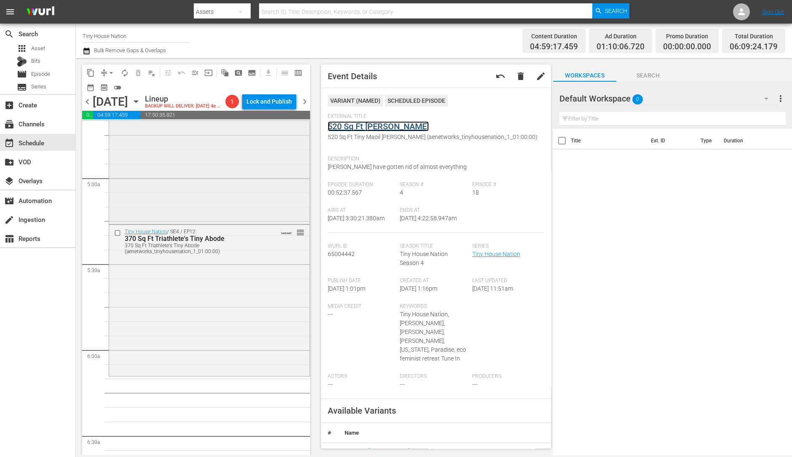
scroll to position [828, 0]
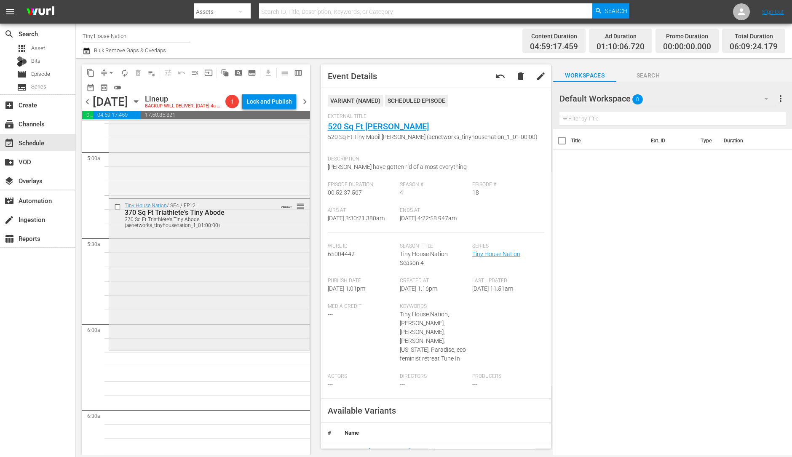
click at [215, 304] on div "Tiny House Nation / SE4 / EP12: 370 Sq Ft Triathlete's Tiny Abode 370 Sq Ft Tri…" at bounding box center [209, 274] width 201 height 150
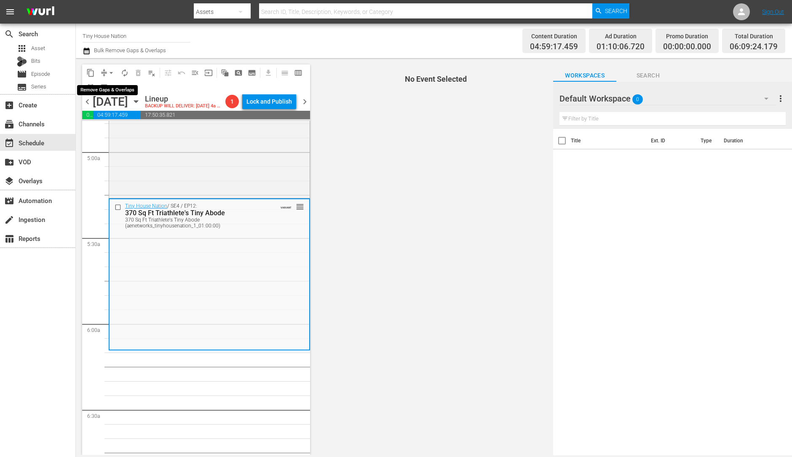
click at [110, 72] on span "arrow_drop_down" at bounding box center [111, 73] width 8 height 8
click at [113, 83] on li "Align to Midnight" at bounding box center [111, 90] width 88 height 14
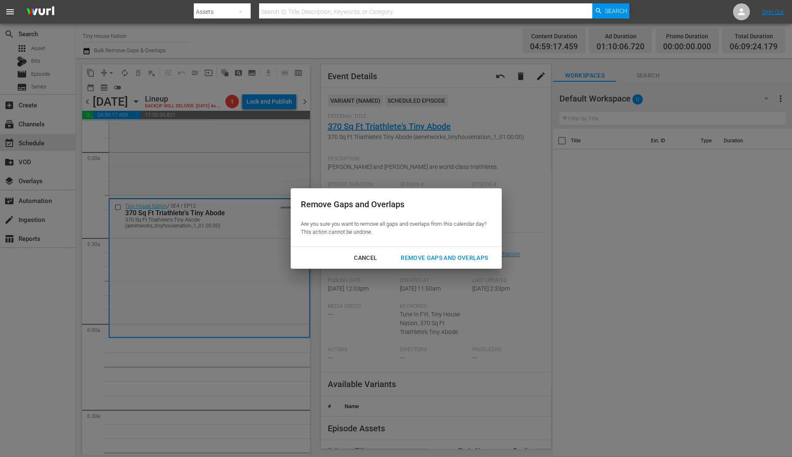
click at [435, 260] on div "Remove Gaps and Overlaps" at bounding box center [444, 258] width 101 height 11
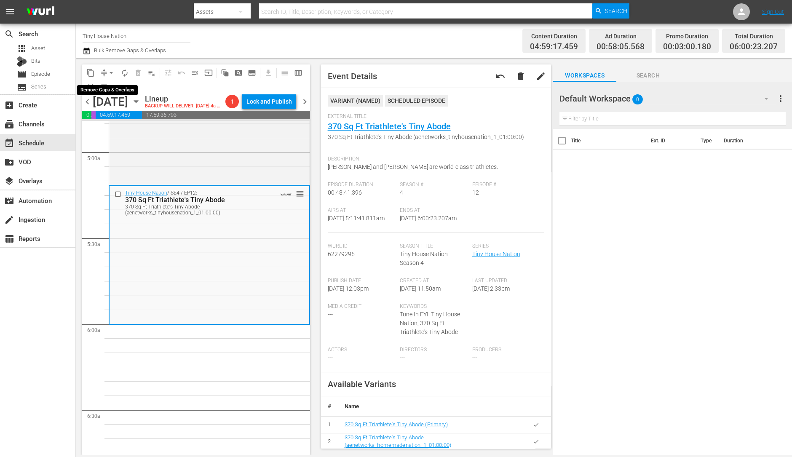
click at [108, 74] on span "arrow_drop_down" at bounding box center [111, 73] width 8 height 8
click at [109, 92] on li "Align to Midnight" at bounding box center [111, 90] width 88 height 14
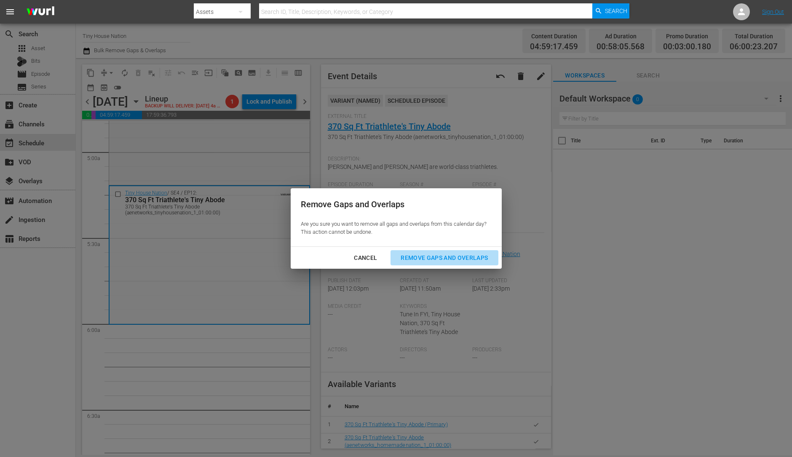
click at [417, 256] on div "Remove Gaps and Overlaps" at bounding box center [444, 258] width 101 height 11
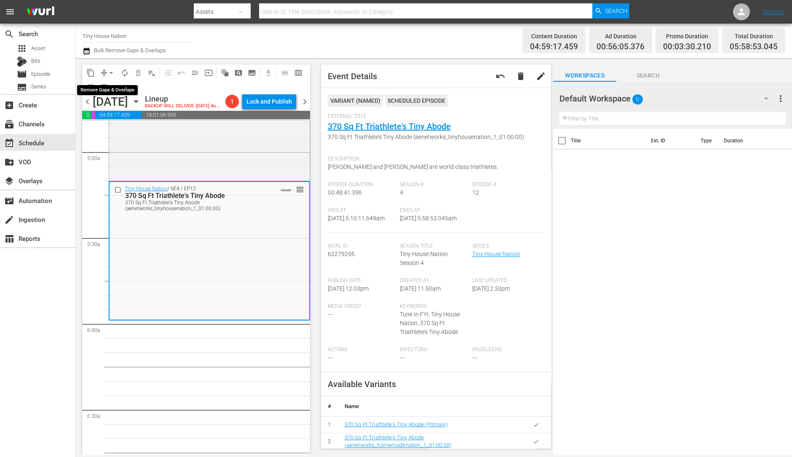
click at [109, 70] on span "arrow_drop_down" at bounding box center [111, 73] width 8 height 8
click at [106, 87] on li "Align to Midnight" at bounding box center [111, 90] width 88 height 14
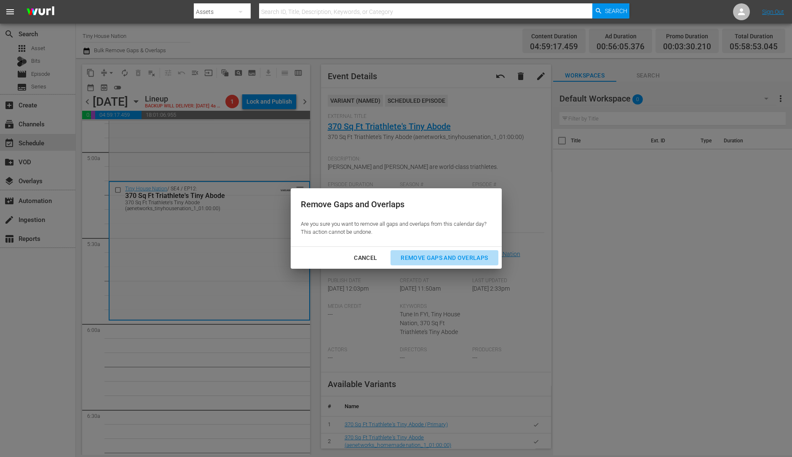
click at [464, 254] on div "Remove Gaps and Overlaps" at bounding box center [444, 258] width 101 height 11
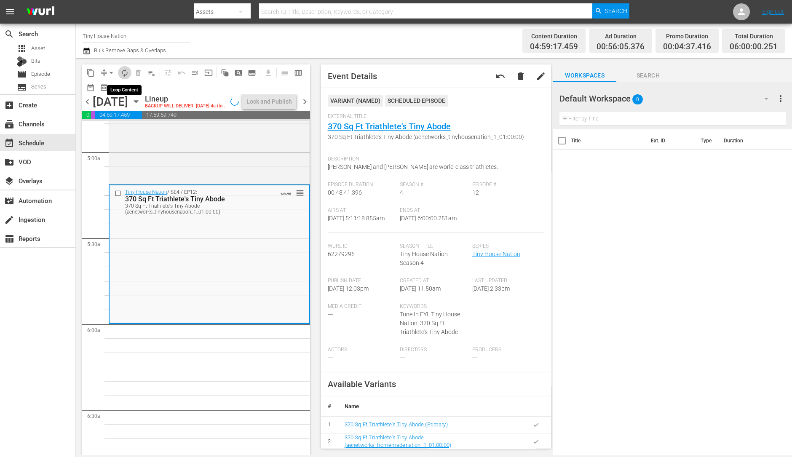
click at [124, 67] on button "autorenew_outlined" at bounding box center [124, 72] width 13 height 13
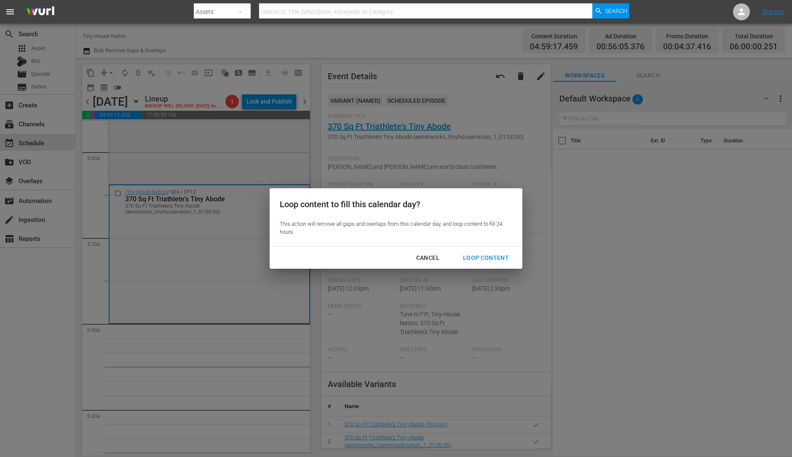
click at [473, 262] on div "Loop Content" at bounding box center [485, 258] width 59 height 11
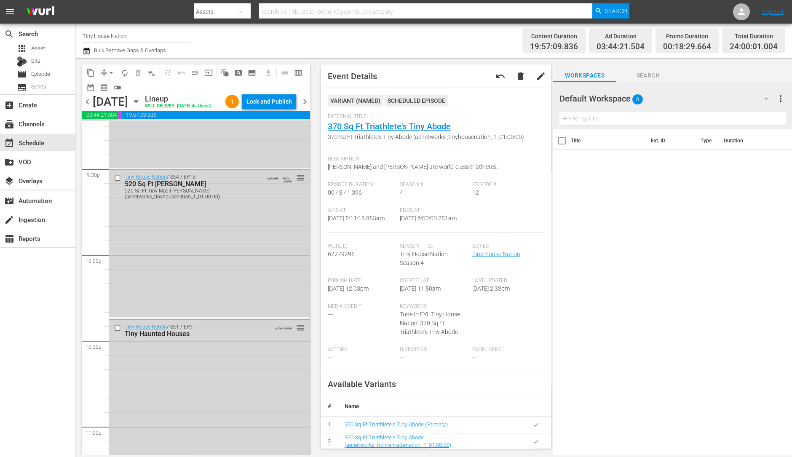
scroll to position [3805, 0]
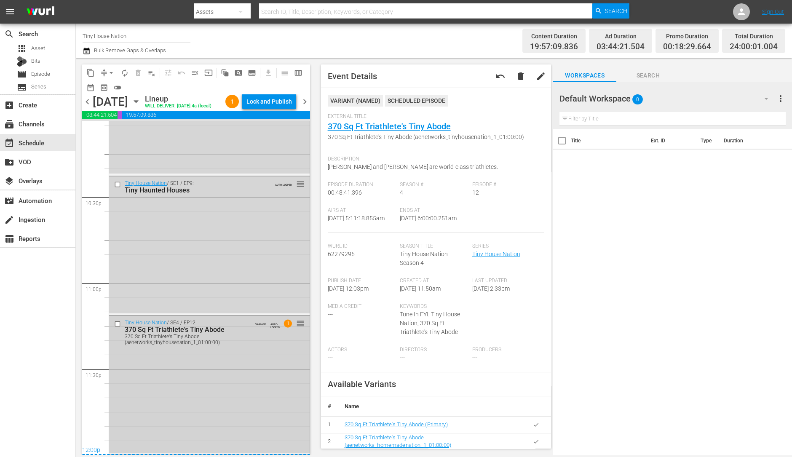
click at [210, 390] on div "Tiny House Nation / SE4 / EP12: 370 Sq Ft Triathlete's Tiny Abode 370 Sq Ft Tri…" at bounding box center [209, 384] width 201 height 137
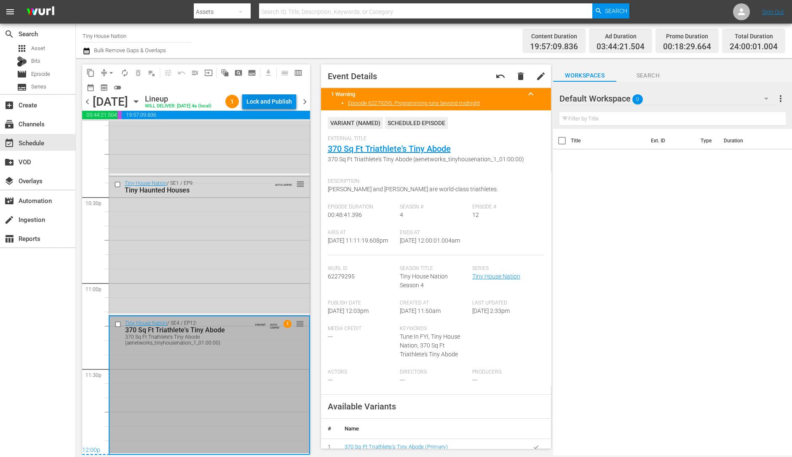
click at [277, 99] on div "Lock and Publish" at bounding box center [269, 101] width 46 height 15
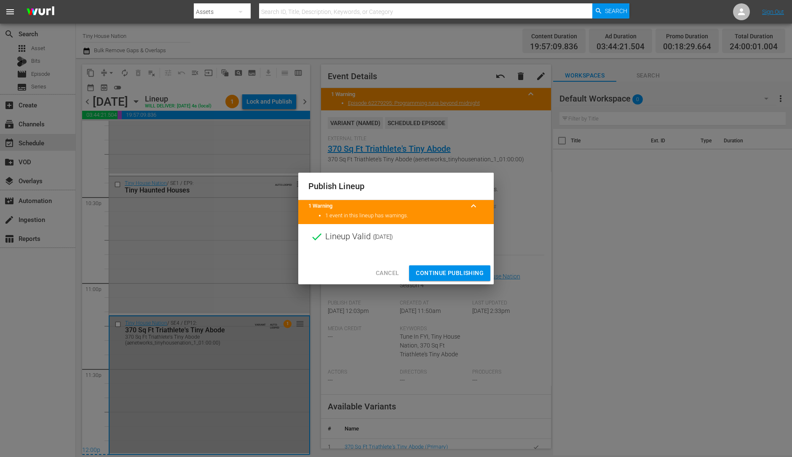
click at [431, 271] on span "Continue Publishing" at bounding box center [450, 273] width 68 height 11
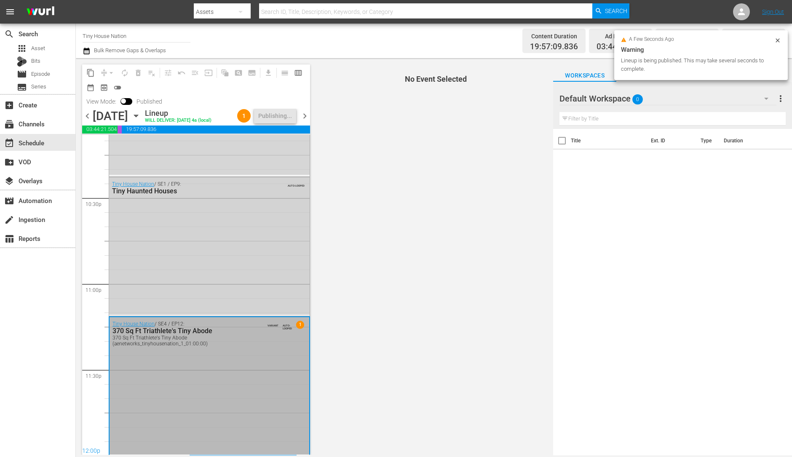
scroll to position [3819, 0]
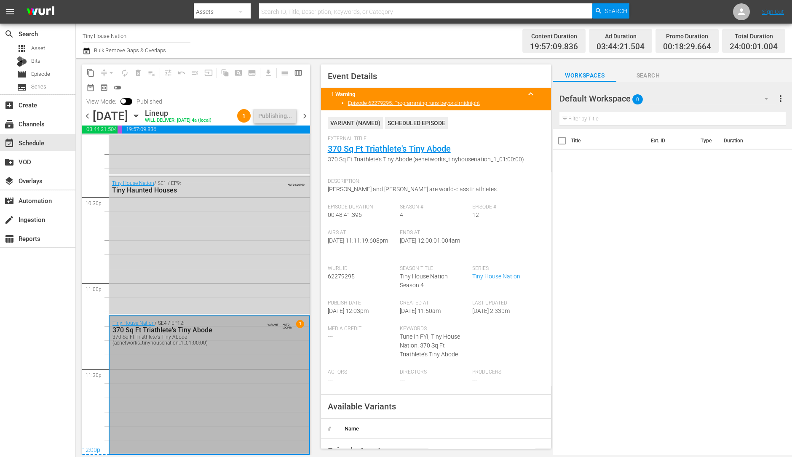
click at [265, 313] on div "Tiny House Nation / SE1 / EP9: Tiny Haunted Houses AUTO-LOOPED" at bounding box center [209, 245] width 201 height 137
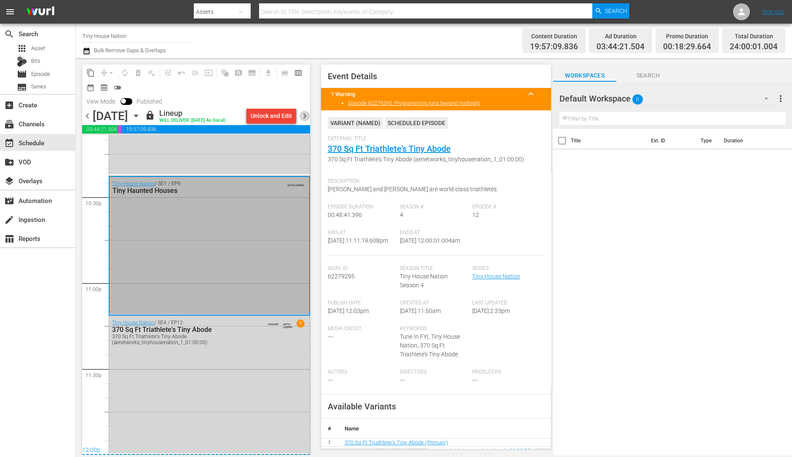
click at [305, 121] on span "chevron_right" at bounding box center [305, 116] width 11 height 11
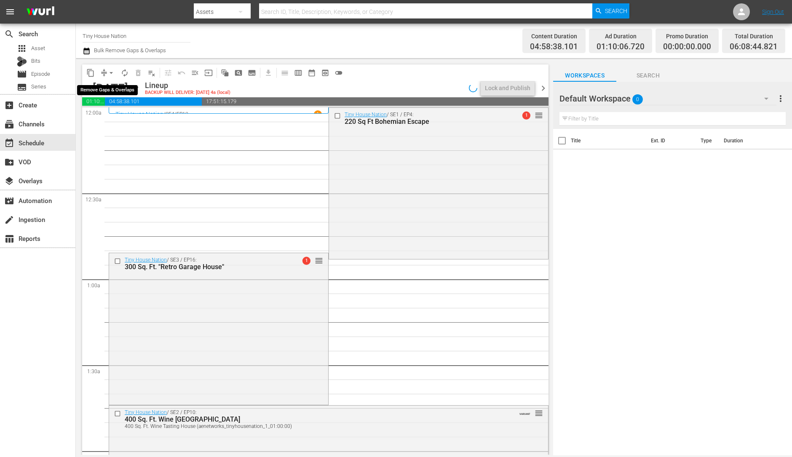
click at [109, 73] on span "arrow_drop_down" at bounding box center [111, 73] width 8 height 8
click at [125, 88] on li "Align to Midnight" at bounding box center [111, 90] width 88 height 14
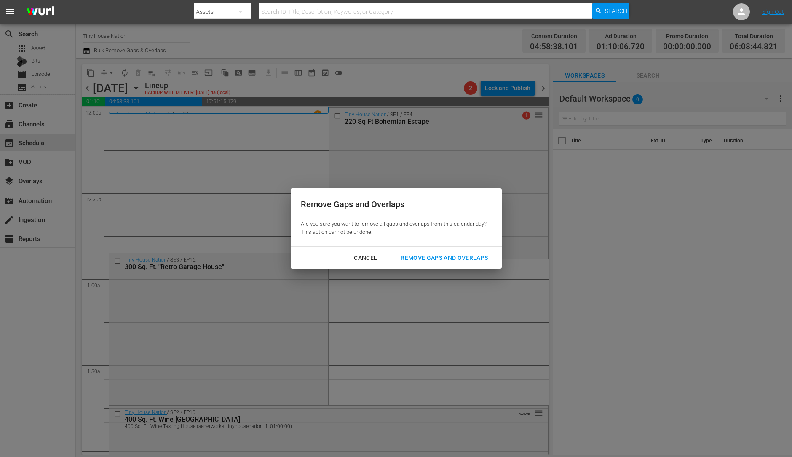
click at [454, 258] on div "Remove Gaps and Overlaps" at bounding box center [444, 258] width 101 height 11
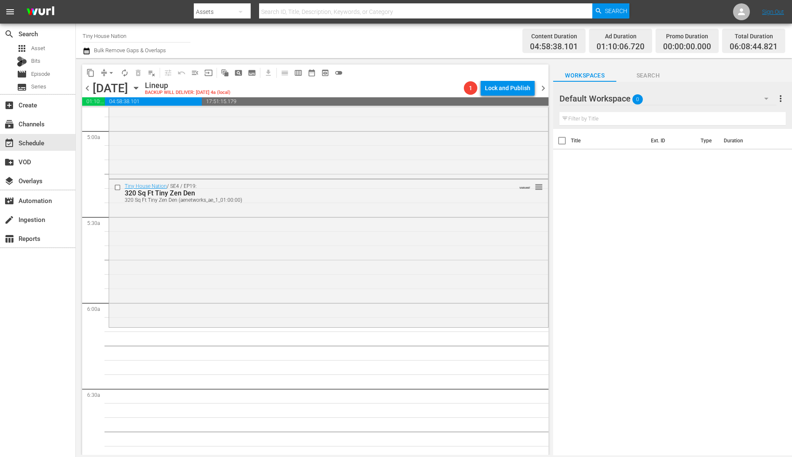
scroll to position [837, 0]
click at [229, 256] on div "Tiny House Nation / SE4 / EP19: 320 Sq Ft Tiny Zen Den 320 Sq Ft Tiny Zen Den (…" at bounding box center [328, 251] width 439 height 147
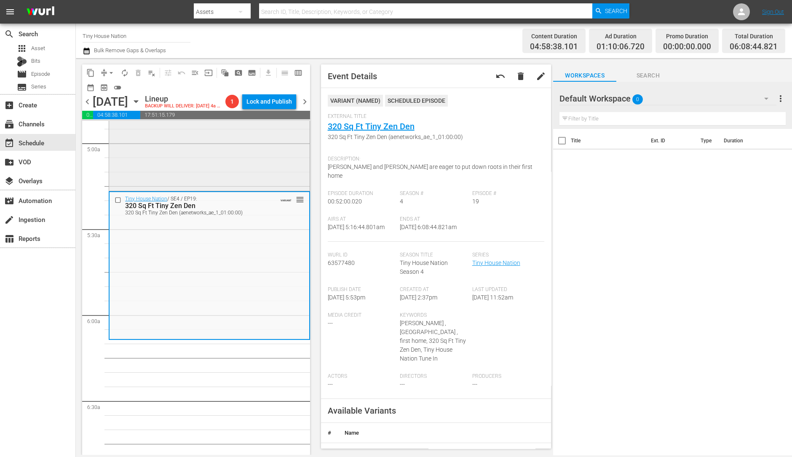
click at [241, 162] on div "Tiny House Nation / SE1 / EP7: 150 Sq Ft Mobile Bachelor Pad reorder" at bounding box center [209, 114] width 201 height 150
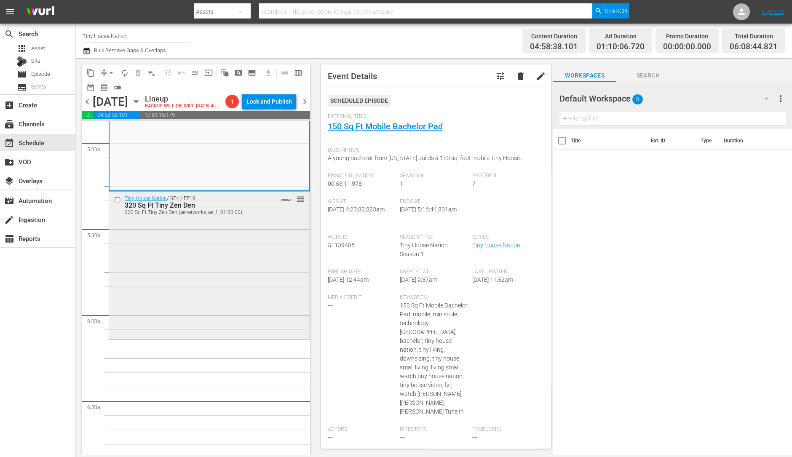
click at [226, 283] on div "Tiny House Nation / SE4 / EP19: 320 Sq Ft Tiny Zen Den 320 Sq Ft Tiny Zen Den (…" at bounding box center [209, 265] width 201 height 147
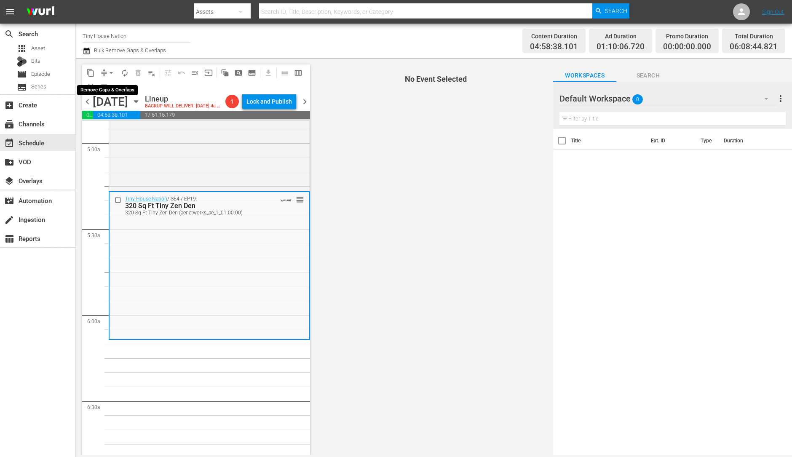
click at [111, 72] on span "arrow_drop_down" at bounding box center [111, 73] width 8 height 8
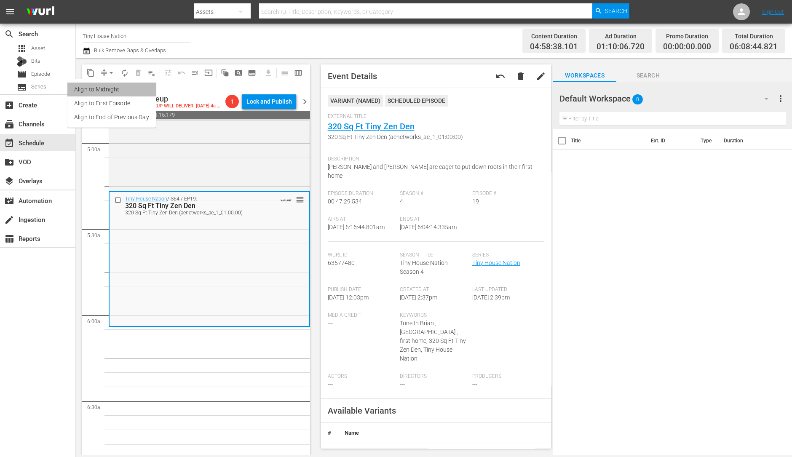
click at [113, 87] on li "Align to Midnight" at bounding box center [111, 90] width 88 height 14
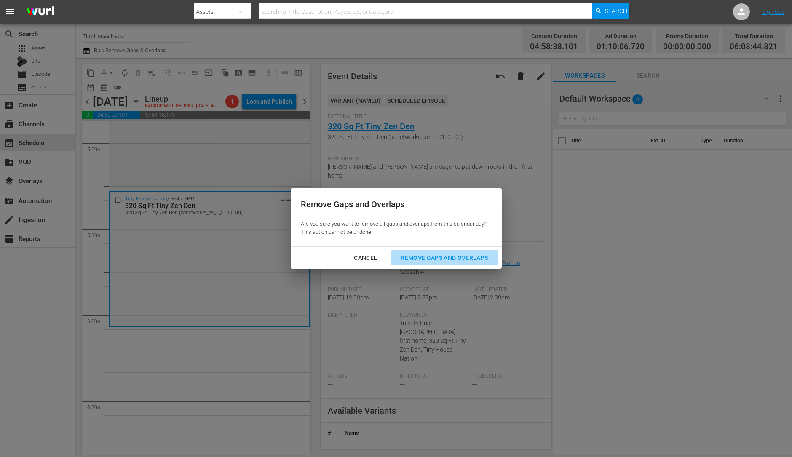
click at [438, 253] on div "Remove Gaps and Overlaps" at bounding box center [444, 258] width 101 height 11
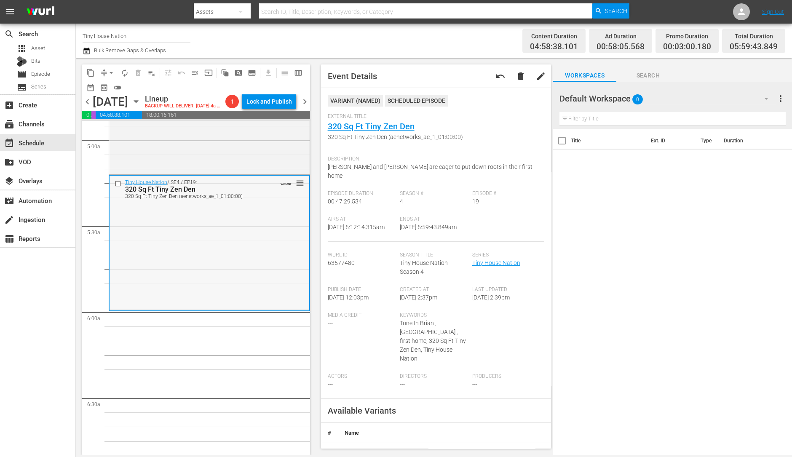
scroll to position [840, 0]
click at [112, 74] on span "arrow_drop_down" at bounding box center [111, 73] width 8 height 8
click at [112, 87] on li "Align to Midnight" at bounding box center [111, 90] width 88 height 14
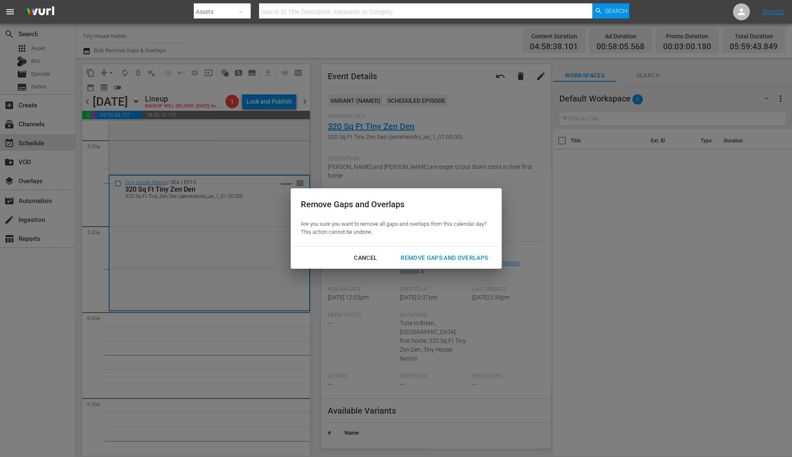
click at [431, 262] on div "Remove Gaps and Overlaps" at bounding box center [444, 258] width 101 height 11
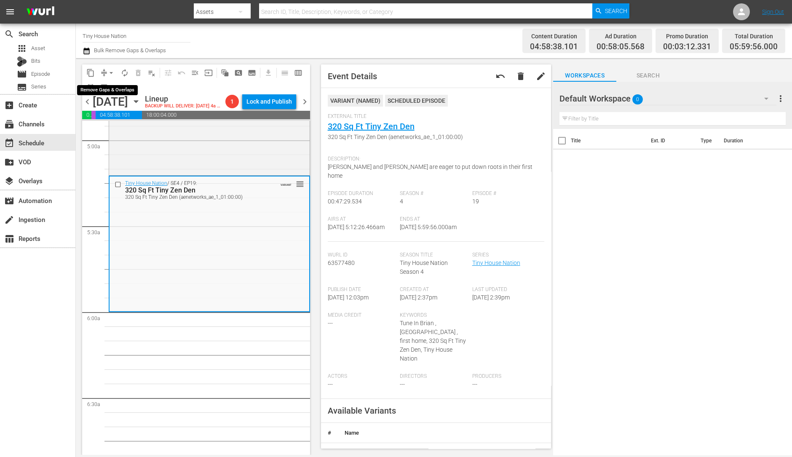
click at [110, 70] on span "arrow_drop_down" at bounding box center [111, 73] width 8 height 8
click at [138, 87] on li "Align to Midnight" at bounding box center [111, 90] width 88 height 14
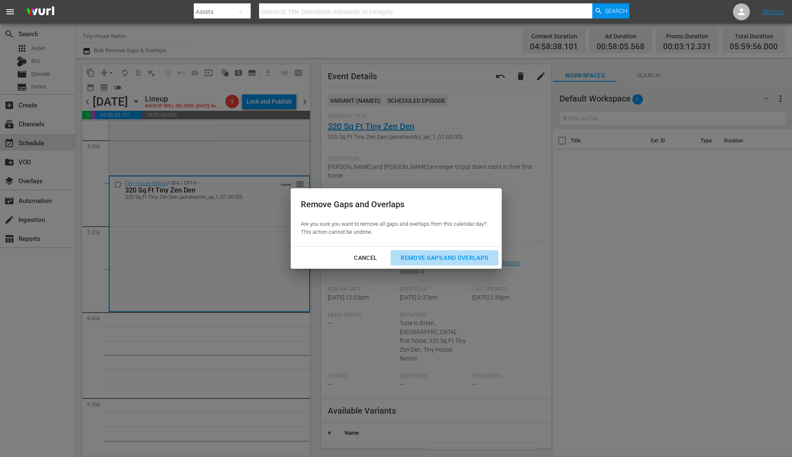
click at [419, 263] on button "Remove Gaps and Overlaps" at bounding box center [444, 258] width 107 height 16
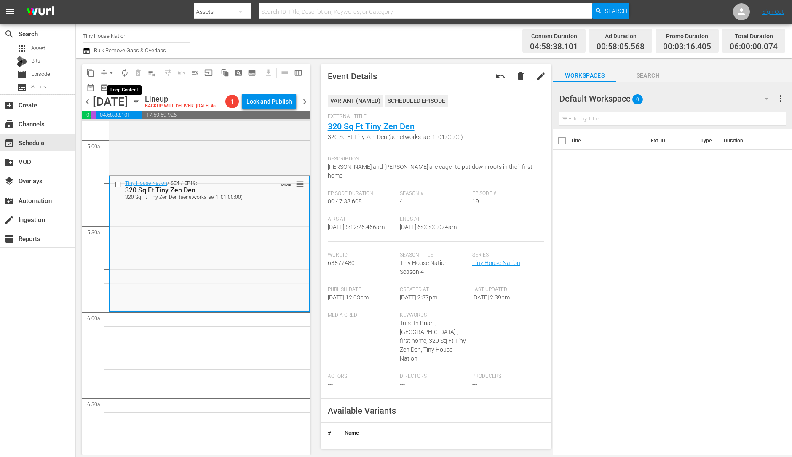
click at [126, 73] on span "autorenew_outlined" at bounding box center [125, 73] width 8 height 8
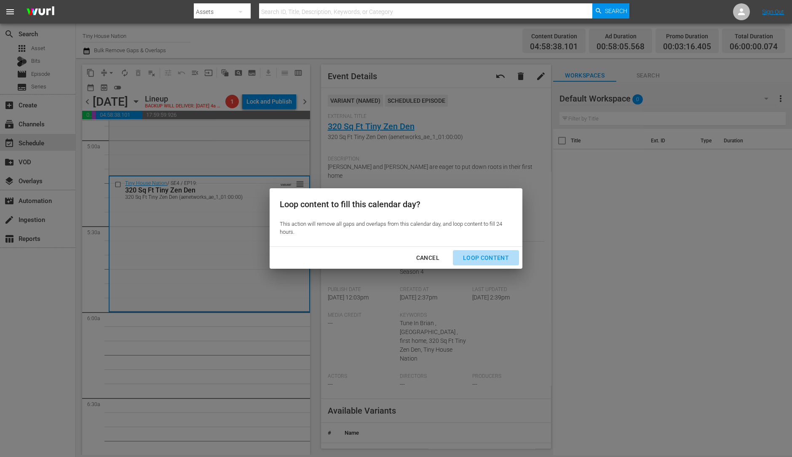
click at [501, 254] on div "Loop Content" at bounding box center [485, 258] width 59 height 11
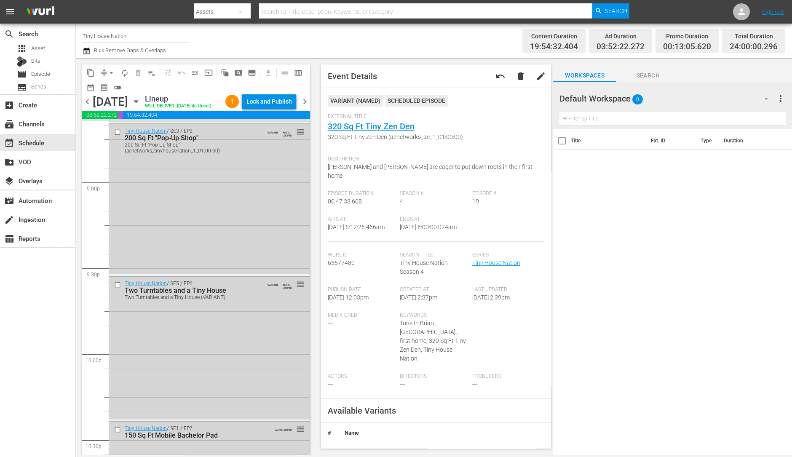
scroll to position [3805, 0]
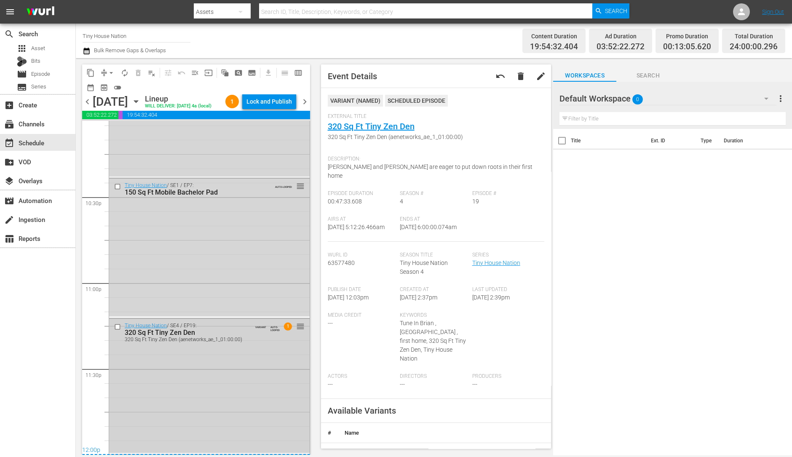
click at [238, 367] on div "Tiny House Nation / SE4 / EP19: 320 Sq Ft Tiny Zen Den 320 Sq Ft Tiny Zen Den (…" at bounding box center [209, 386] width 201 height 134
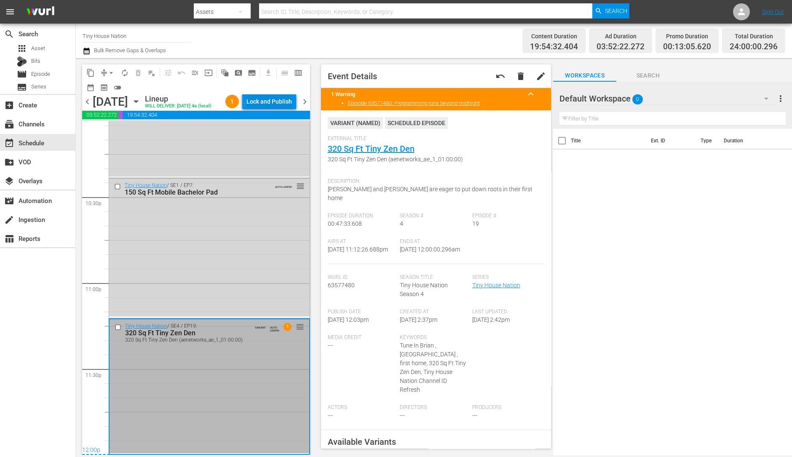
click at [272, 102] on div "Lock and Publish" at bounding box center [269, 101] width 46 height 15
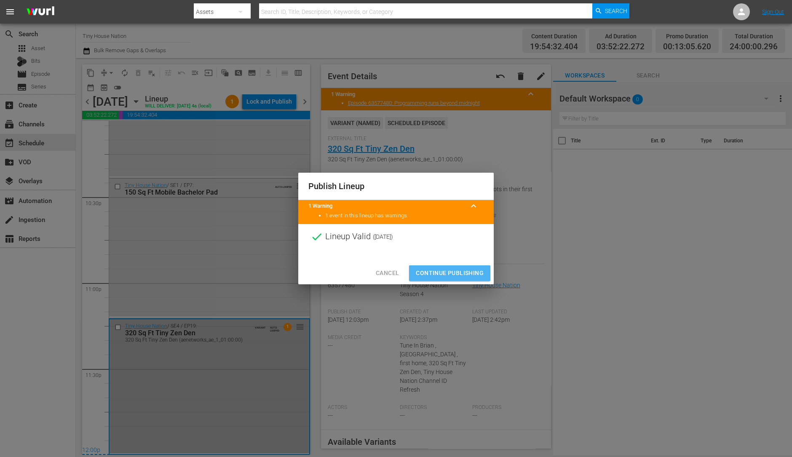
click at [454, 275] on span "Continue Publishing" at bounding box center [450, 273] width 68 height 11
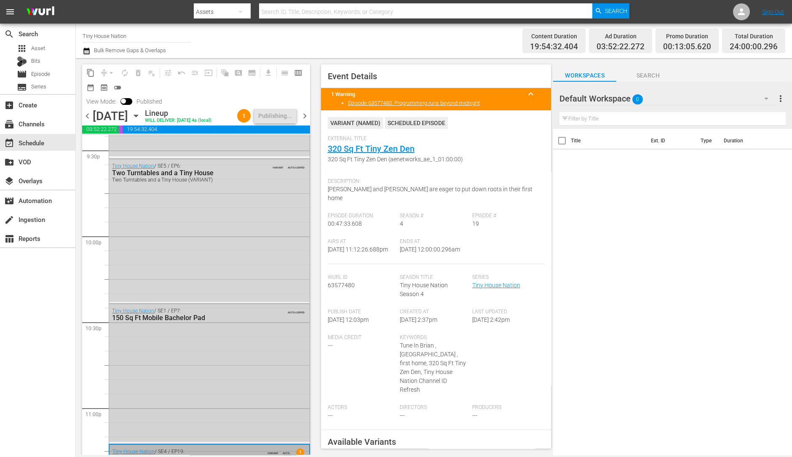
scroll to position [3805, 0]
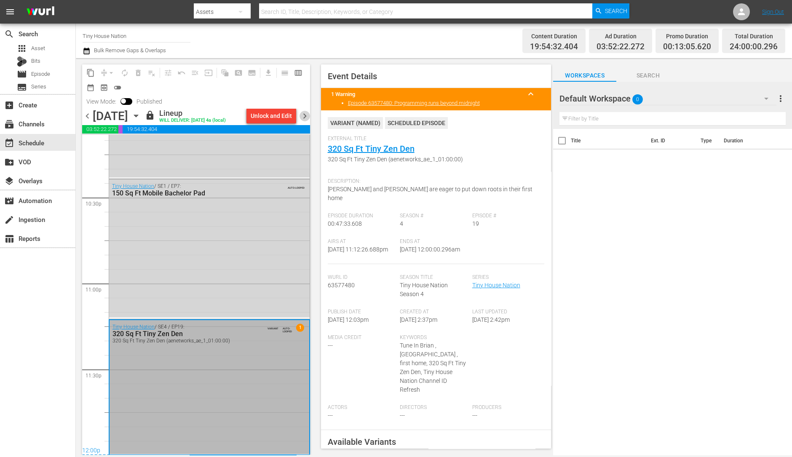
click at [302, 115] on span "chevron_right" at bounding box center [305, 116] width 11 height 11
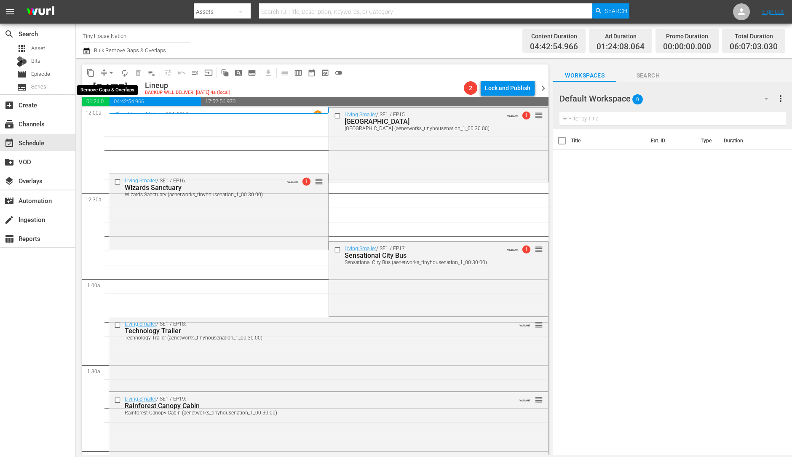
click at [110, 69] on span "arrow_drop_down" at bounding box center [111, 73] width 8 height 8
click at [118, 88] on li "Align to Midnight" at bounding box center [111, 90] width 88 height 14
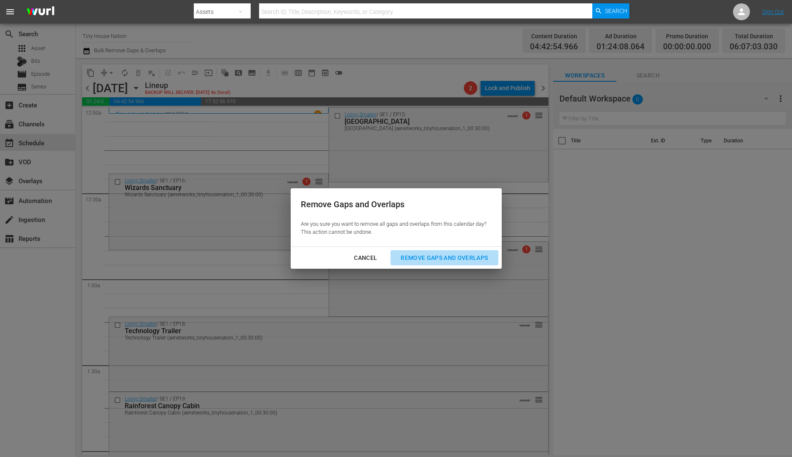
click at [432, 257] on div "Remove Gaps and Overlaps" at bounding box center [444, 258] width 101 height 11
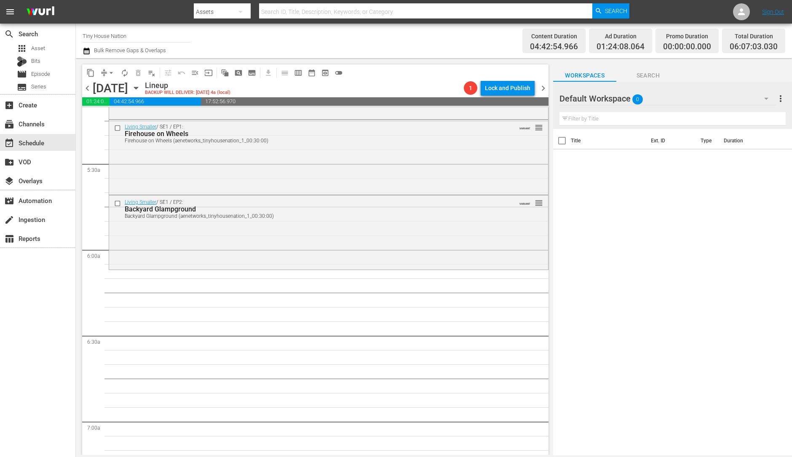
scroll to position [862, 0]
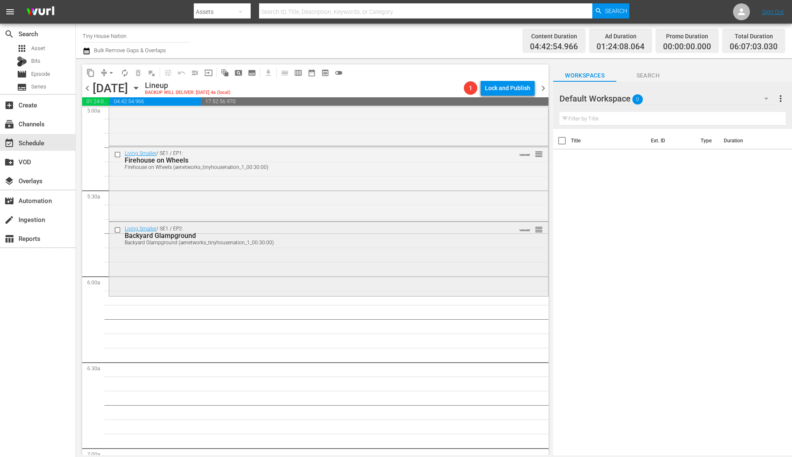
click at [305, 268] on div "Living Smaller / SE1 / EP2: Backyard Glampground Backyard Glampground (aenetwor…" at bounding box center [328, 258] width 439 height 72
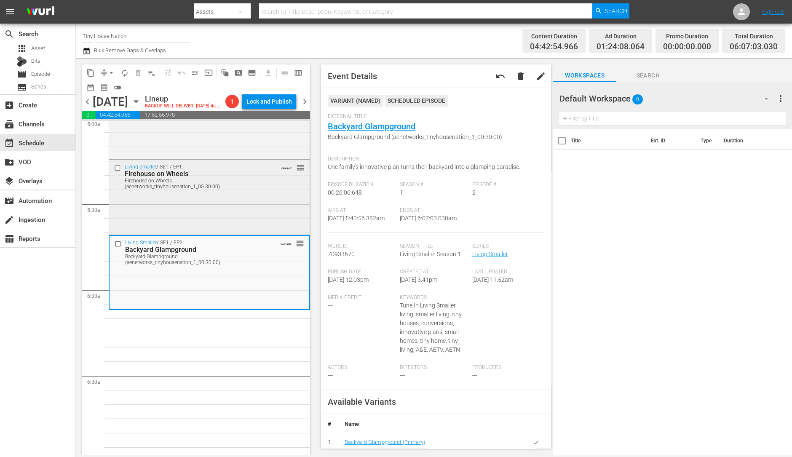
click at [211, 214] on div "Living Smaller / SE1 / EP1: Firehouse on Wheels Firehouse on Wheels (aenetworks…" at bounding box center [209, 196] width 201 height 73
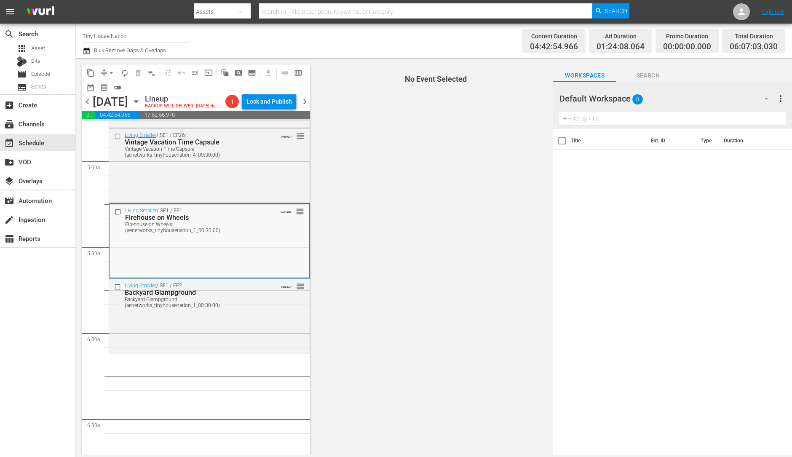
scroll to position [818, 0]
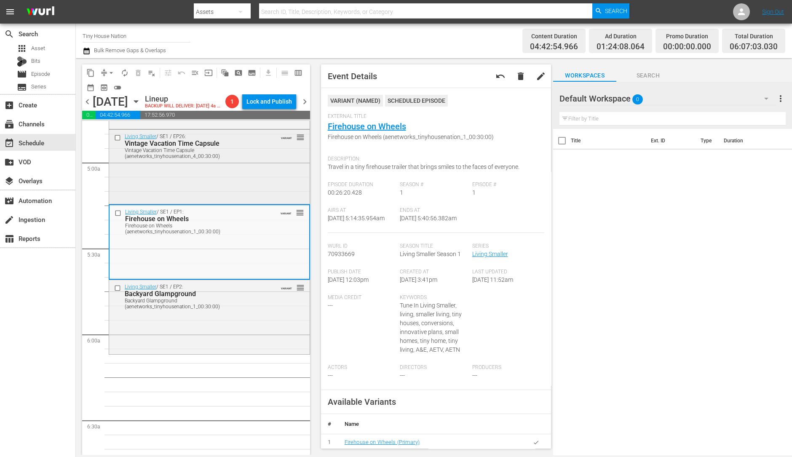
click at [246, 162] on div "Living Smaller / SE1 / EP26: Vintage Vacation Time Capsule Vintage Vacation Tim…" at bounding box center [209, 146] width 201 height 32
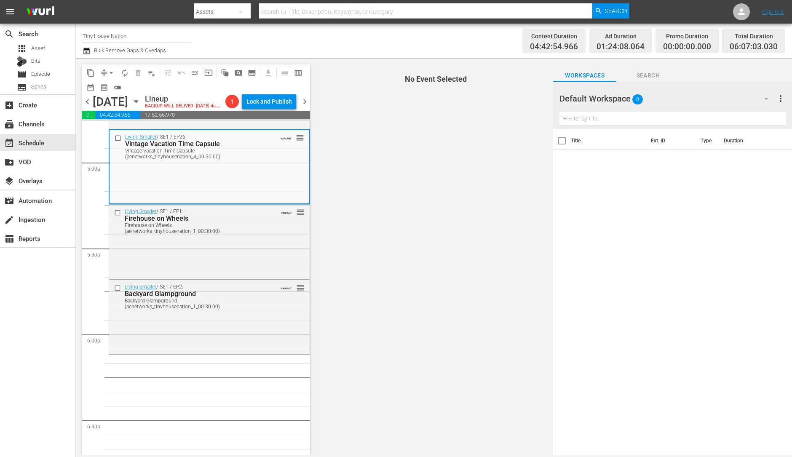
scroll to position [750, 0]
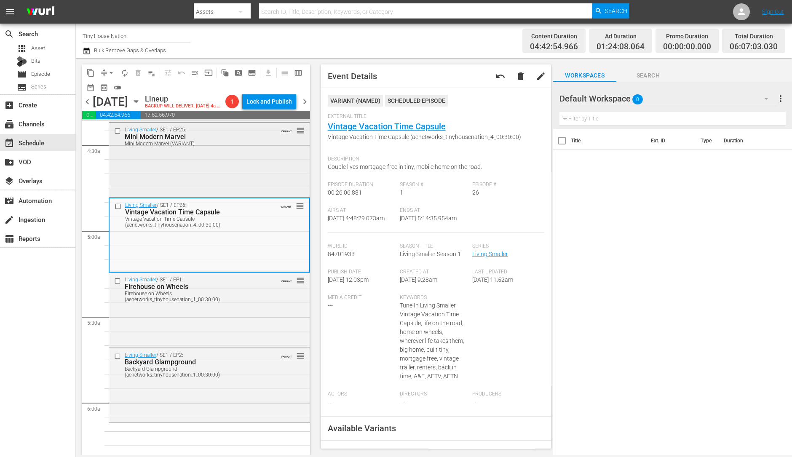
click at [236, 150] on div "Living Smaller / SE1 / EP25: Mini Modern Marvel Mini Modern Marvel (VARIANT) VA…" at bounding box center [209, 136] width 201 height 27
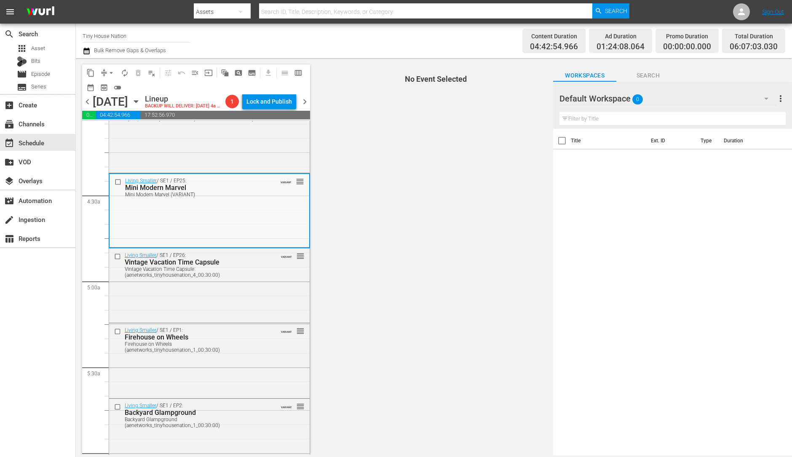
scroll to position [697, 0]
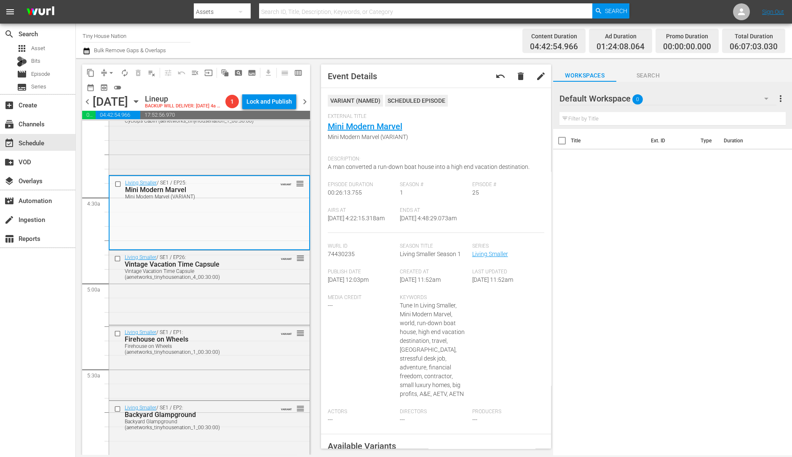
click at [260, 127] on div "Living Smaller / SE1 / EP24: Cyclops Cabin Cyclops Cabin (aenetworks_tinyhousen…" at bounding box center [209, 113] width 201 height 27
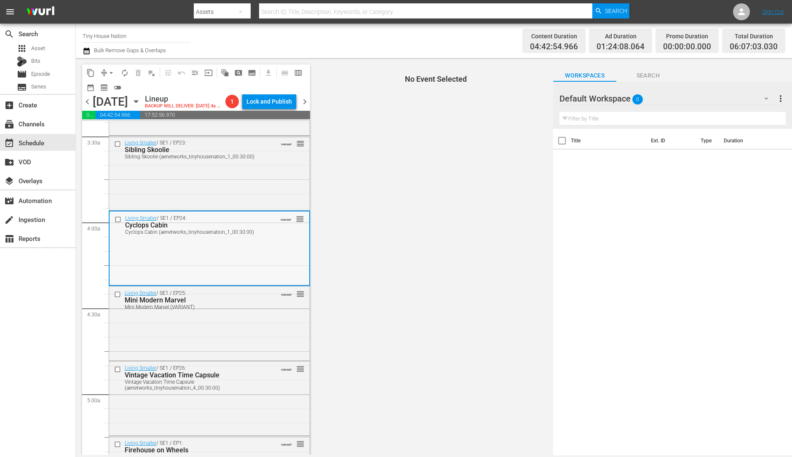
scroll to position [585, 0]
click at [253, 236] on div "Cyclops Cabin (aenetworks_tinyhousenation_1_00:30:00)" at bounding box center [196, 233] width 142 height 6
click at [209, 311] on div "Mini Modern Marvel (VARIANT)" at bounding box center [196, 308] width 143 height 6
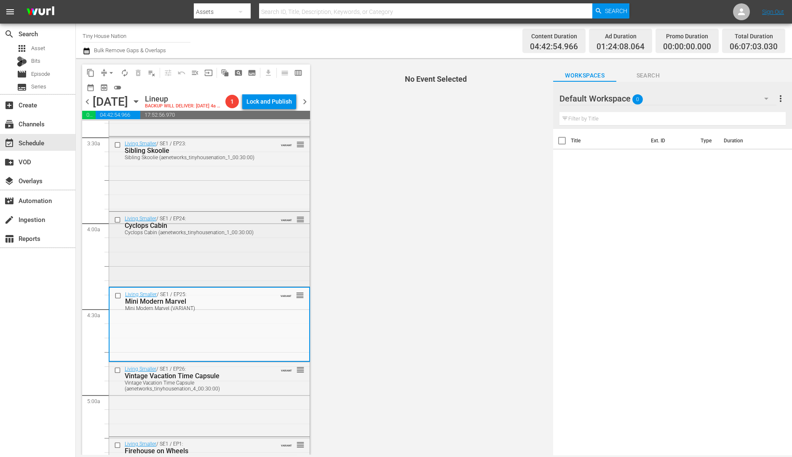
click at [203, 267] on div "Living Smaller / SE1 / EP24: Cyclops Cabin Cyclops Cabin (aenetworks_tinyhousen…" at bounding box center [209, 248] width 201 height 72
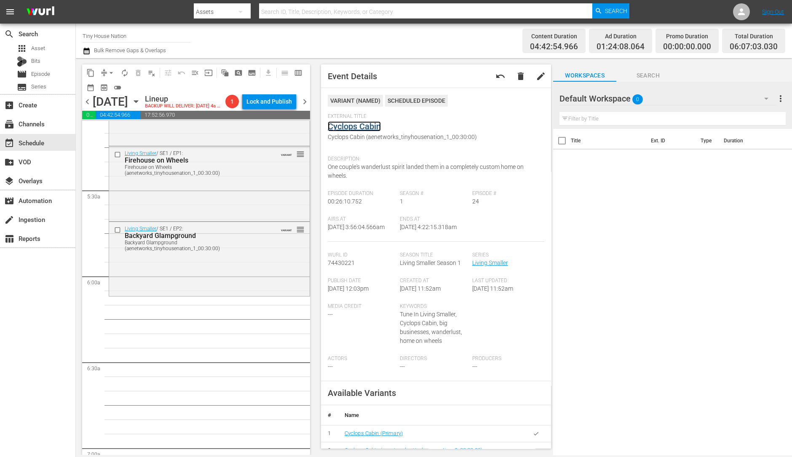
scroll to position [876, 0]
click at [218, 274] on div "Living Smaller / SE1 / EP2: Backyard Glampground Backyard Glampground (aenetwor…" at bounding box center [209, 258] width 201 height 72
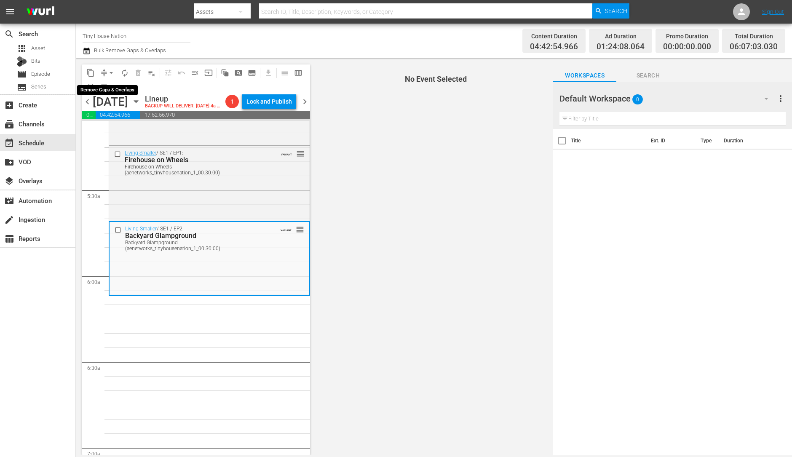
click at [109, 71] on span "arrow_drop_down" at bounding box center [111, 73] width 8 height 8
click at [113, 86] on li "Align to Midnight" at bounding box center [111, 90] width 88 height 14
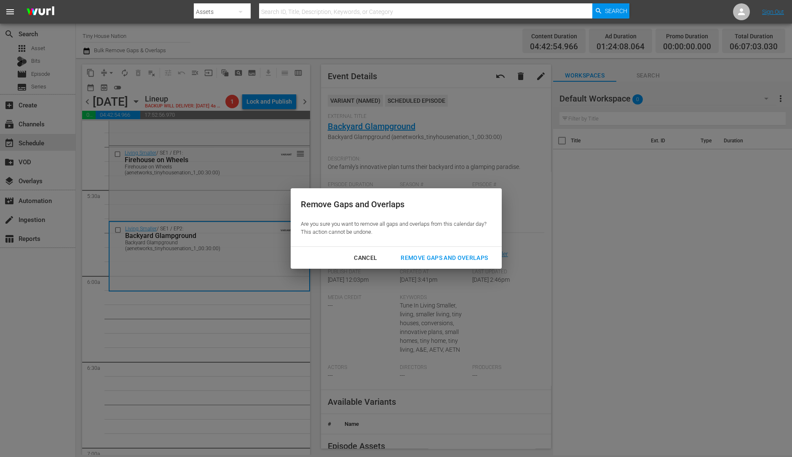
click at [435, 253] on div "Remove Gaps and Overlaps" at bounding box center [444, 258] width 101 height 11
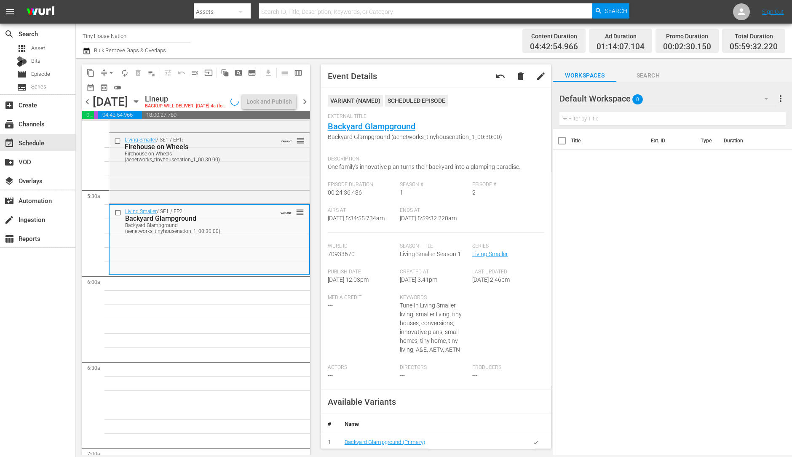
scroll to position [905, 0]
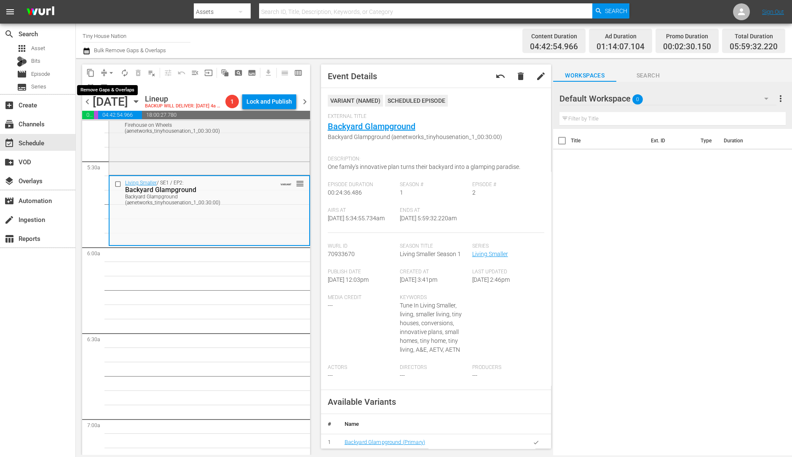
click at [110, 70] on span "arrow_drop_down" at bounding box center [111, 73] width 8 height 8
click at [113, 88] on li "Align to Midnight" at bounding box center [111, 90] width 88 height 14
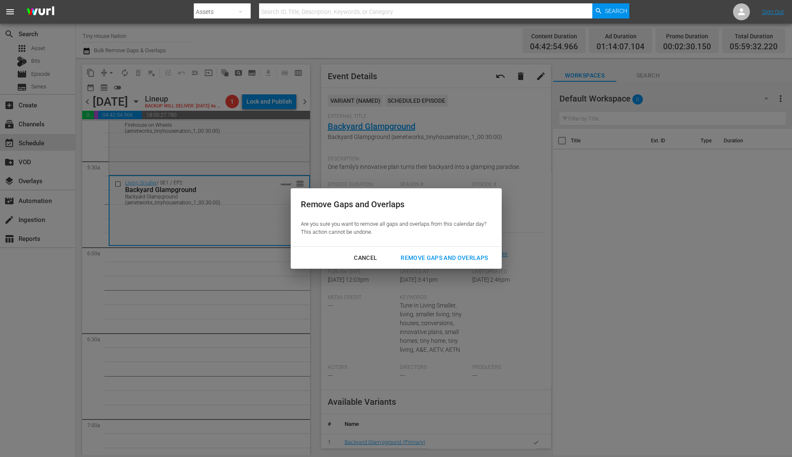
click at [431, 259] on div "Remove Gaps and Overlaps" at bounding box center [444, 258] width 101 height 11
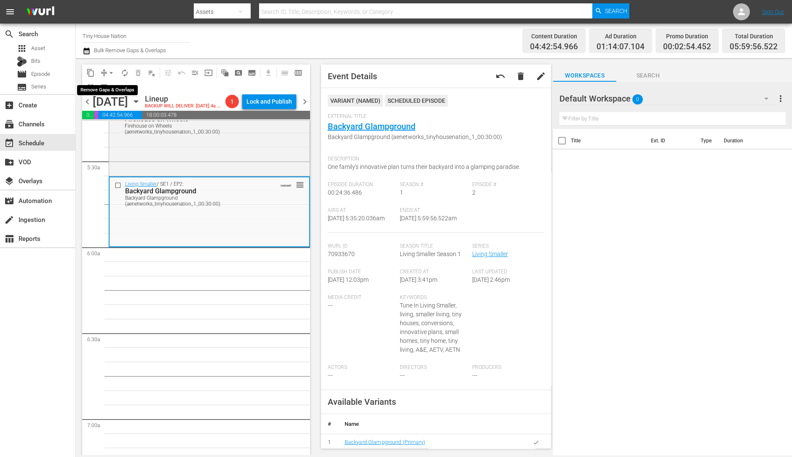
click at [107, 73] on span "arrow_drop_down" at bounding box center [111, 73] width 8 height 8
click at [117, 87] on li "Align to Midnight" at bounding box center [111, 90] width 88 height 14
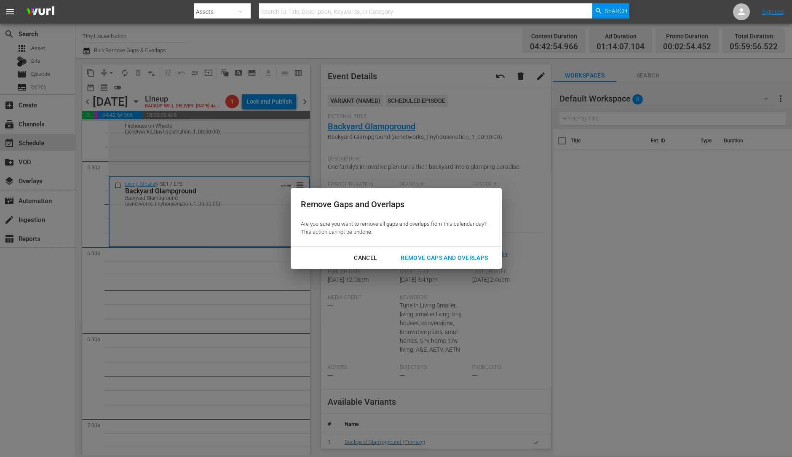
click at [430, 253] on div "Remove Gaps and Overlaps" at bounding box center [444, 258] width 101 height 11
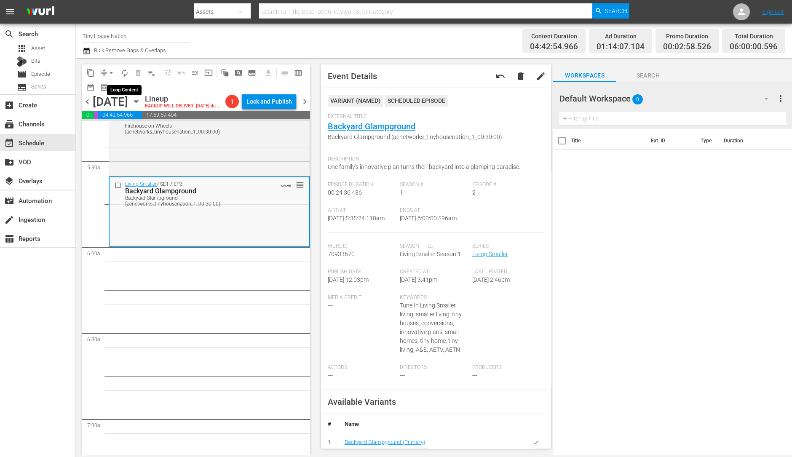
click at [127, 71] on span "autorenew_outlined" at bounding box center [125, 73] width 8 height 8
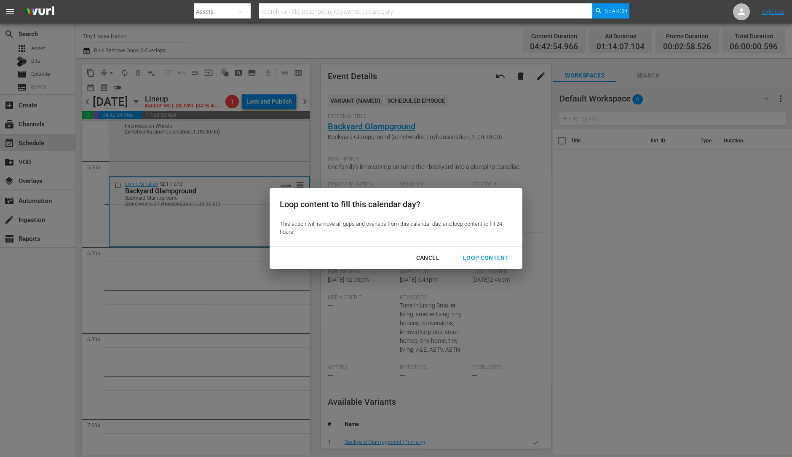
click at [501, 260] on div "Loop Content" at bounding box center [485, 258] width 59 height 11
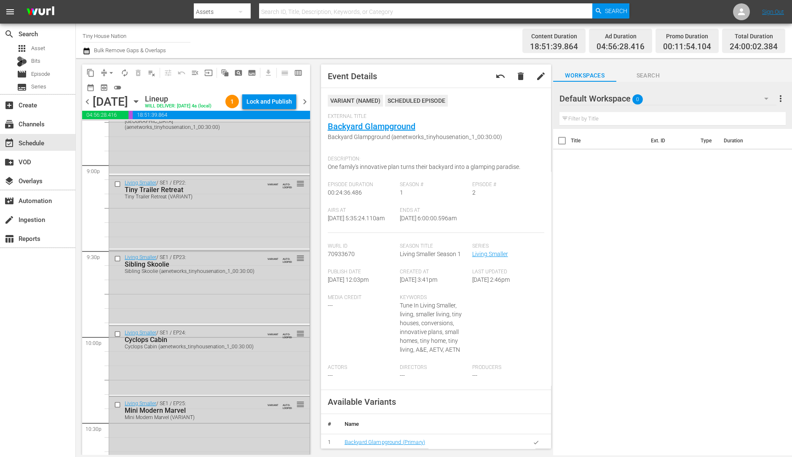
scroll to position [3805, 0]
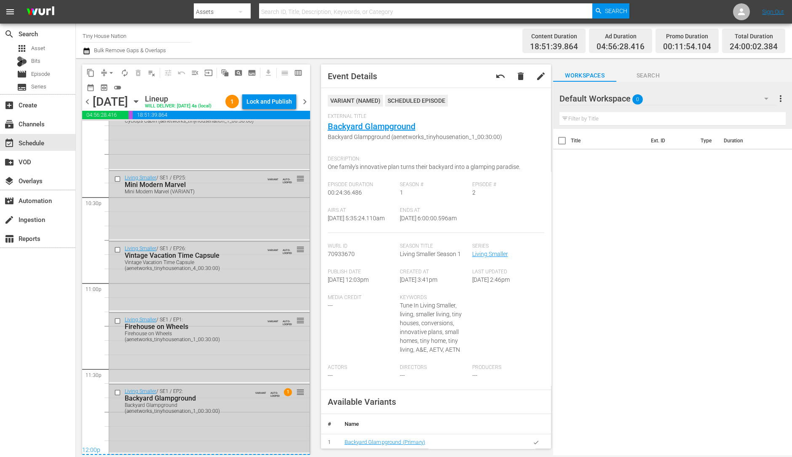
click at [235, 388] on div "Living Smaller / SE1 / EP2: Backyard Glampground Backyard Glampground (aenetwor…" at bounding box center [192, 401] width 134 height 26
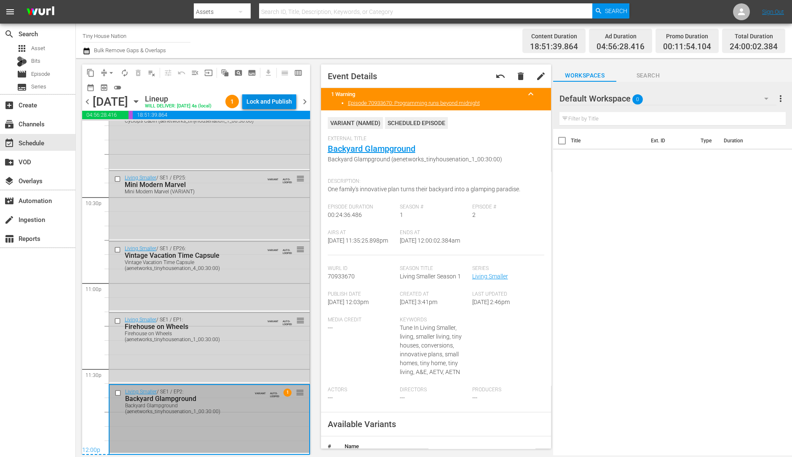
click at [273, 100] on div "Lock and Publish" at bounding box center [269, 101] width 46 height 15
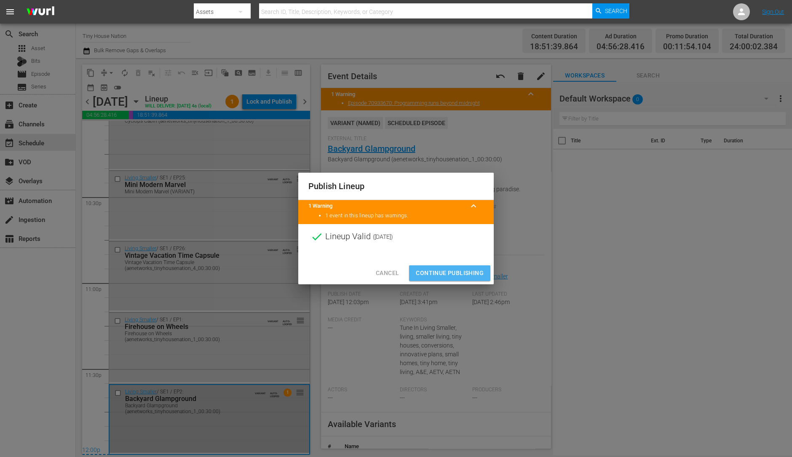
click at [470, 271] on span "Continue Publishing" at bounding box center [450, 273] width 68 height 11
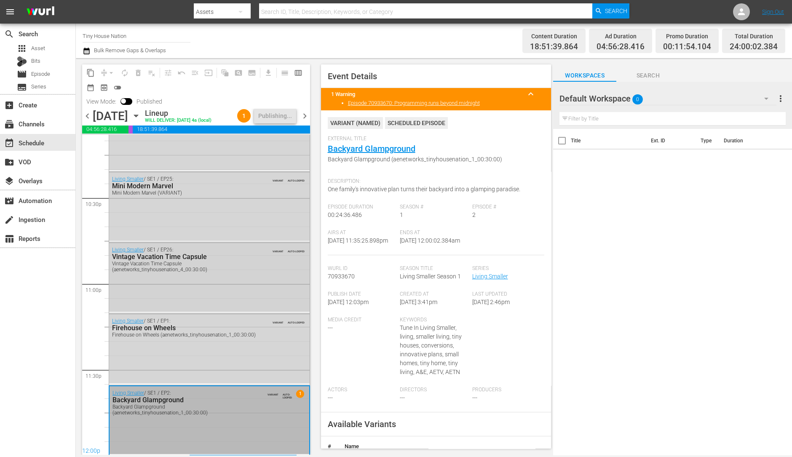
scroll to position [3819, 0]
click at [305, 121] on span "chevron_right" at bounding box center [305, 116] width 11 height 11
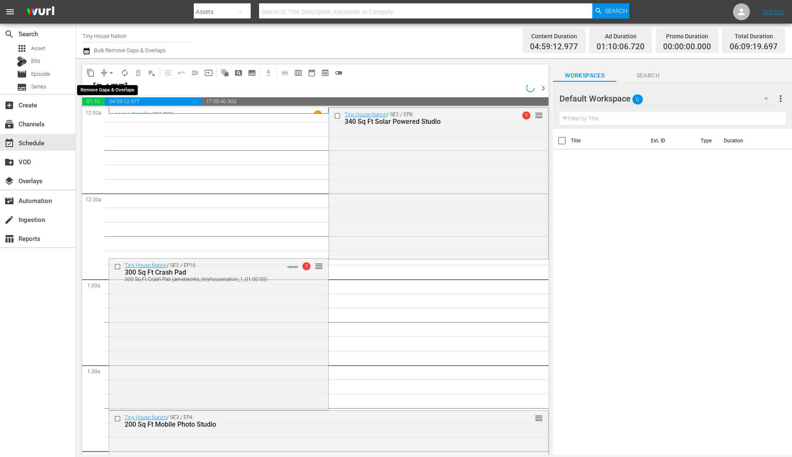
click at [111, 72] on span "arrow_drop_down" at bounding box center [111, 73] width 8 height 8
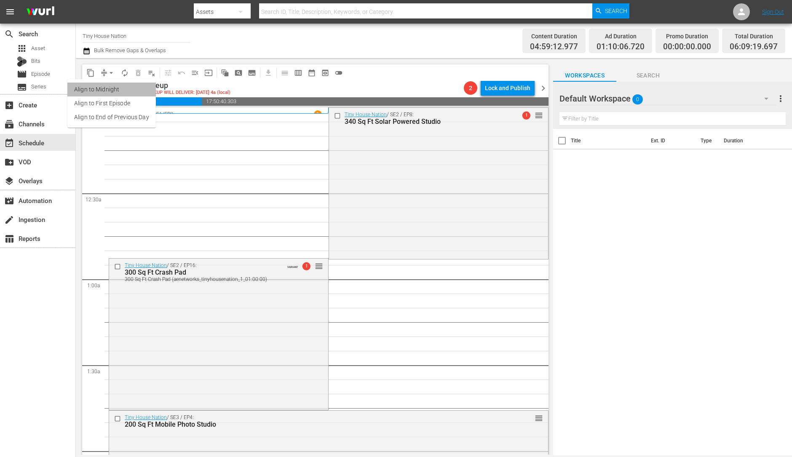
click at [124, 90] on li "Align to Midnight" at bounding box center [111, 90] width 88 height 14
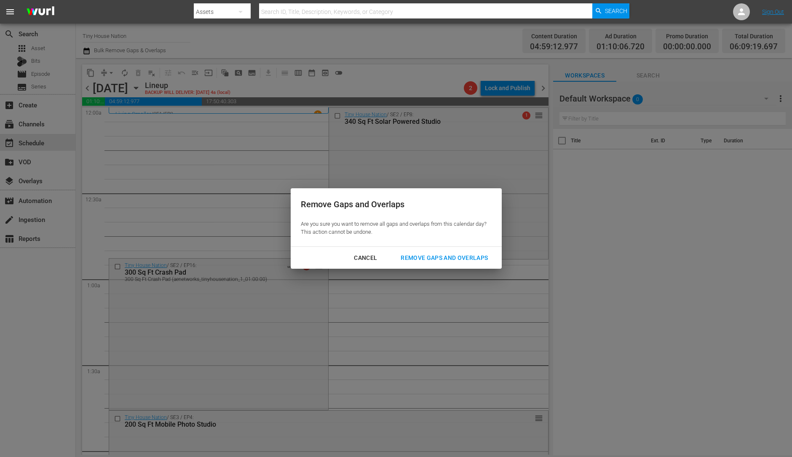
click at [423, 251] on button "Remove Gaps and Overlaps" at bounding box center [444, 258] width 107 height 16
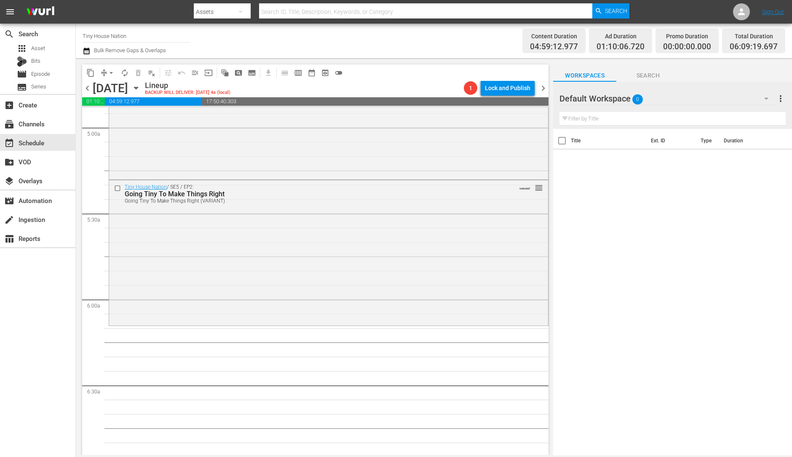
scroll to position [864, 0]
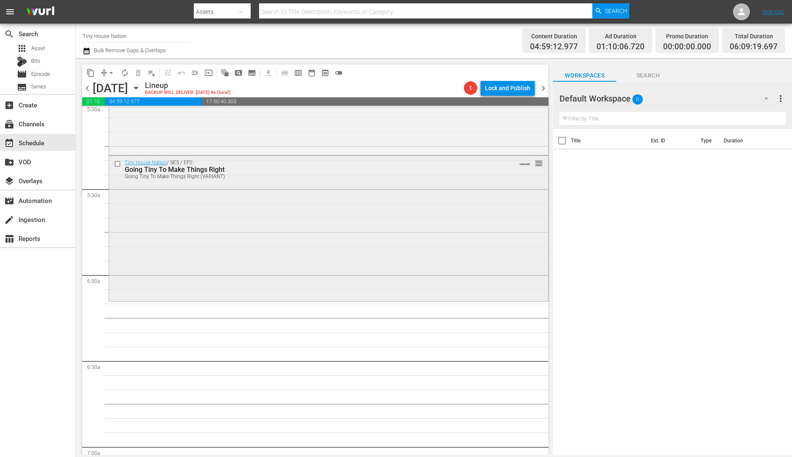
click at [405, 276] on div "Tiny House Nation / SE5 / EP2: Going Tiny To Make Things Right Going Tiny To Ma…" at bounding box center [328, 228] width 439 height 144
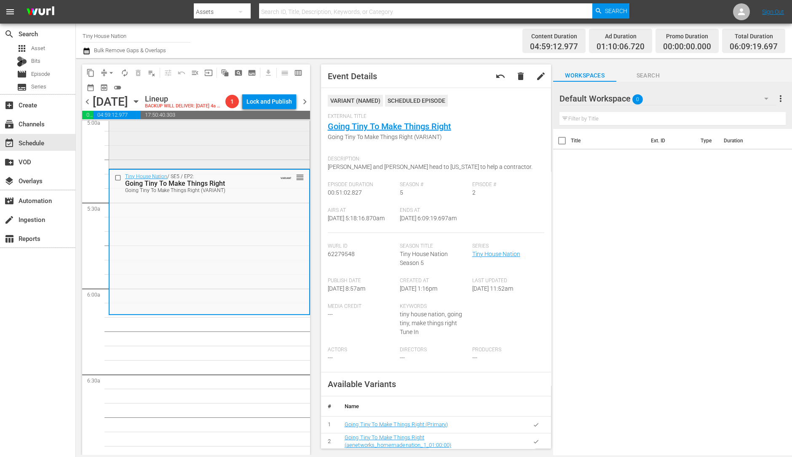
click at [241, 148] on div "Tiny House Nation / SE5 / EP11: A [US_STATE]-Sized Tiny A [US_STATE]-Sized Tiny…" at bounding box center [209, 92] width 201 height 147
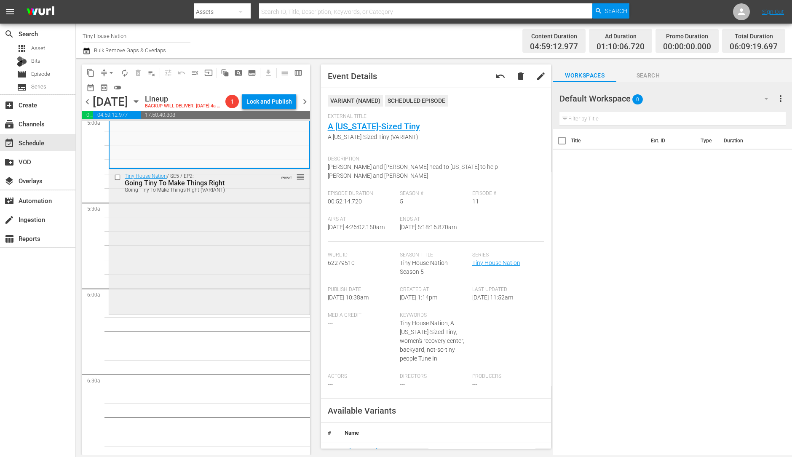
click at [161, 218] on div "Tiny House Nation / SE5 / EP2: Going Tiny To Make Things Right Going Tiny To Ma…" at bounding box center [209, 241] width 201 height 144
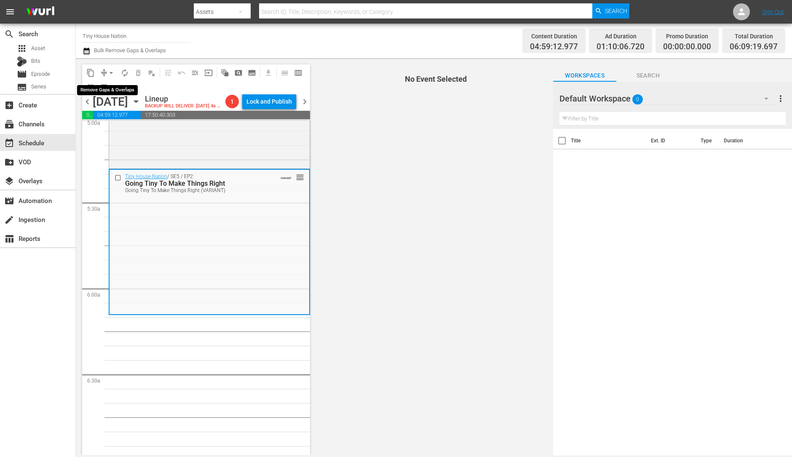
click at [110, 71] on span "arrow_drop_down" at bounding box center [111, 73] width 8 height 8
click at [107, 90] on li "Align to Midnight" at bounding box center [111, 90] width 88 height 14
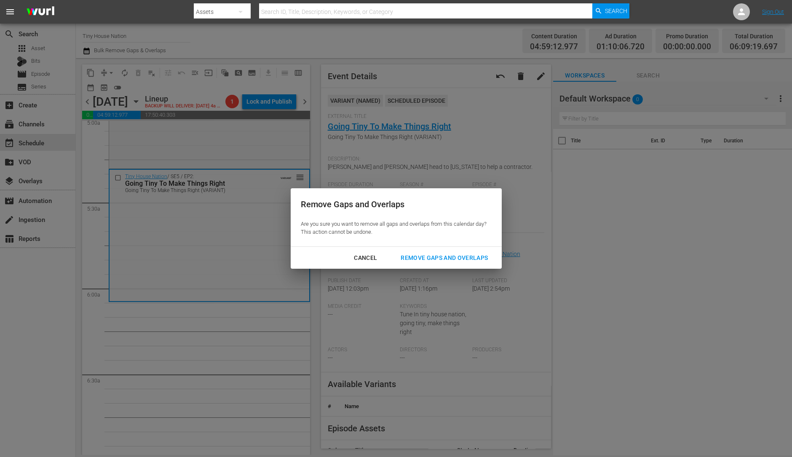
click at [442, 250] on button "Remove Gaps and Overlaps" at bounding box center [444, 258] width 107 height 16
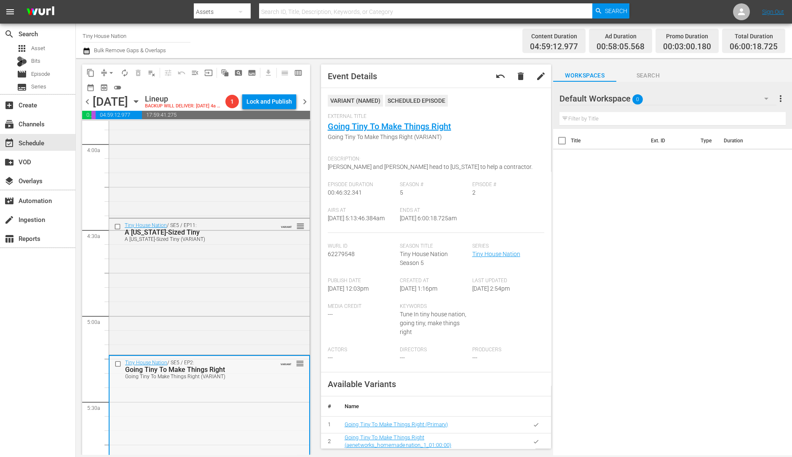
scroll to position [645, 0]
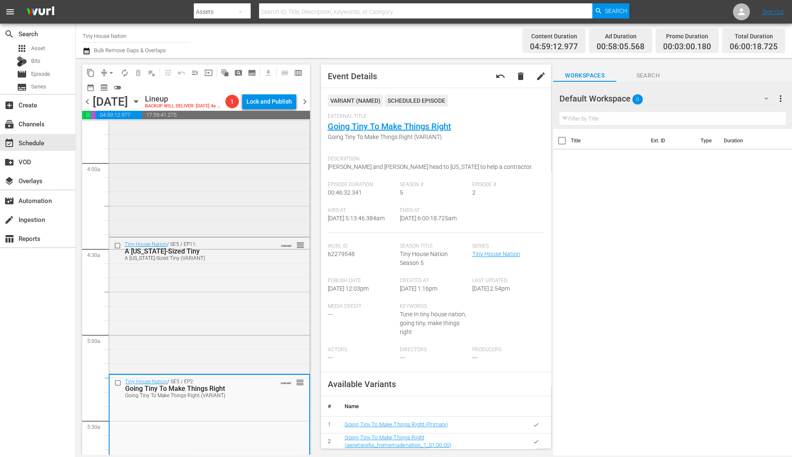
click at [212, 187] on div "Tiny House Nation / SE4 / EP6: 380 Sq Ft Derby House [GEOGRAPHIC_DATA] (aenetwo…" at bounding box center [209, 161] width 201 height 150
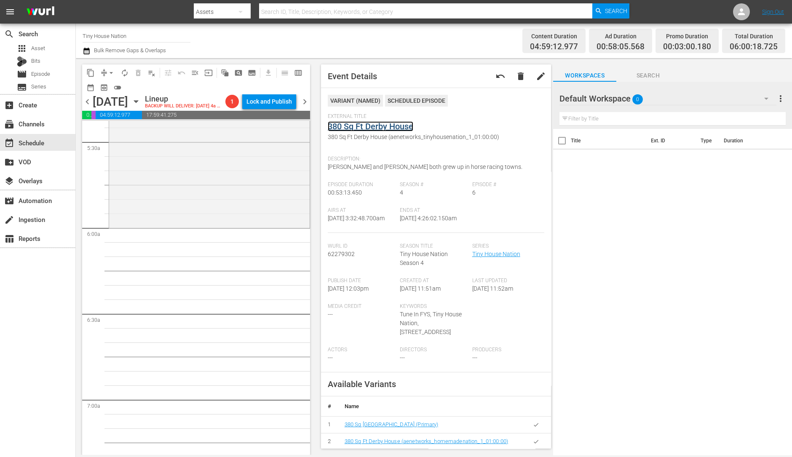
scroll to position [927, 0]
click at [187, 214] on div "Tiny House Nation / SE5 / EP2: Going Tiny To Make Things Right Going Tiny To Ma…" at bounding box center [209, 159] width 201 height 131
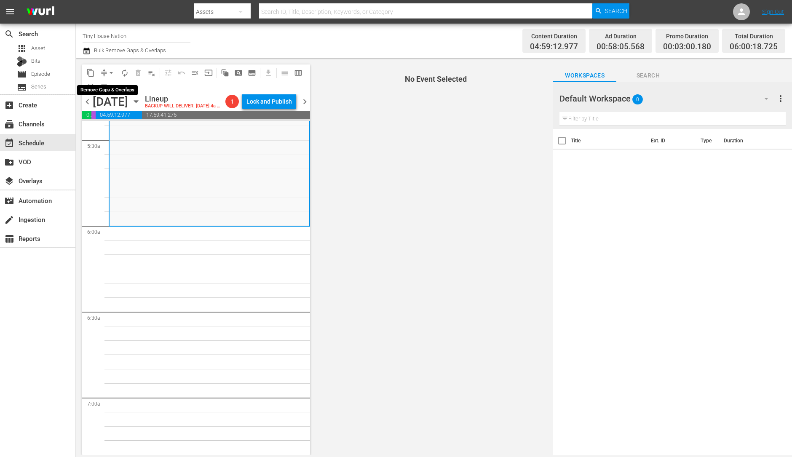
click at [111, 70] on span "arrow_drop_down" at bounding box center [111, 73] width 8 height 8
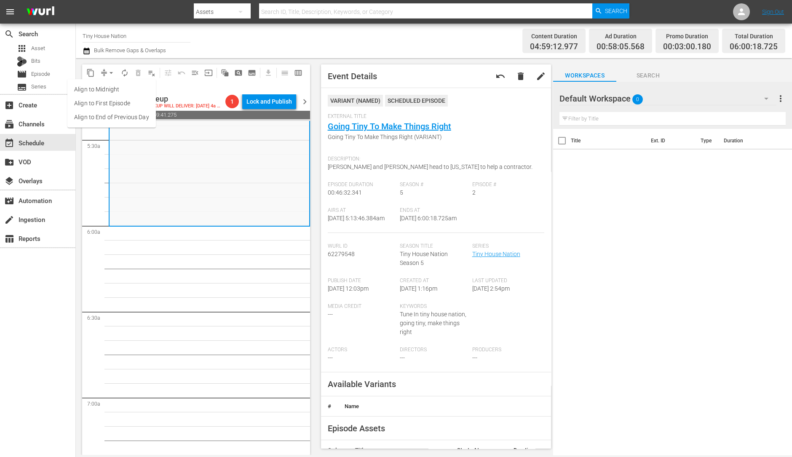
click at [110, 89] on li "Align to Midnight" at bounding box center [111, 90] width 88 height 14
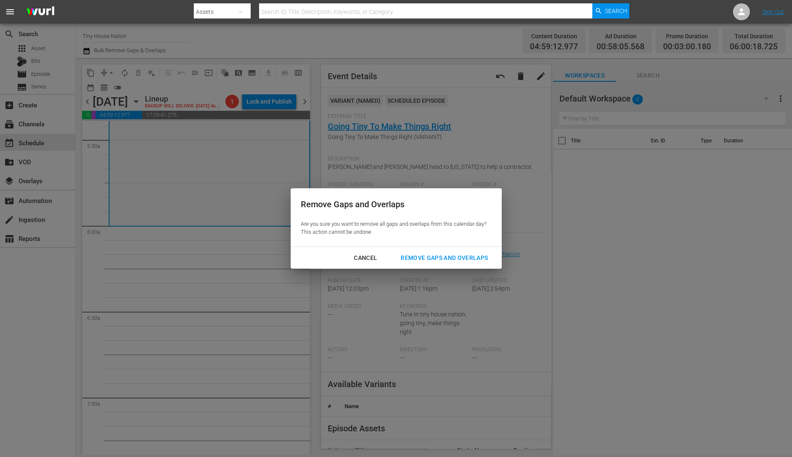
click at [420, 255] on div "Remove Gaps and Overlaps" at bounding box center [444, 258] width 101 height 11
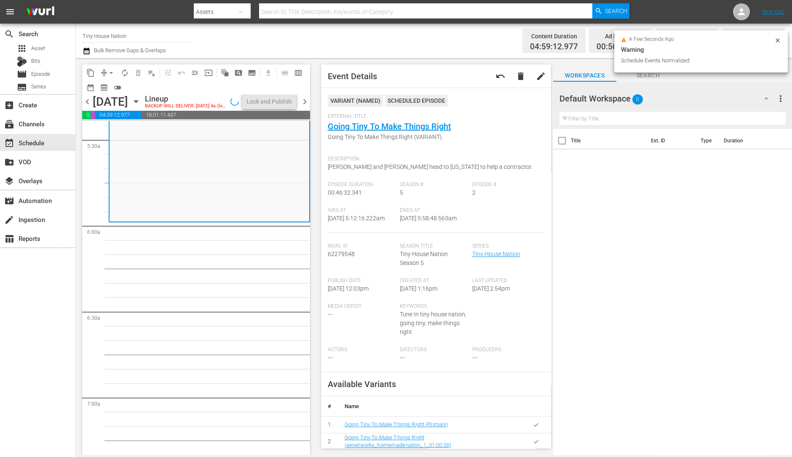
scroll to position [941, 0]
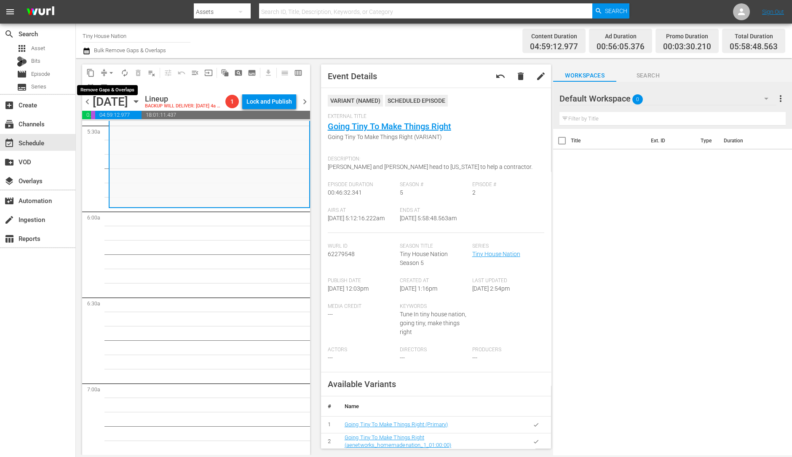
click at [108, 75] on span "arrow_drop_down" at bounding box center [111, 73] width 8 height 8
click at [110, 87] on li "Align to Midnight" at bounding box center [111, 90] width 88 height 14
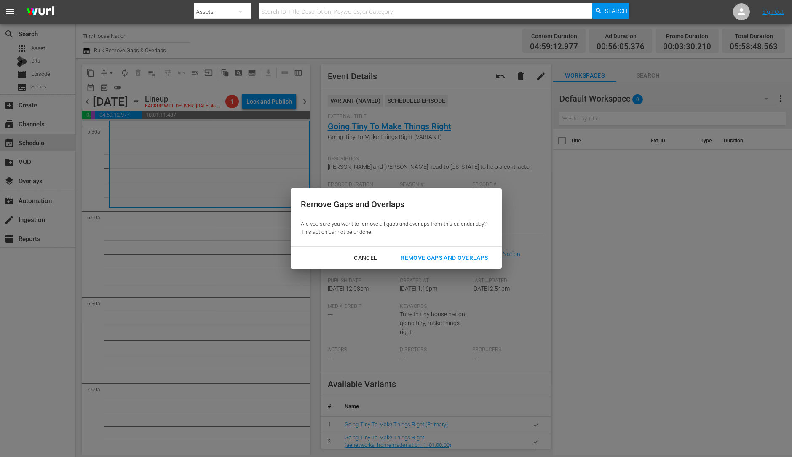
click at [434, 254] on div "Remove Gaps and Overlaps" at bounding box center [444, 258] width 101 height 11
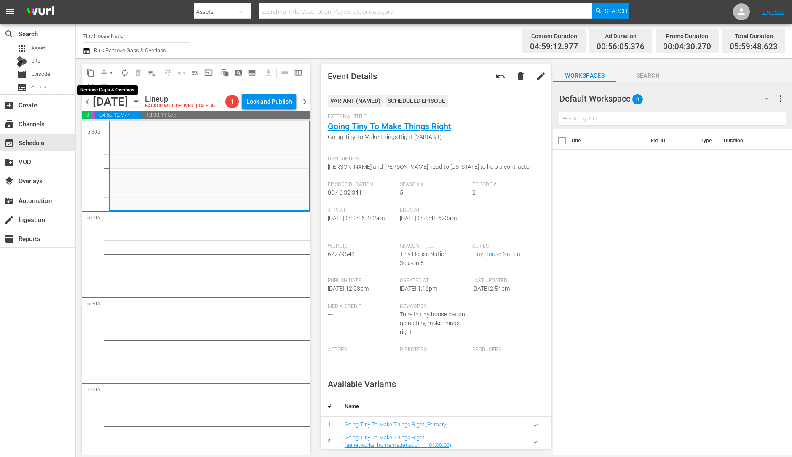
click at [105, 72] on button "arrow_drop_down" at bounding box center [110, 72] width 13 height 13
click at [115, 86] on li "Align to Midnight" at bounding box center [111, 90] width 88 height 14
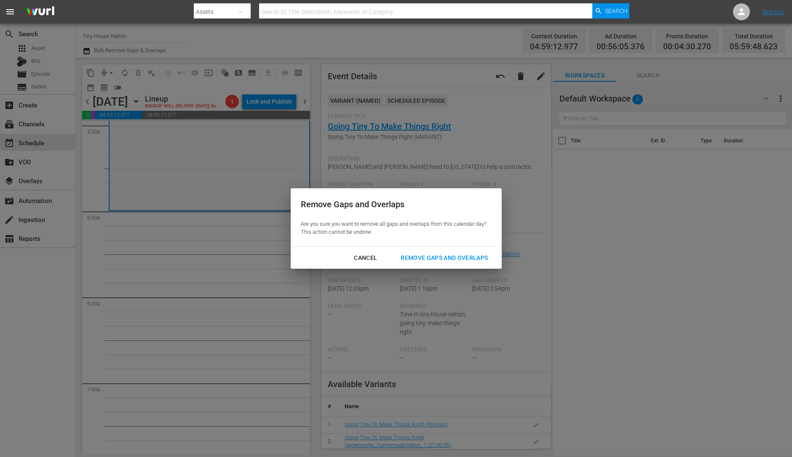
click at [452, 249] on div "Cancel Remove Gaps and Overlaps" at bounding box center [396, 258] width 211 height 22
click at [440, 256] on div "Remove Gaps and Overlaps" at bounding box center [444, 258] width 101 height 11
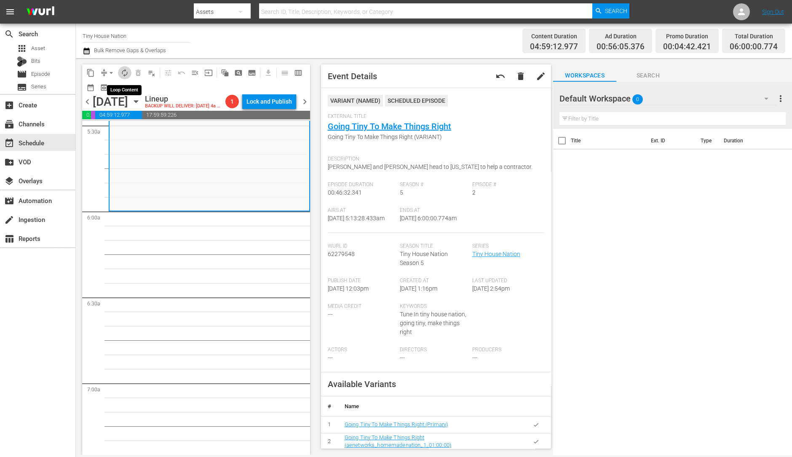
click at [126, 74] on span "autorenew_outlined" at bounding box center [125, 73] width 8 height 8
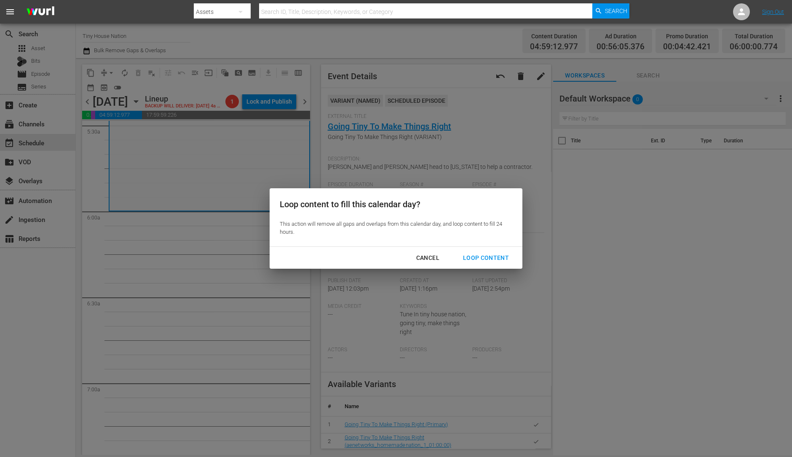
click at [482, 261] on div "Loop Content" at bounding box center [485, 258] width 59 height 11
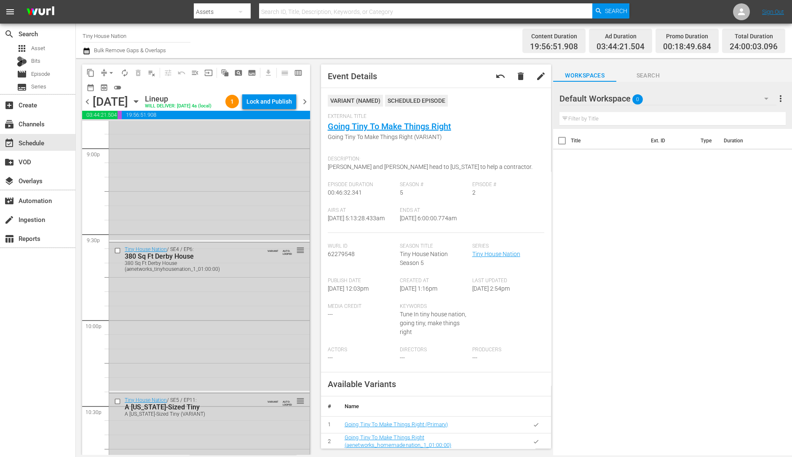
scroll to position [3805, 0]
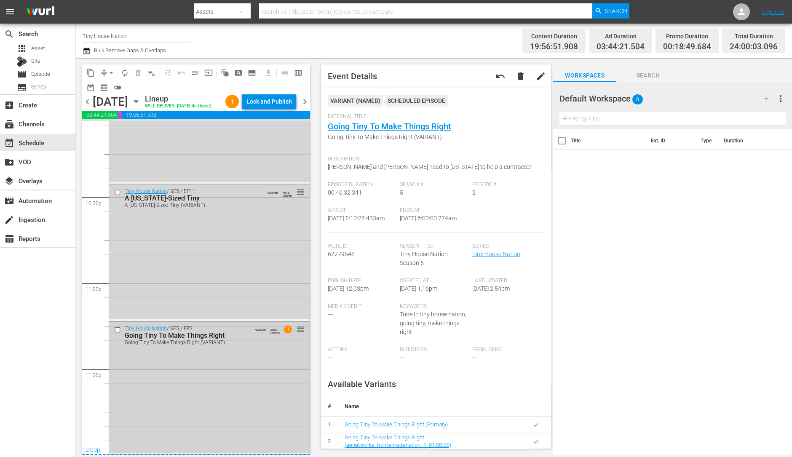
click at [235, 391] on div "Tiny House Nation / SE5 / EP2: Going Tiny To Make Things Right Going Tiny To Ma…" at bounding box center [209, 387] width 201 height 131
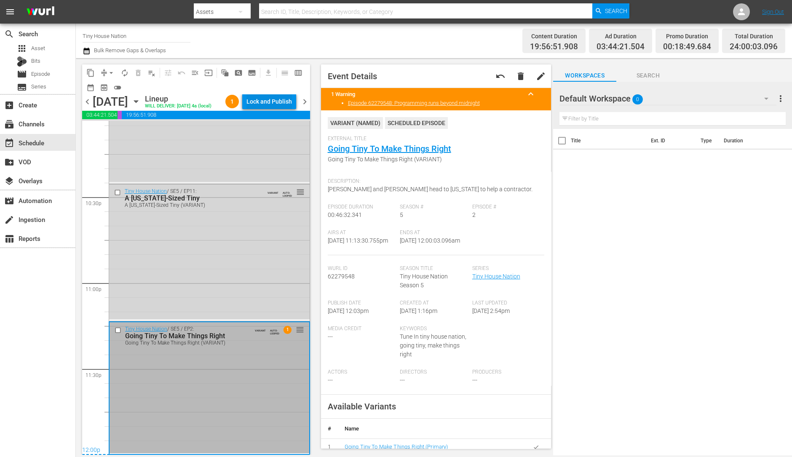
click at [276, 100] on div "Lock and Publish" at bounding box center [269, 101] width 46 height 15
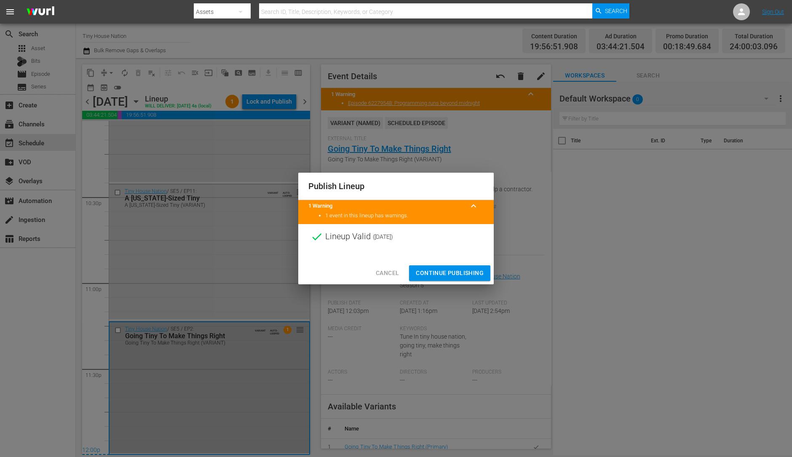
click at [470, 272] on span "Continue Publishing" at bounding box center [450, 273] width 68 height 11
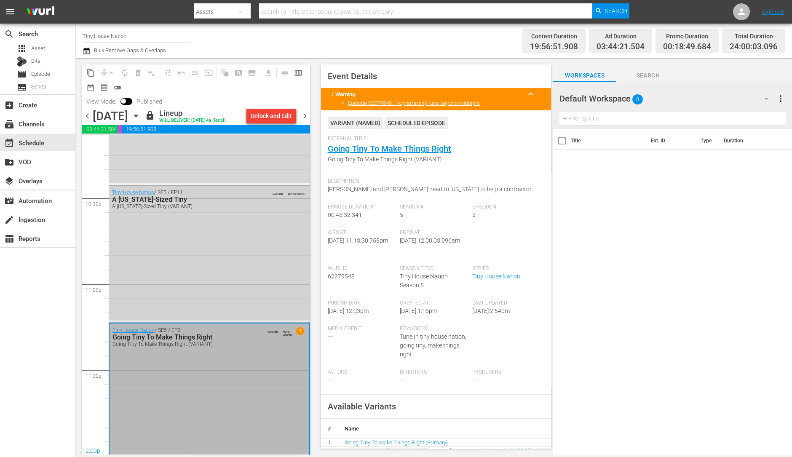
scroll to position [3805, 0]
click at [137, 35] on input "Tiny House Nation" at bounding box center [137, 36] width 108 height 20
type input "T"
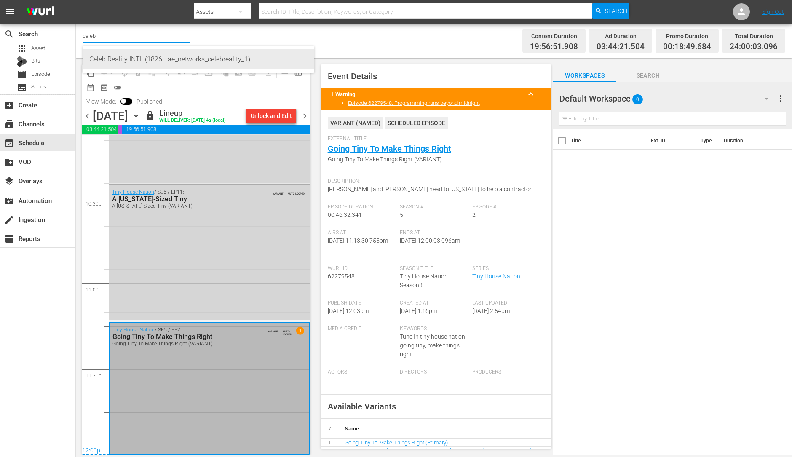
click at [133, 57] on div "Celeb Reality INTL (1826 - ae_networks_celebreality_1)" at bounding box center [198, 59] width 218 height 20
type input "Celeb Reality INTL (1826 - ae_networks_celebreality_1)"
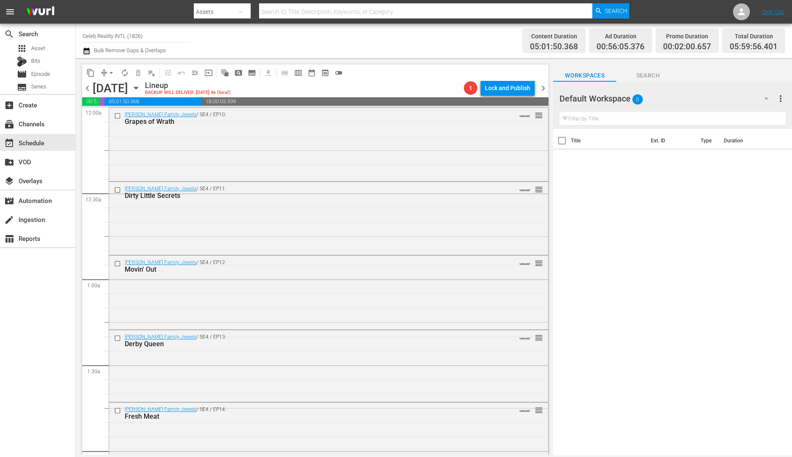
click at [89, 88] on span "chevron_left" at bounding box center [87, 88] width 11 height 11
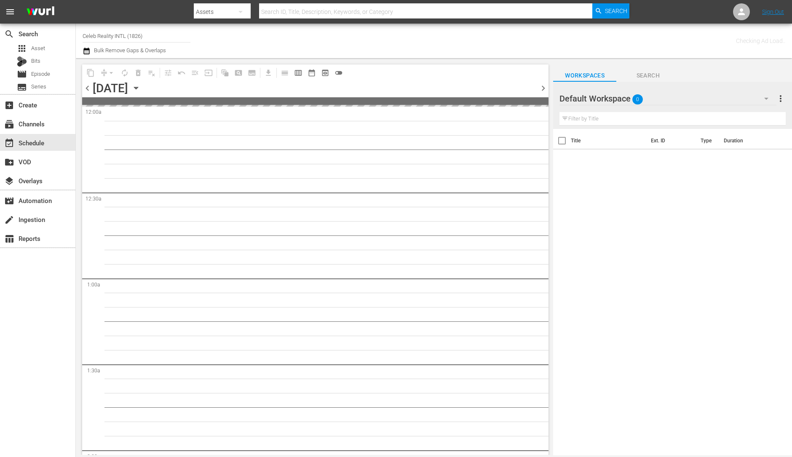
click at [89, 88] on span "chevron_left" at bounding box center [87, 88] width 11 height 11
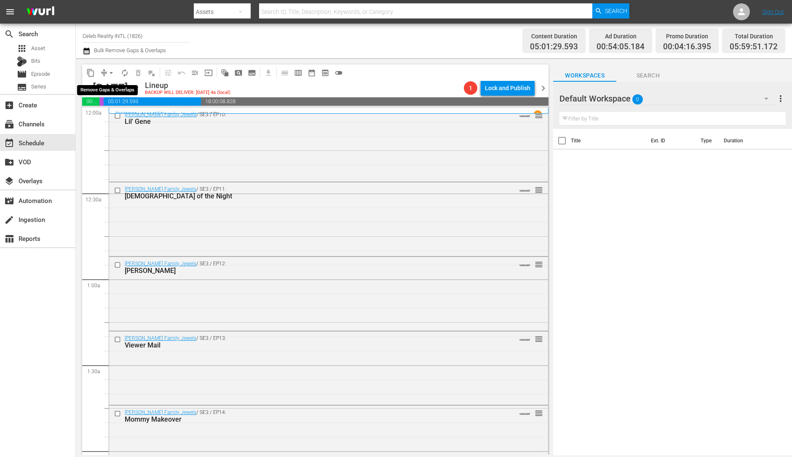
click at [113, 73] on span "arrow_drop_down" at bounding box center [111, 73] width 8 height 8
click at [115, 89] on li "Align to Midnight" at bounding box center [111, 90] width 88 height 14
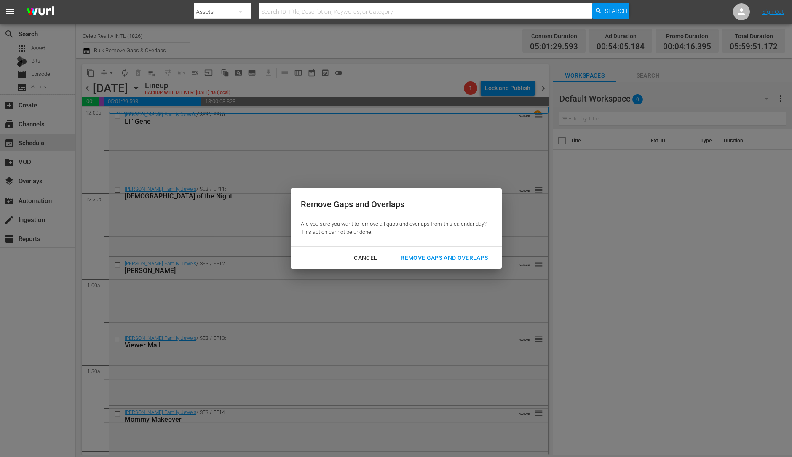
click at [453, 252] on button "Remove Gaps and Overlaps" at bounding box center [444, 258] width 107 height 16
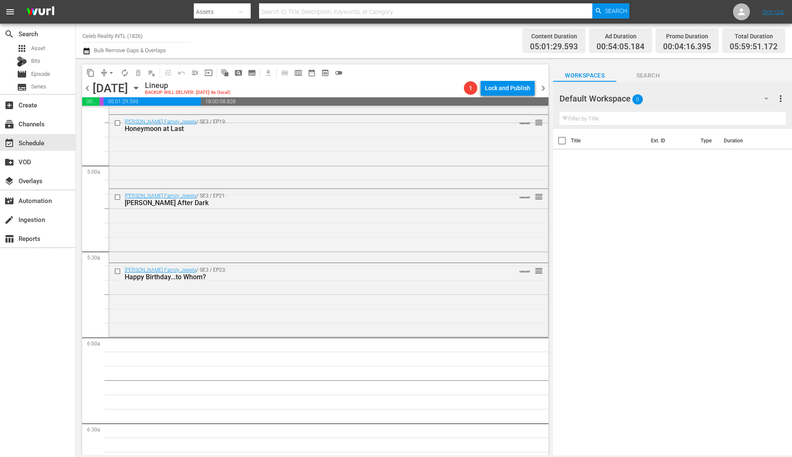
scroll to position [827, 0]
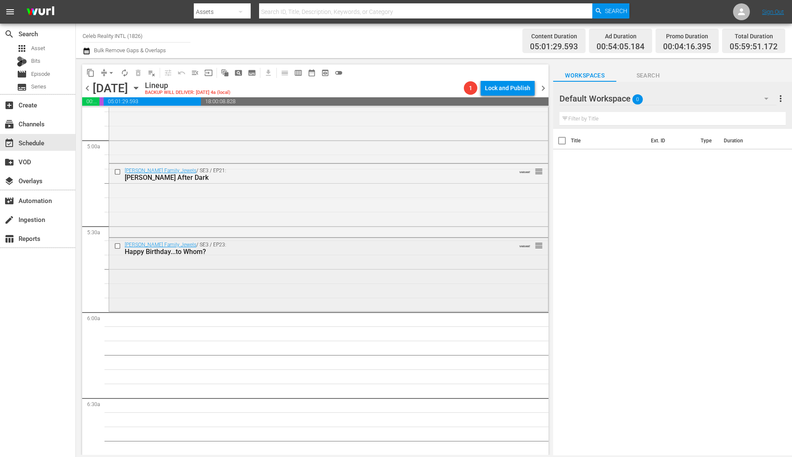
click at [236, 268] on div "[PERSON_NAME] Family Jewels / SE3 / EP23: Happy Birthday...to Whom? VARIANT reo…" at bounding box center [328, 274] width 439 height 72
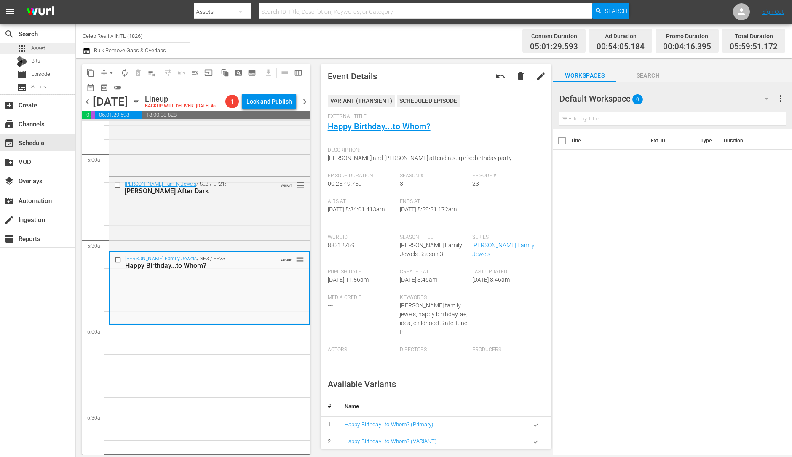
click at [44, 52] on span "Asset" at bounding box center [38, 48] width 14 height 8
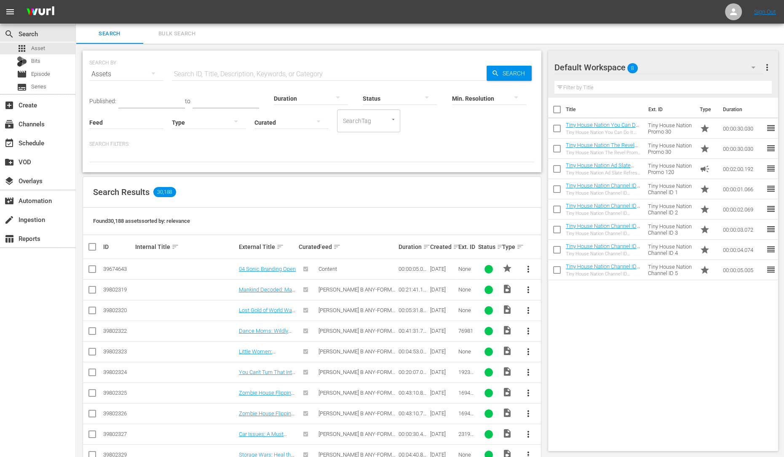
click at [554, 112] on input "checkbox" at bounding box center [557, 111] width 18 height 18
checkbox input "true"
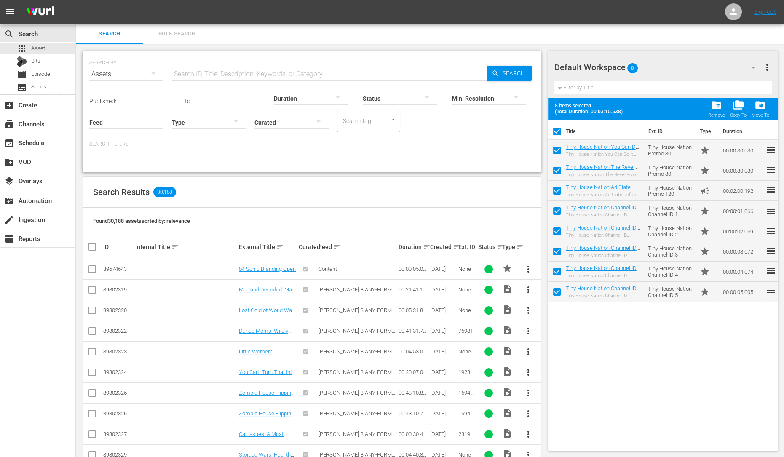
checkbox input "true"
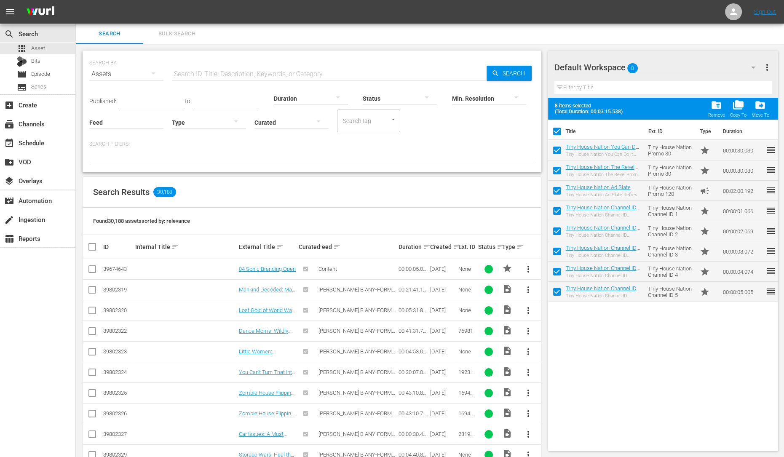
checkbox input "true"
click at [712, 108] on span "folder_delete" at bounding box center [716, 104] width 11 height 11
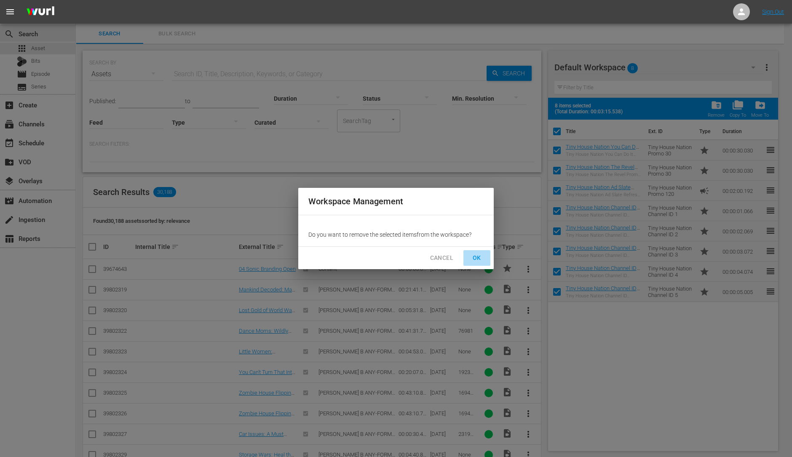
click at [474, 258] on span "OK" at bounding box center [476, 258] width 13 height 11
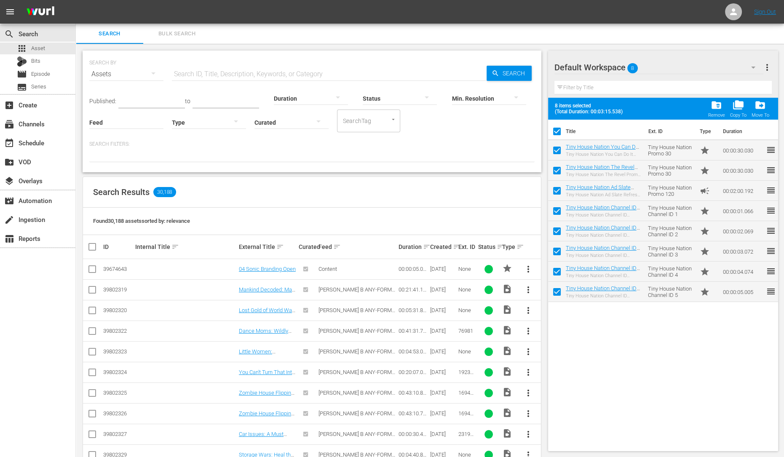
checkbox input "false"
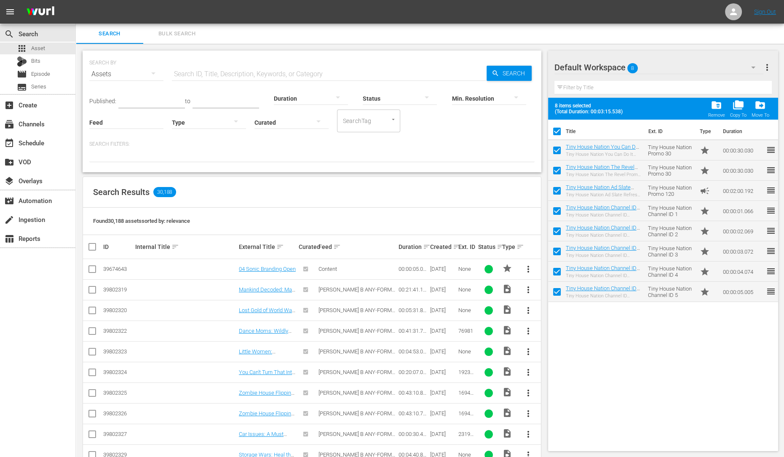
checkbox input "false"
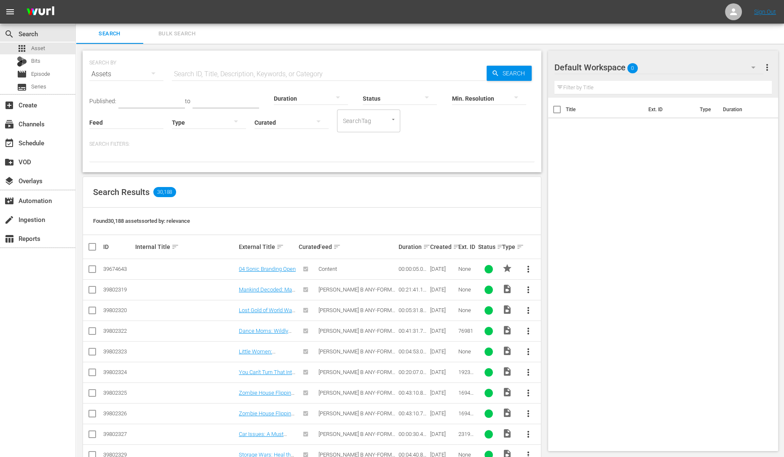
click at [753, 70] on icon "button" at bounding box center [753, 67] width 10 height 10
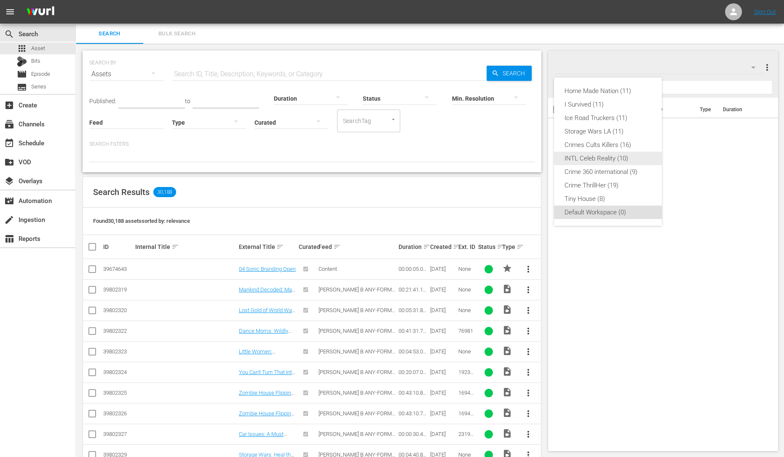
click at [592, 162] on div "INTL Celeb Reality (10)" at bounding box center [608, 158] width 88 height 13
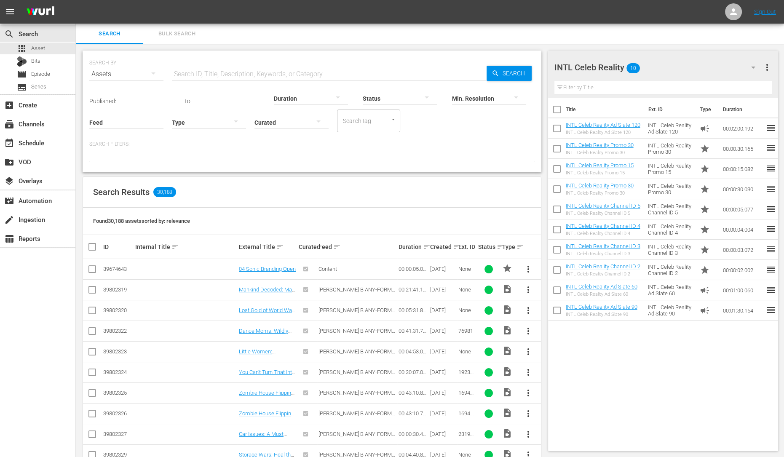
click at [554, 107] on input "checkbox" at bounding box center [557, 111] width 18 height 18
checkbox input "true"
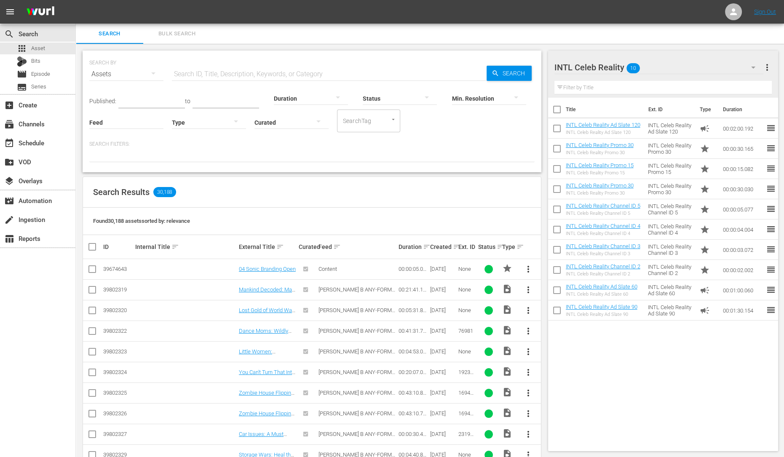
checkbox input "true"
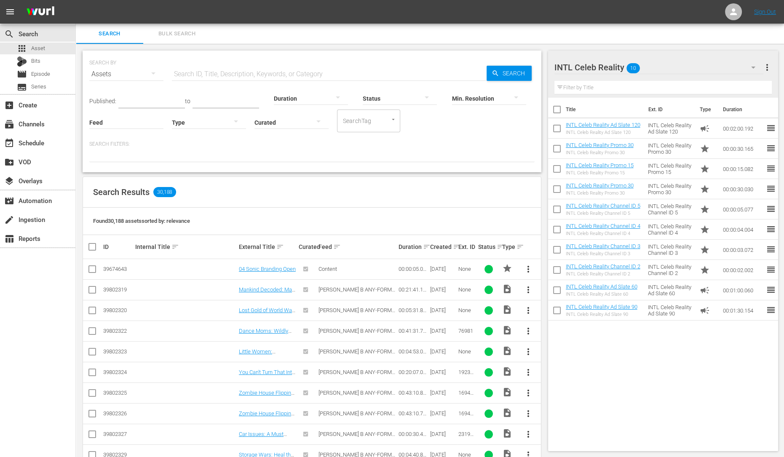
checkbox input "true"
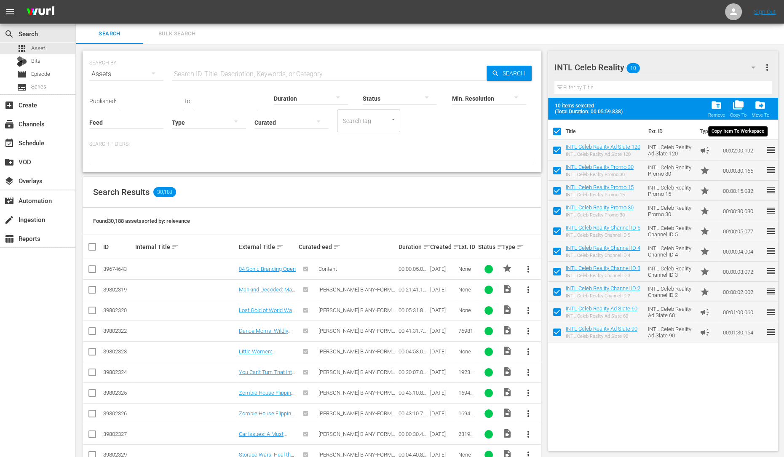
click at [737, 112] on div "Copy To" at bounding box center [738, 114] width 16 height 5
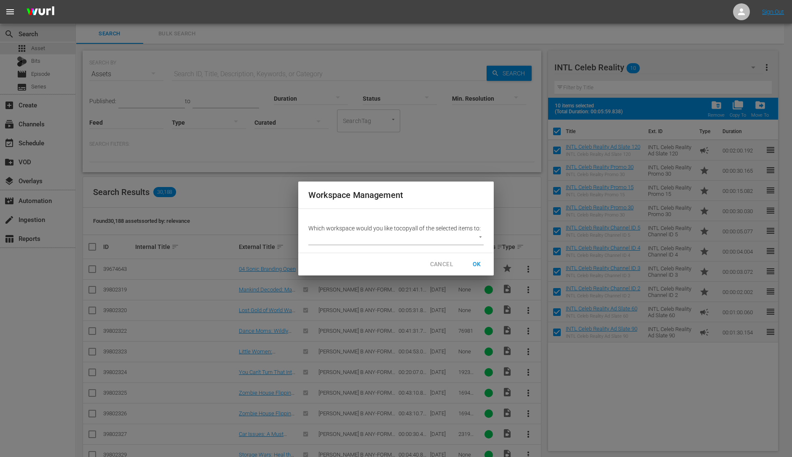
click at [439, 241] on body "menu Sign Out search Search apps Asset Bits movie Episode subtitles Series add_…" at bounding box center [396, 228] width 792 height 457
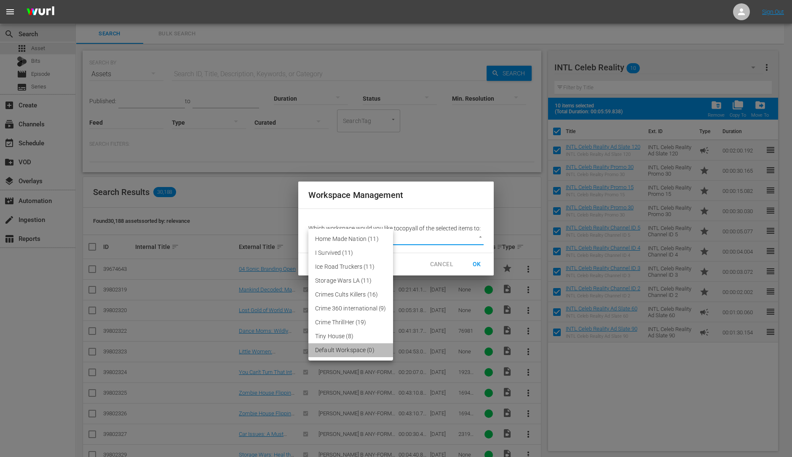
click at [360, 351] on li "Default Workspace (0)" at bounding box center [350, 350] width 85 height 14
type input "3246"
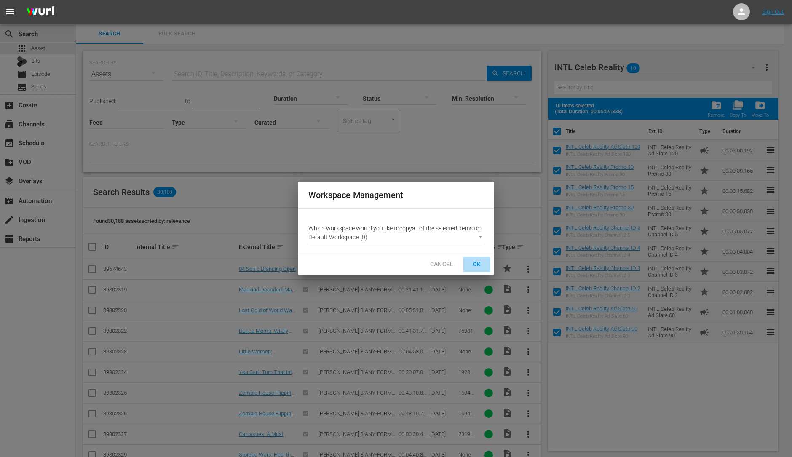
click at [474, 265] on span "OK" at bounding box center [476, 264] width 13 height 11
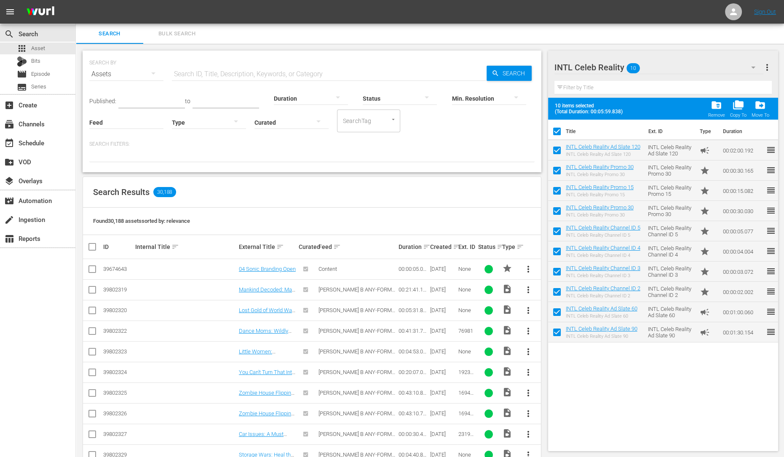
checkbox input "false"
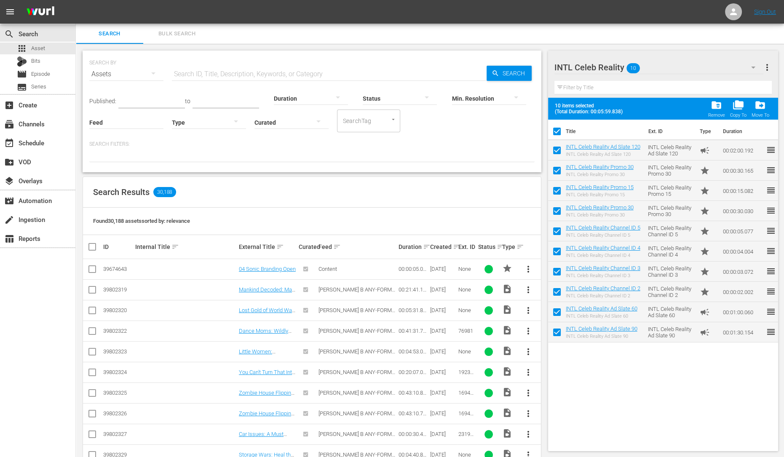
checkbox input "false"
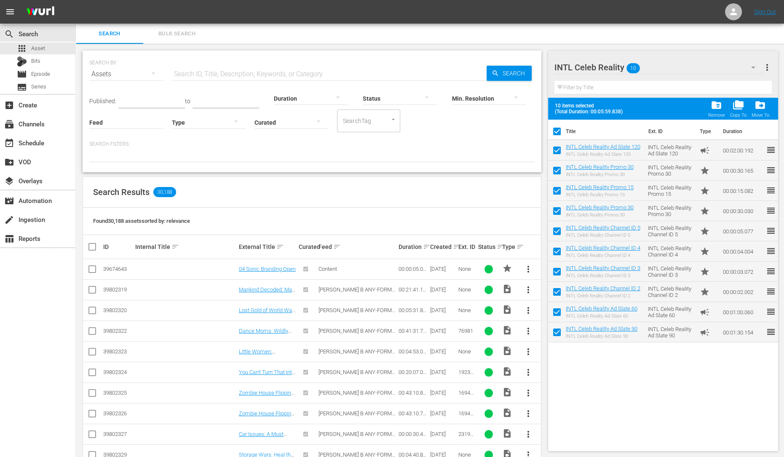
checkbox input "false"
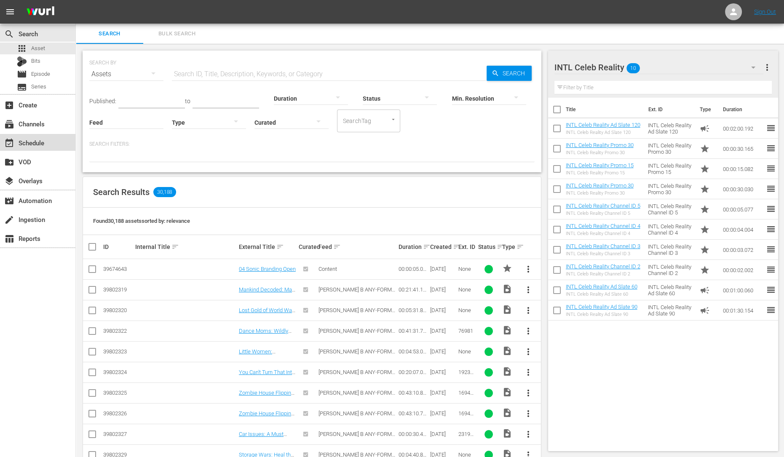
click at [21, 144] on div "event_available Schedule" at bounding box center [23, 142] width 47 height 8
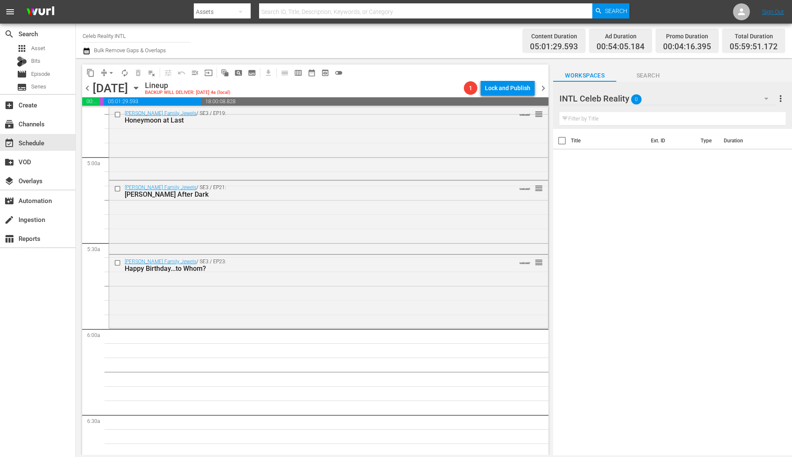
scroll to position [825, 0]
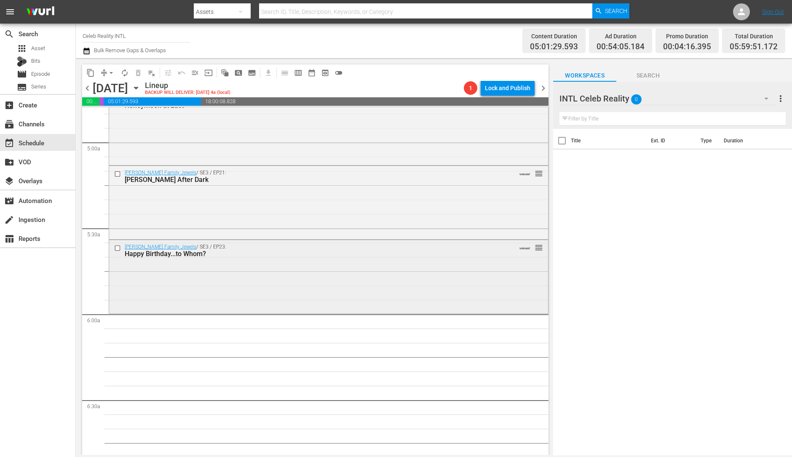
click at [234, 278] on div "[PERSON_NAME] Family Jewels / SE3 / EP23: Happy Birthday...to Whom? VARIANT reo…" at bounding box center [328, 276] width 439 height 72
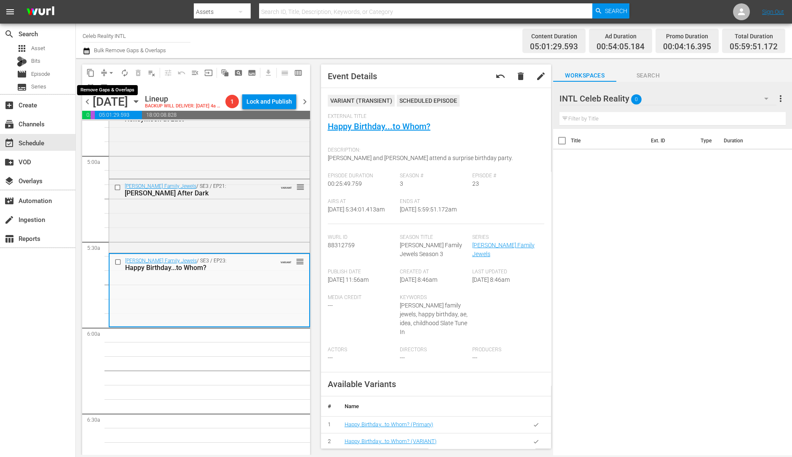
click at [107, 71] on span "arrow_drop_down" at bounding box center [111, 73] width 8 height 8
click at [108, 90] on li "Align to Midnight" at bounding box center [111, 90] width 88 height 14
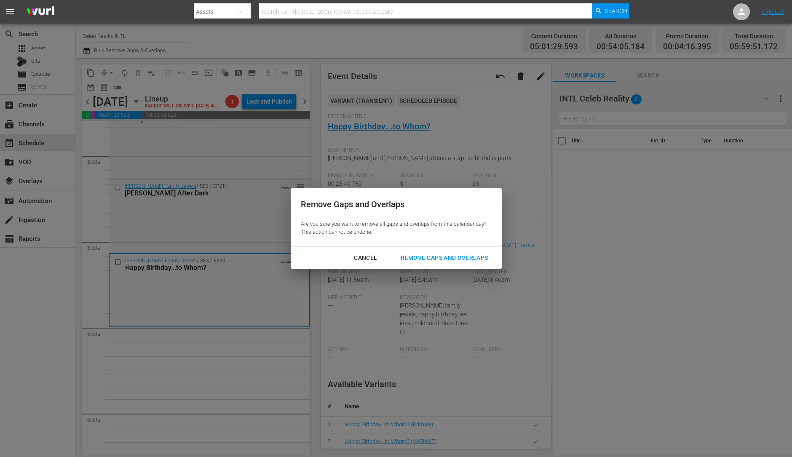
click at [450, 254] on div "Remove Gaps and Overlaps" at bounding box center [444, 258] width 101 height 11
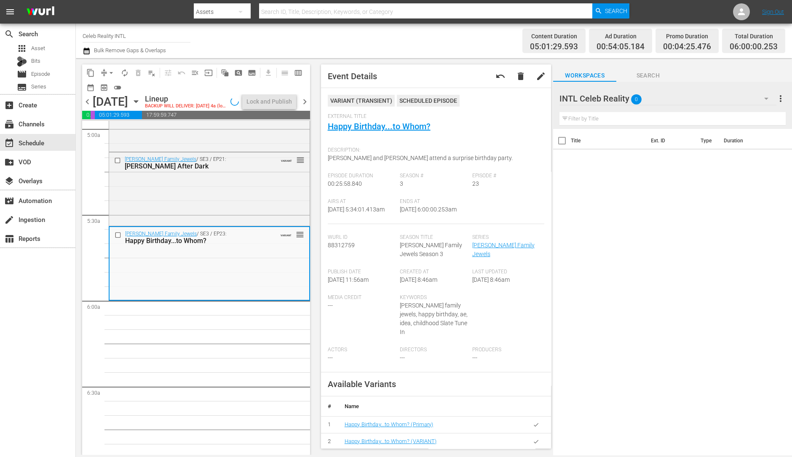
scroll to position [852, 0]
click at [127, 74] on span "autorenew_outlined" at bounding box center [125, 73] width 8 height 8
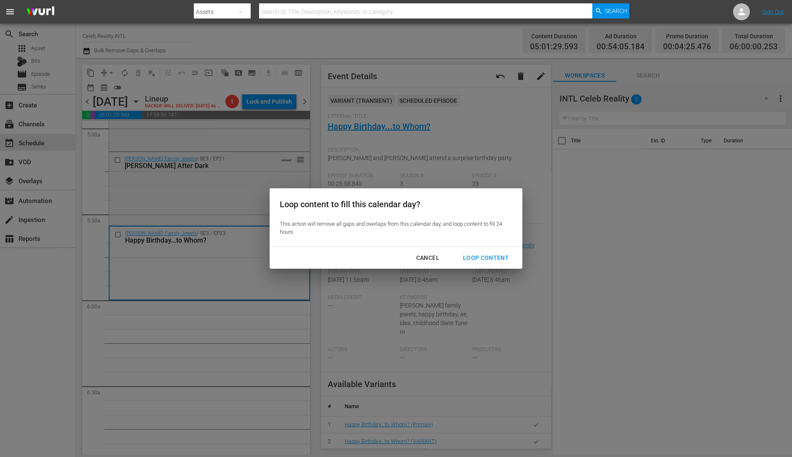
click at [498, 250] on button "Loop Content" at bounding box center [486, 258] width 66 height 16
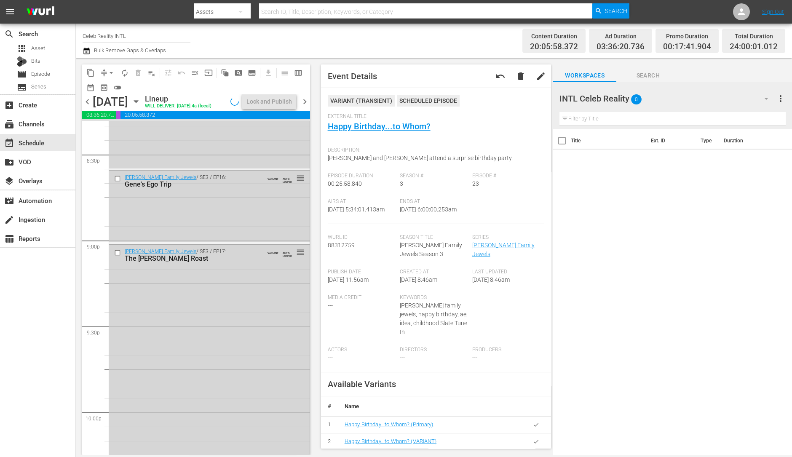
scroll to position [3805, 0]
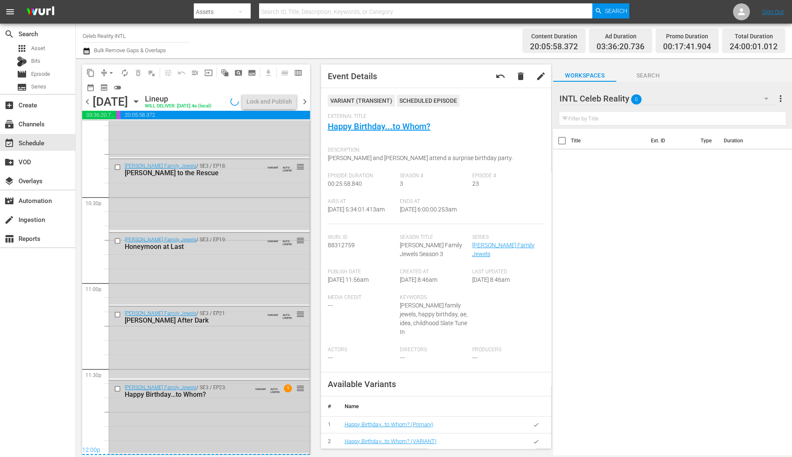
click at [212, 396] on div "Happy Birthday...to Whom?" at bounding box center [192, 395] width 134 height 8
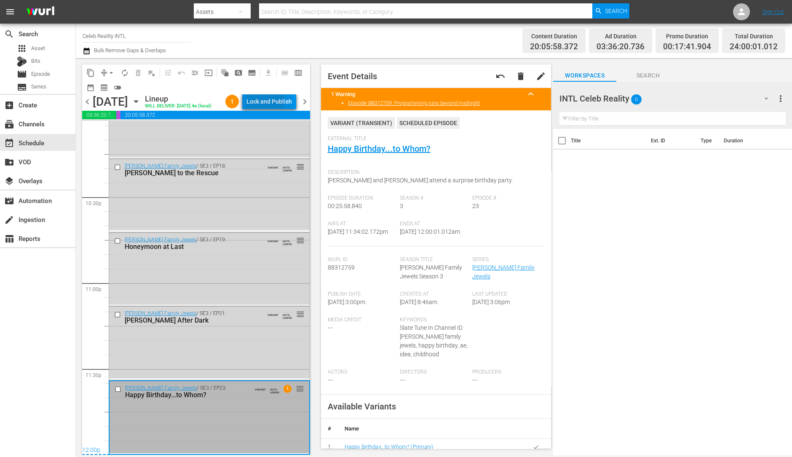
click at [271, 102] on div "Lock and Publish" at bounding box center [269, 101] width 46 height 15
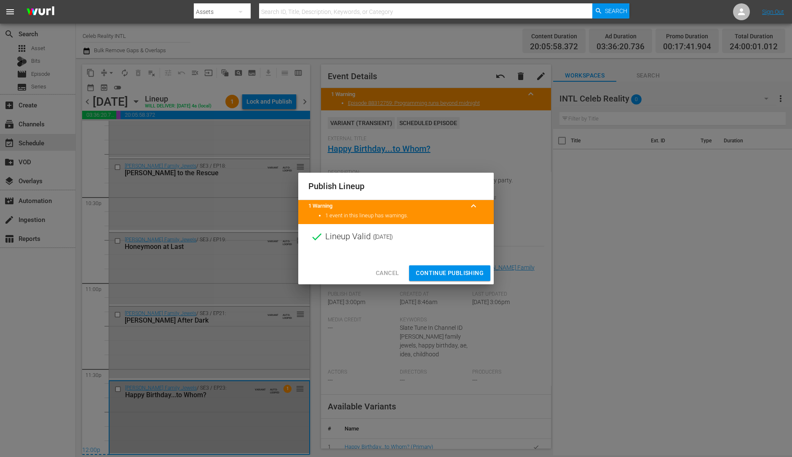
click at [455, 273] on span "Continue Publishing" at bounding box center [450, 273] width 68 height 11
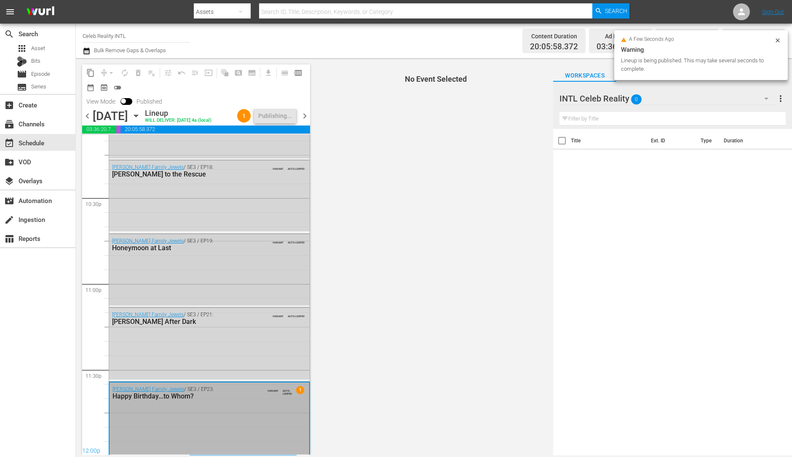
scroll to position [3805, 0]
